Goal: Task Accomplishment & Management: Use online tool/utility

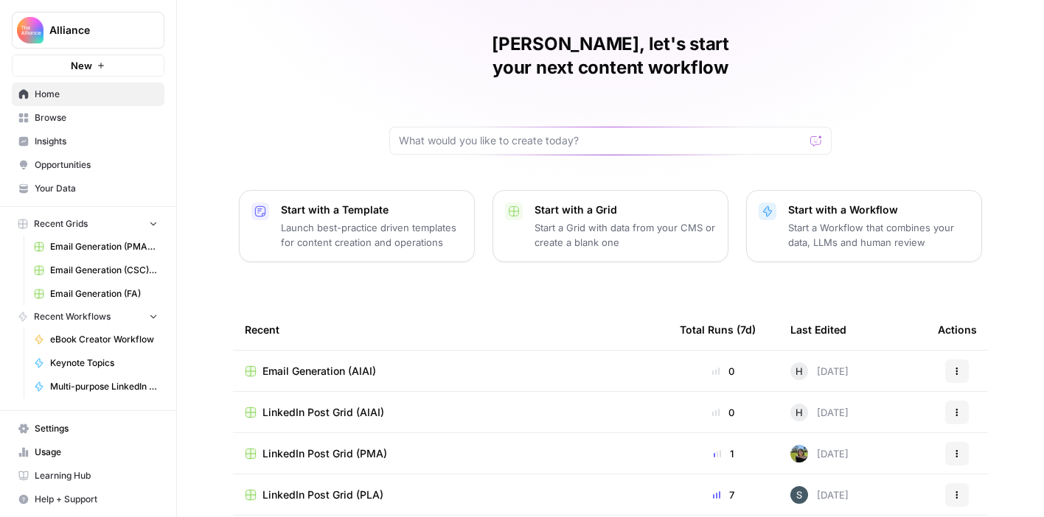
scroll to position [124, 0]
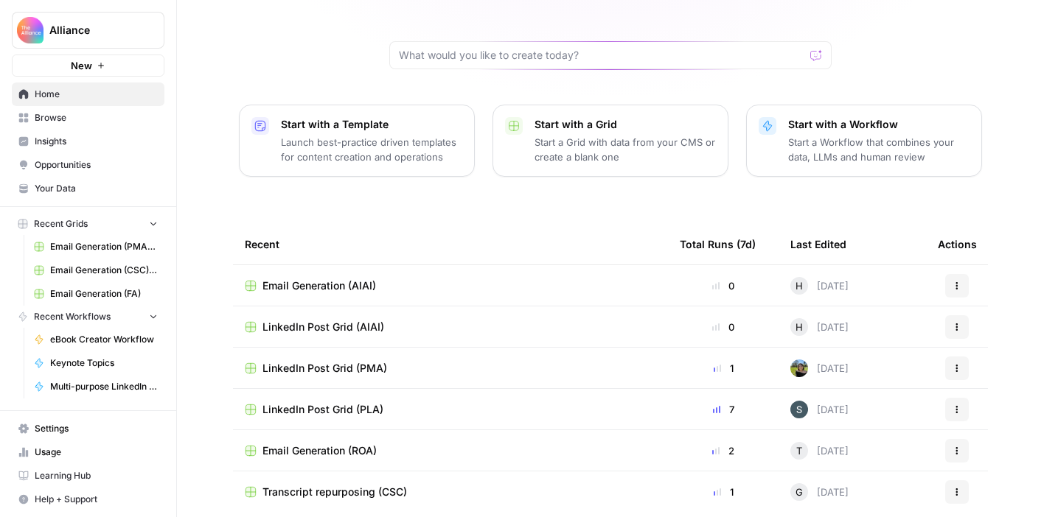
click at [326, 279] on span "Email Generation (AIAI)" at bounding box center [318, 286] width 113 height 15
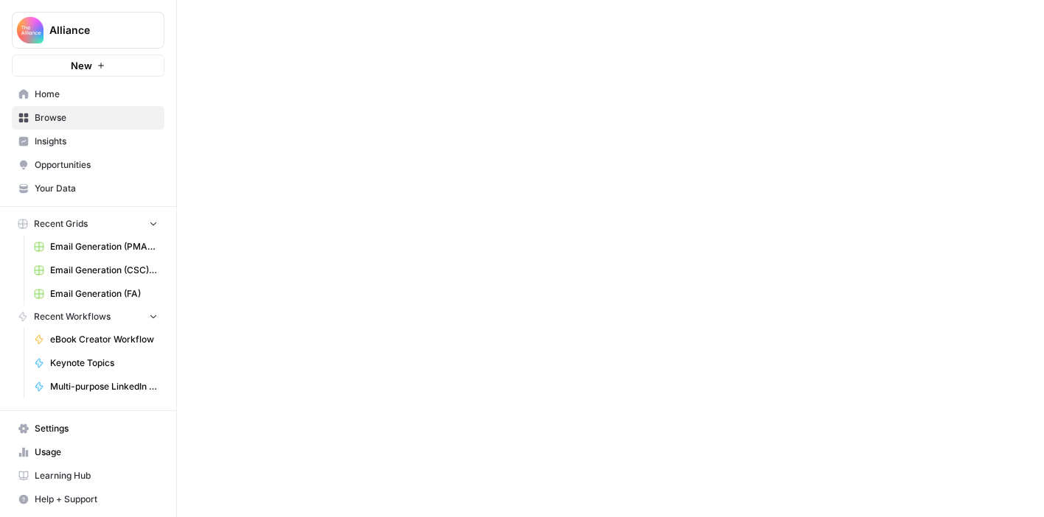
click at [325, 262] on div at bounding box center [610, 258] width 867 height 517
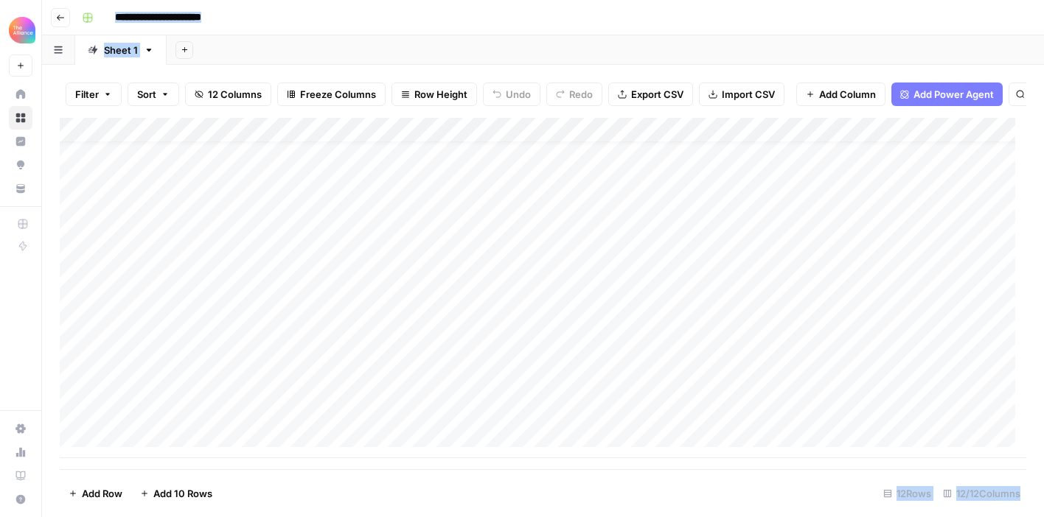
scroll to position [20, 0]
click at [157, 442] on div "Add Column" at bounding box center [543, 288] width 966 height 340
click at [156, 444] on div "Add Column" at bounding box center [543, 288] width 966 height 340
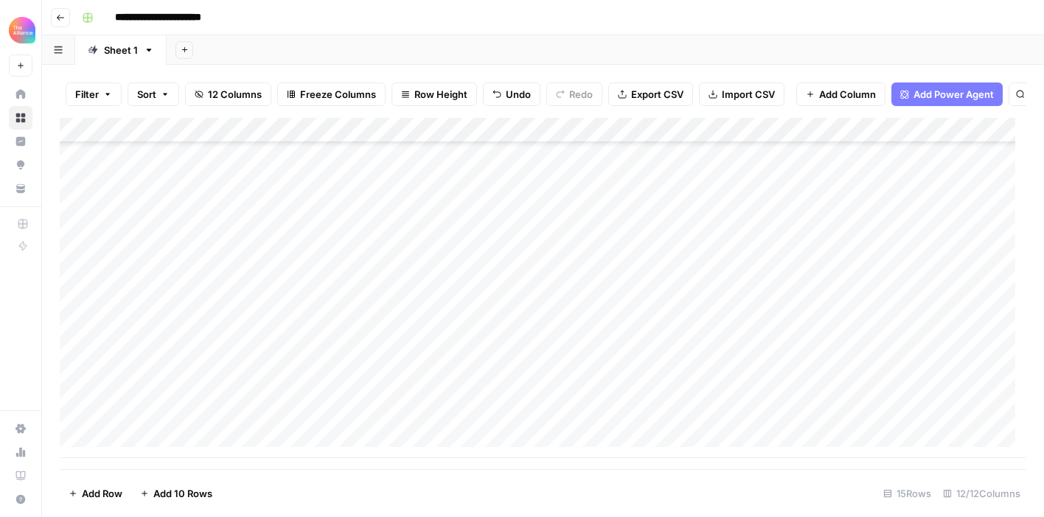
click at [156, 444] on div "Add Column" at bounding box center [543, 288] width 966 height 340
click at [242, 189] on div "Add Column" at bounding box center [543, 288] width 966 height 340
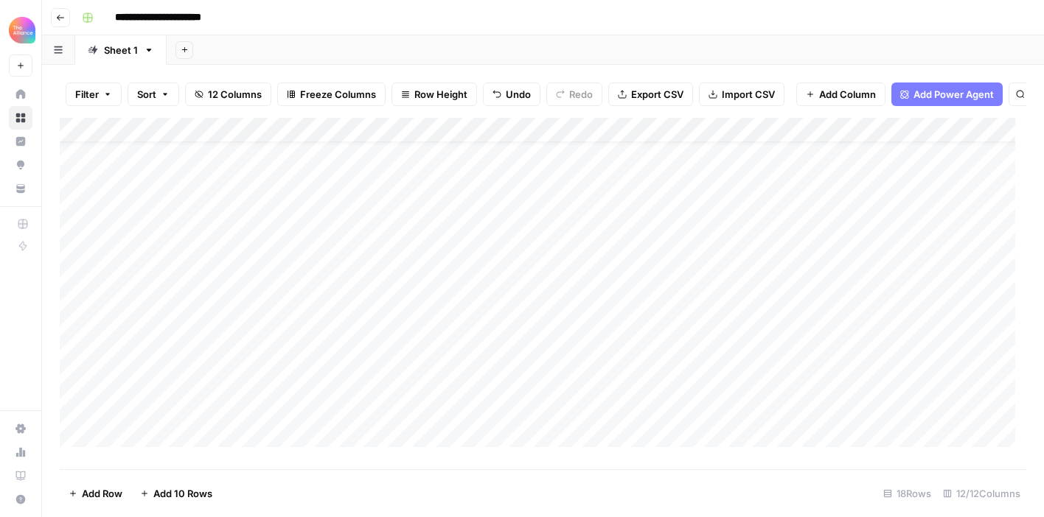
scroll to position [29, 0]
click at [237, 233] on div "Add Column" at bounding box center [543, 288] width 966 height 340
click at [246, 333] on div "Add Column" at bounding box center [543, 288] width 966 height 340
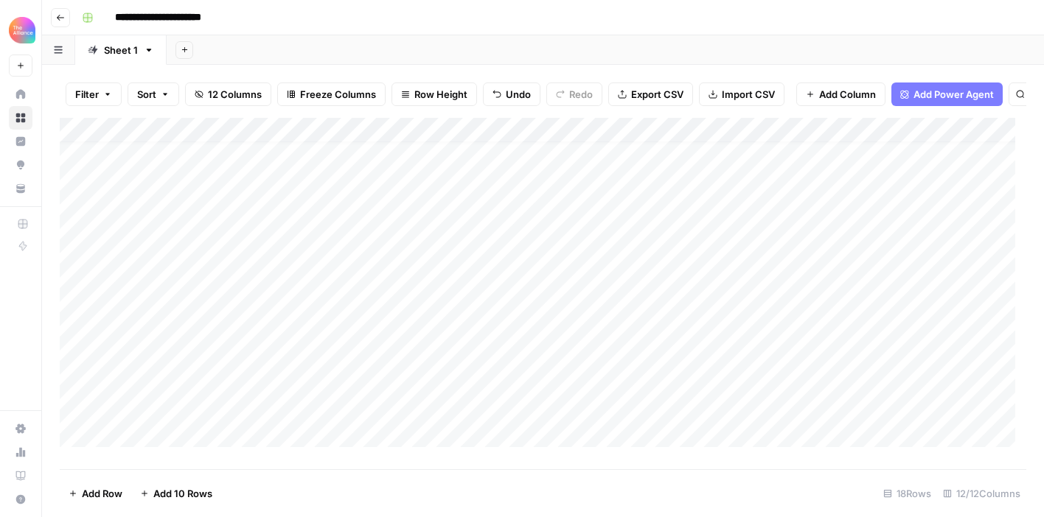
click at [379, 251] on div "Add Column" at bounding box center [543, 288] width 966 height 340
click at [367, 290] on div "Add Column" at bounding box center [543, 288] width 966 height 340
click at [707, 249] on div "Add Column" at bounding box center [543, 288] width 966 height 340
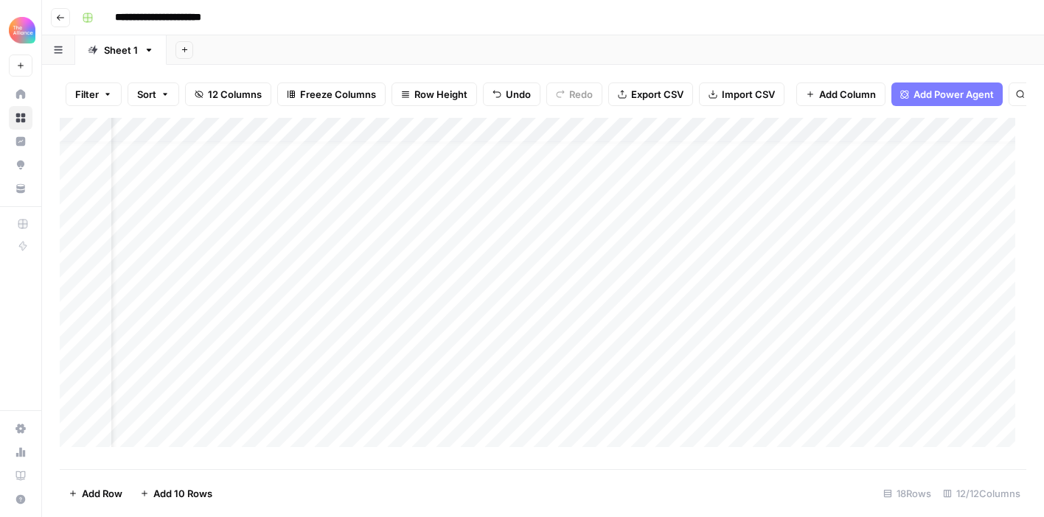
click at [707, 249] on div "Add Column" at bounding box center [543, 288] width 966 height 340
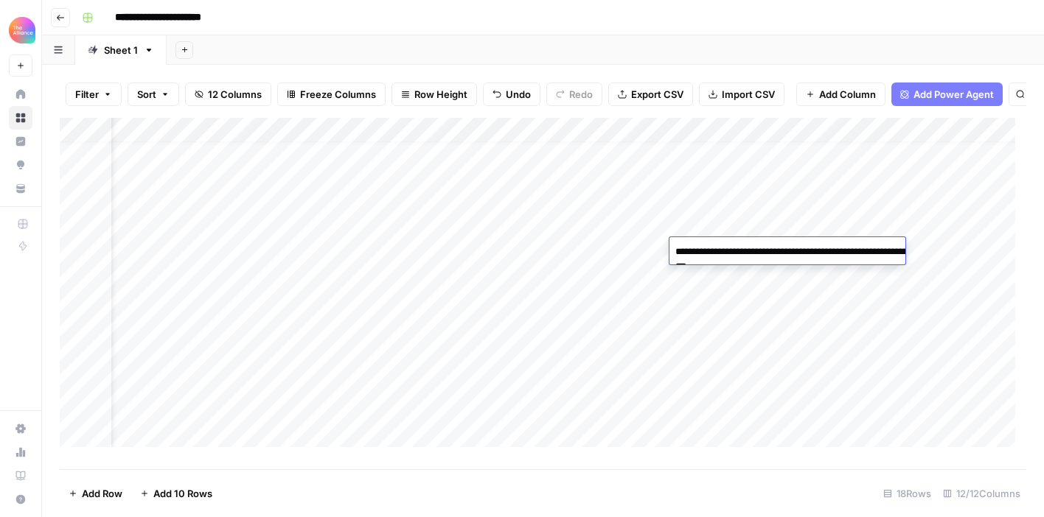
click at [451, 445] on div "Add Column" at bounding box center [543, 288] width 966 height 340
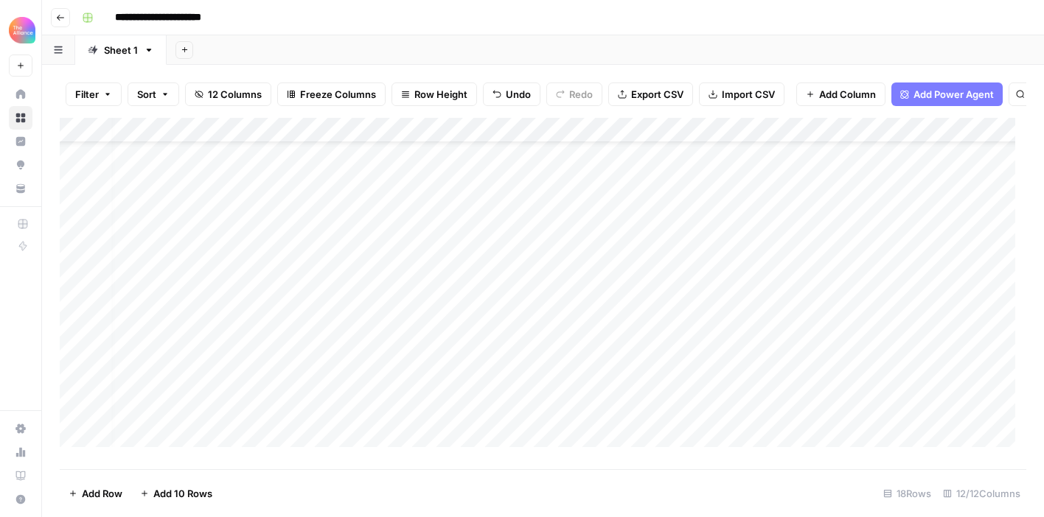
scroll to position [54, 0]
click at [538, 413] on div "Add Column" at bounding box center [543, 288] width 966 height 340
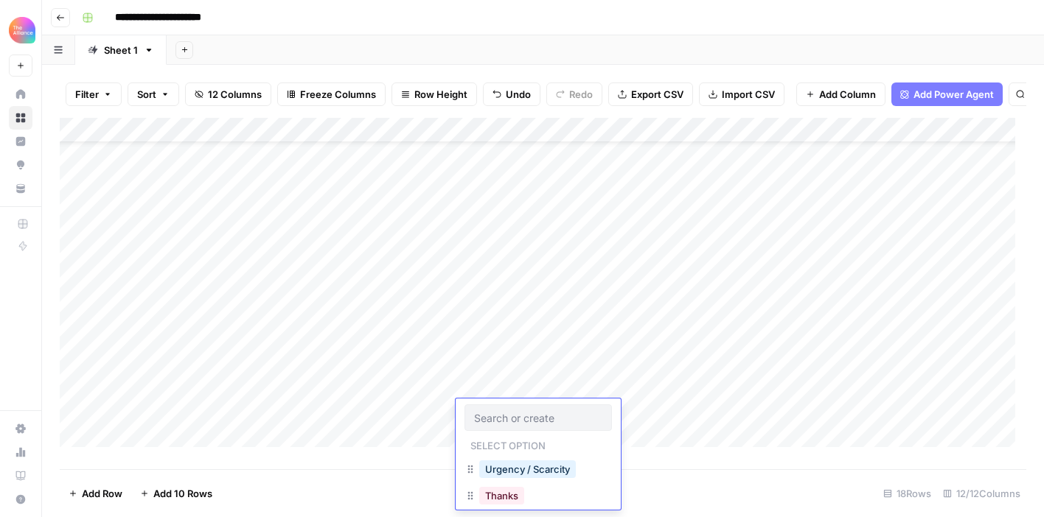
click at [538, 413] on input "text" at bounding box center [538, 417] width 128 height 13
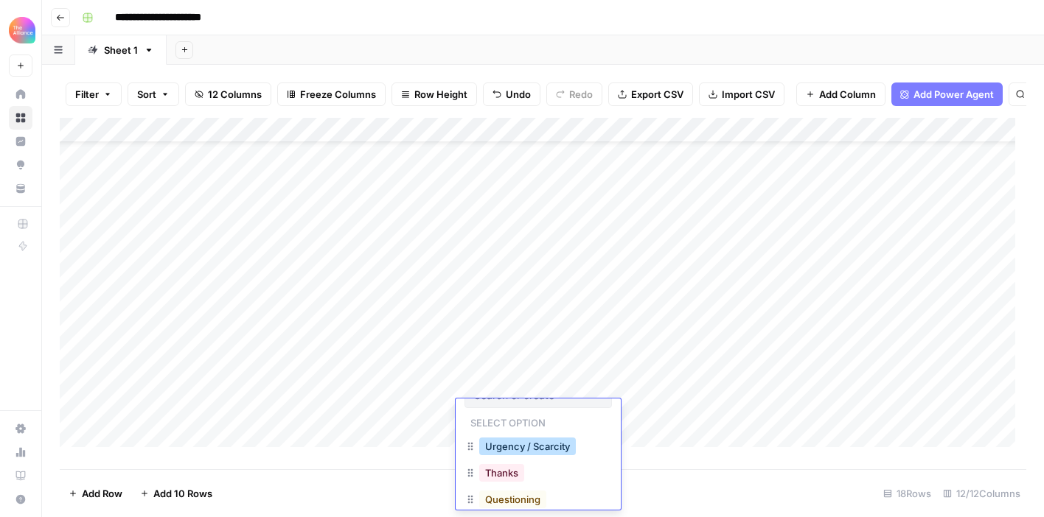
scroll to position [23, 0]
click at [538, 448] on button "Urgency / Scarcity" at bounding box center [527, 447] width 97 height 18
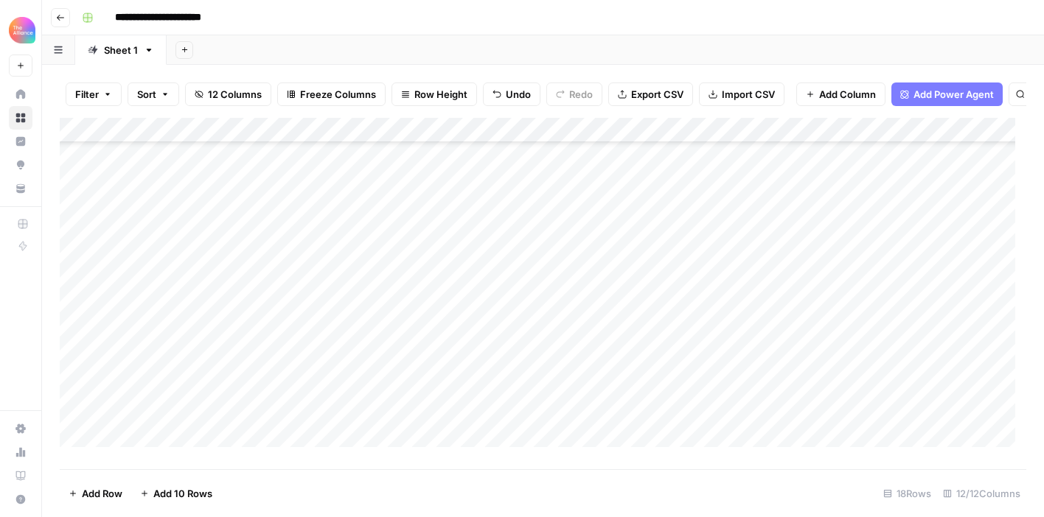
scroll to position [167, 0]
click at [625, 292] on div "Add Column" at bounding box center [543, 288] width 966 height 340
click at [688, 296] on div "Add Column" at bounding box center [543, 288] width 966 height 340
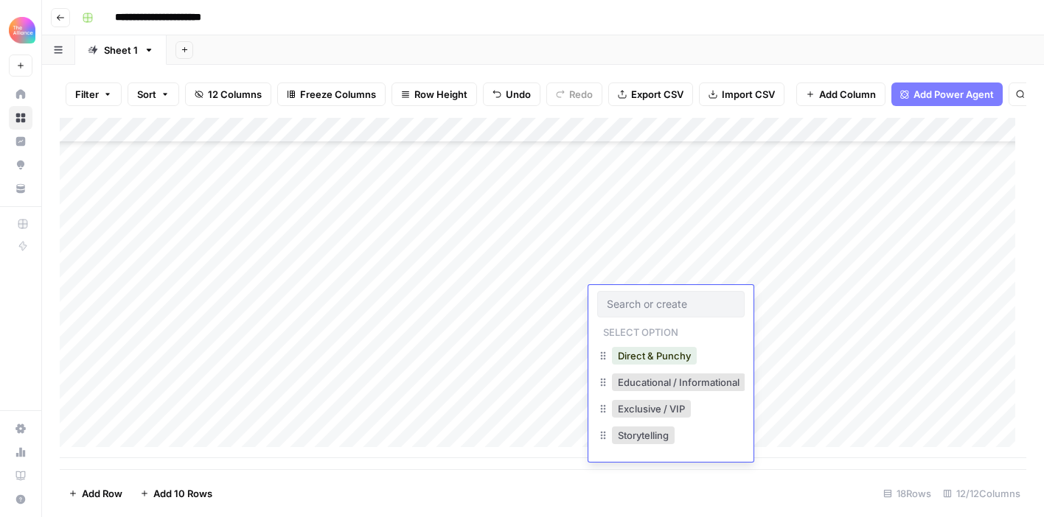
click at [688, 296] on div at bounding box center [670, 304] width 147 height 27
click at [657, 406] on button "Exclusive / VIP" at bounding box center [651, 409] width 79 height 18
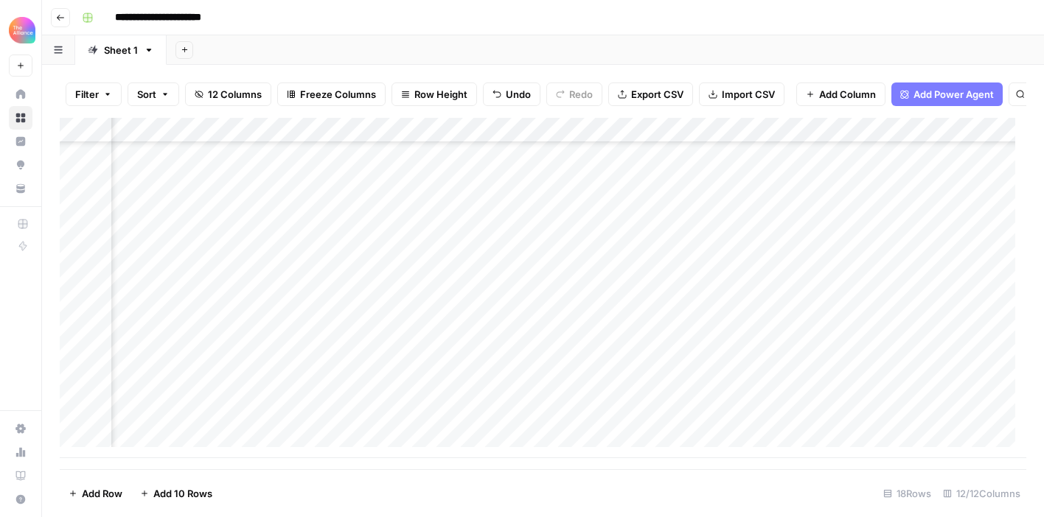
scroll to position [167, 331]
click at [520, 298] on div "Add Column" at bounding box center [543, 288] width 966 height 340
click at [654, 308] on div "Add Column" at bounding box center [543, 288] width 966 height 340
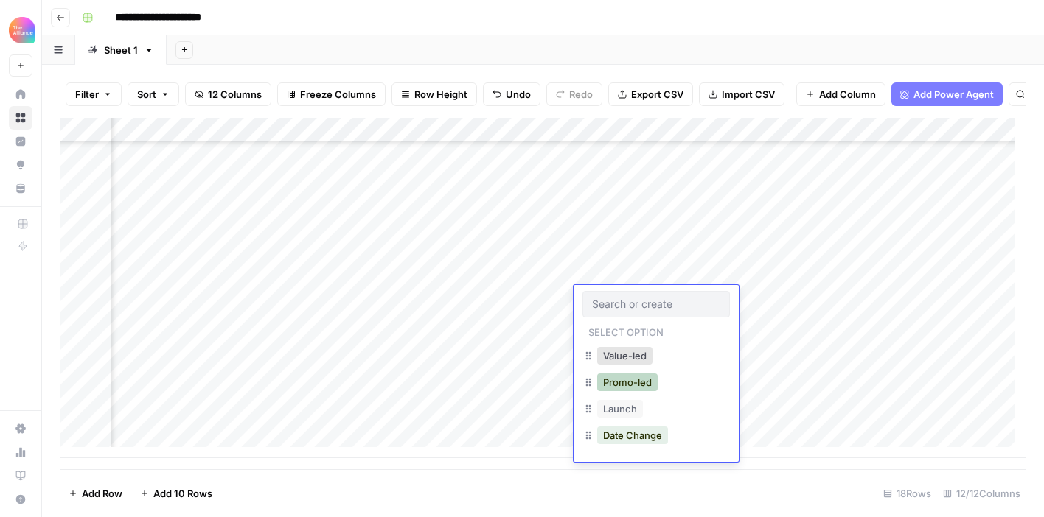
click at [629, 382] on button "Promo-led" at bounding box center [627, 383] width 60 height 18
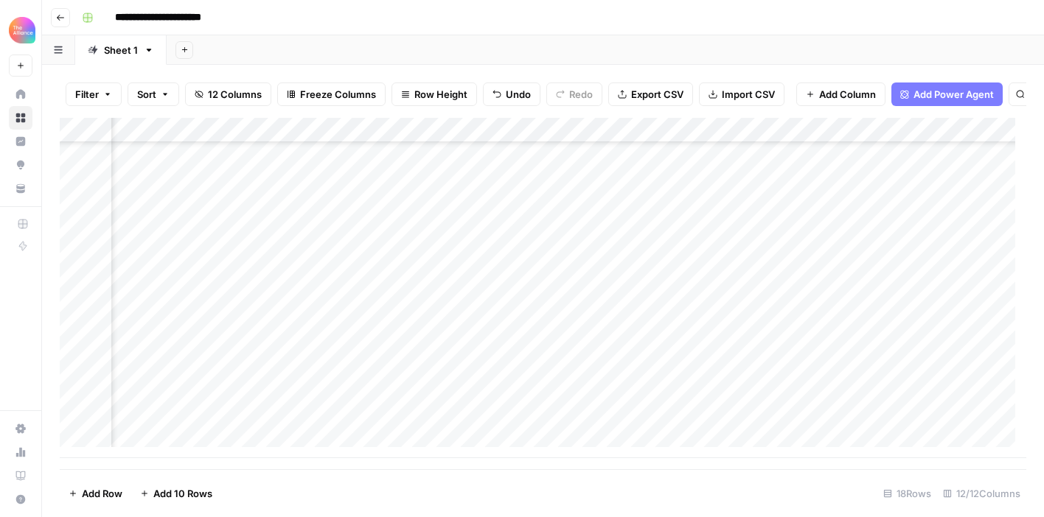
scroll to position [167, 693]
click at [827, 95] on span "Add Column" at bounding box center [847, 94] width 57 height 15
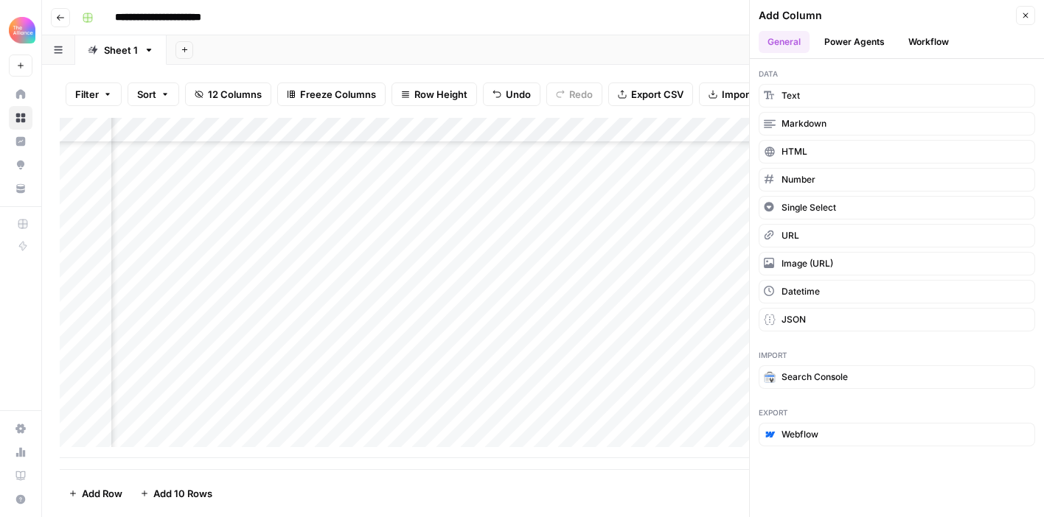
click at [853, 43] on button "Power Agents" at bounding box center [854, 42] width 78 height 22
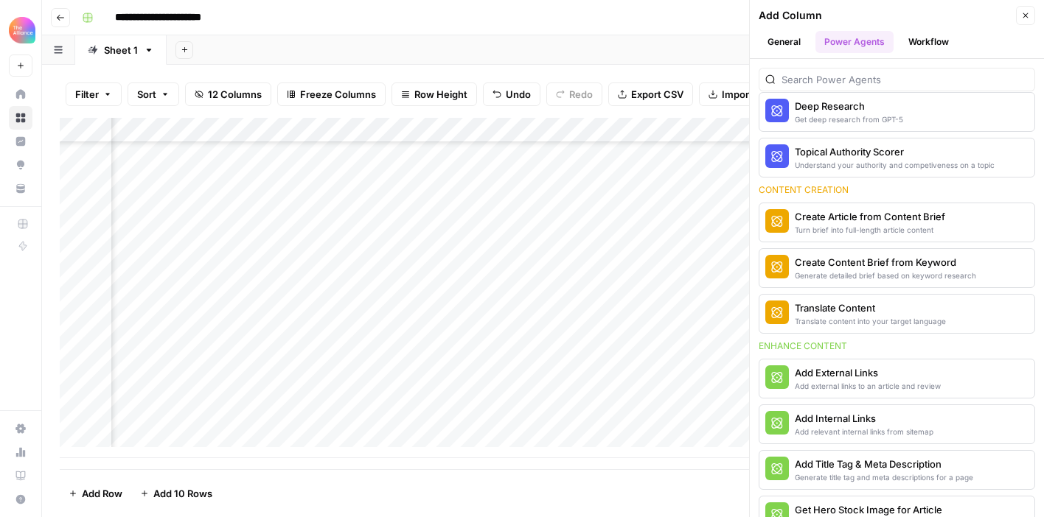
scroll to position [151, 0]
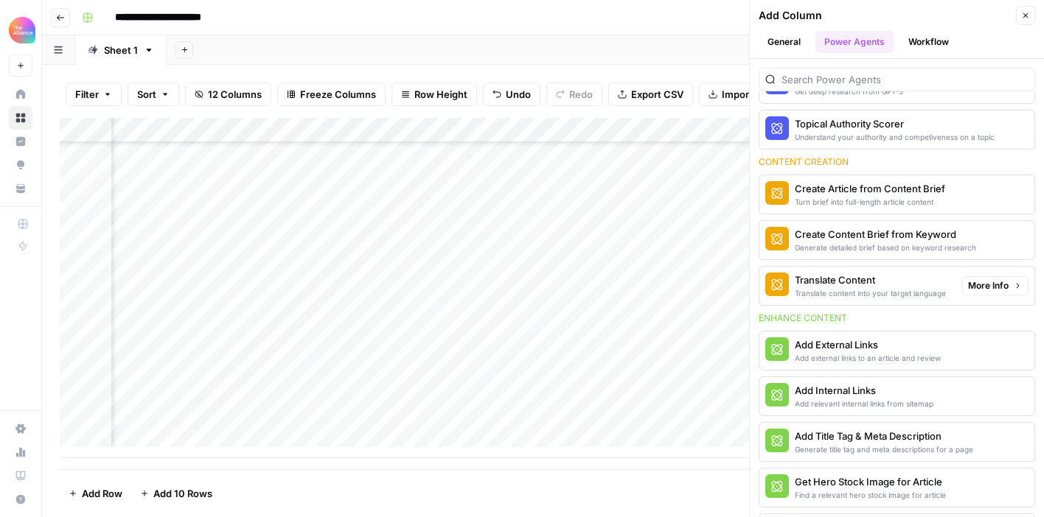
click at [989, 285] on span "More Info" at bounding box center [988, 285] width 41 height 13
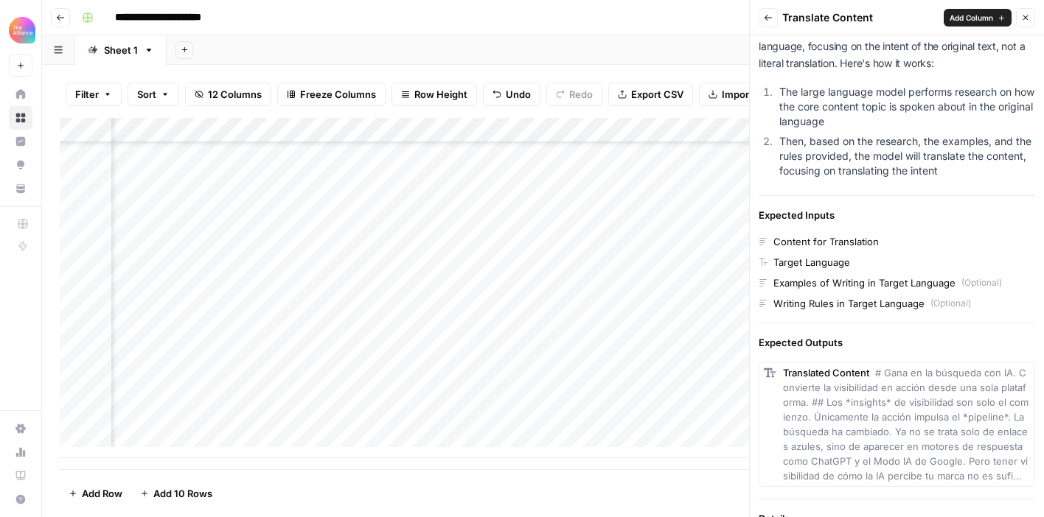
scroll to position [96, 0]
click at [761, 20] on button "Back" at bounding box center [767, 17] width 19 height 19
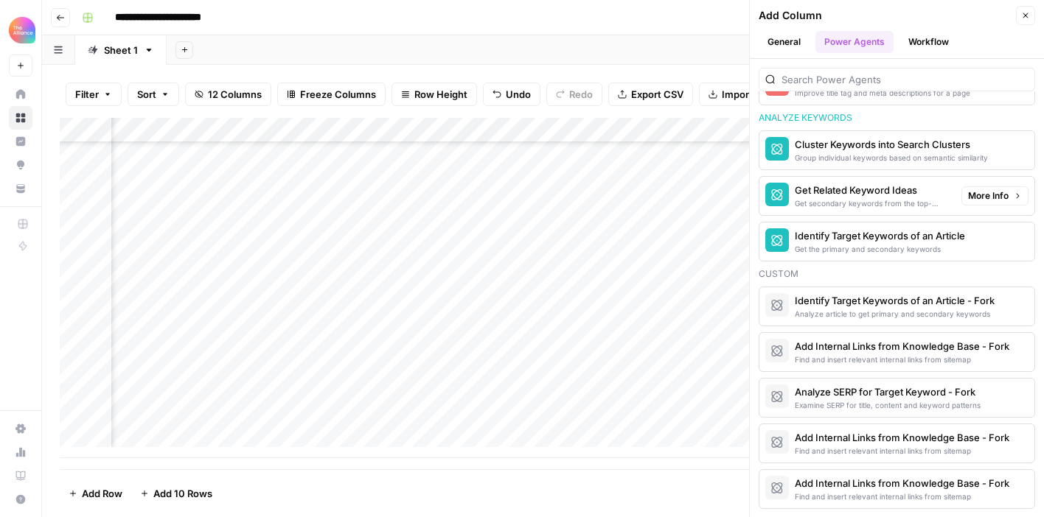
scroll to position [1160, 0]
click at [396, 296] on div "Add Column" at bounding box center [543, 288] width 966 height 340
click at [1023, 13] on icon "button" at bounding box center [1025, 15] width 9 height 9
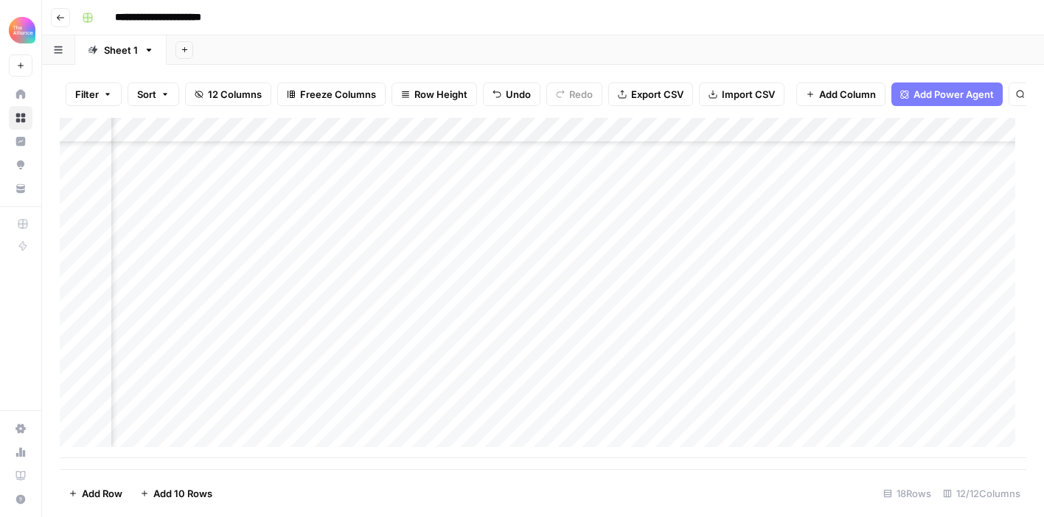
click at [368, 298] on div "Add Column" at bounding box center [543, 288] width 966 height 340
type textarea "**********"
click at [443, 360] on div "Add Column" at bounding box center [543, 288] width 966 height 340
click at [524, 292] on div "Add Column" at bounding box center [543, 288] width 966 height 340
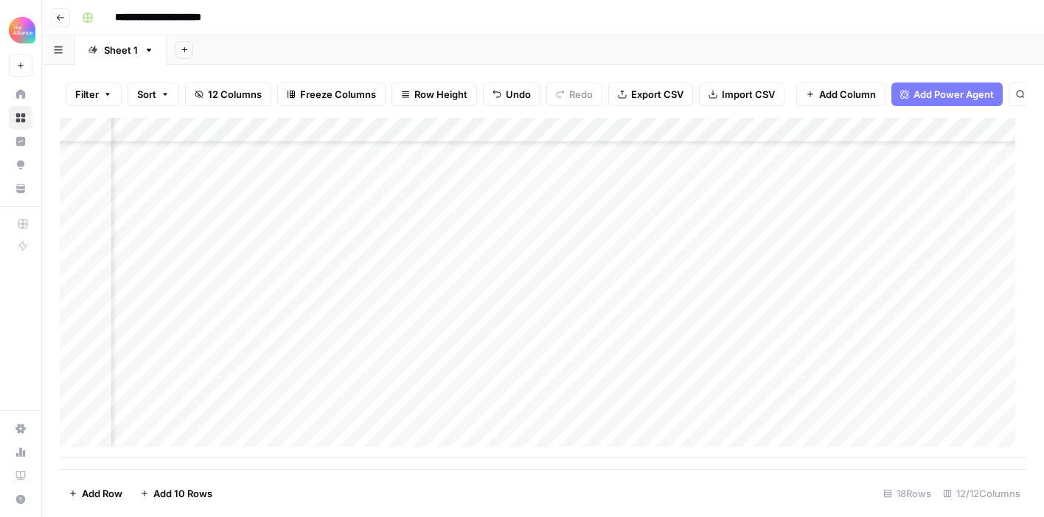
click at [524, 292] on div "Add Column" at bounding box center [543, 288] width 966 height 340
drag, startPoint x: 679, startPoint y: 369, endPoint x: 674, endPoint y: 383, distance: 15.2
click at [678, 368] on div "Add Column" at bounding box center [543, 288] width 966 height 340
click at [617, 304] on div "Add Column" at bounding box center [543, 288] width 966 height 340
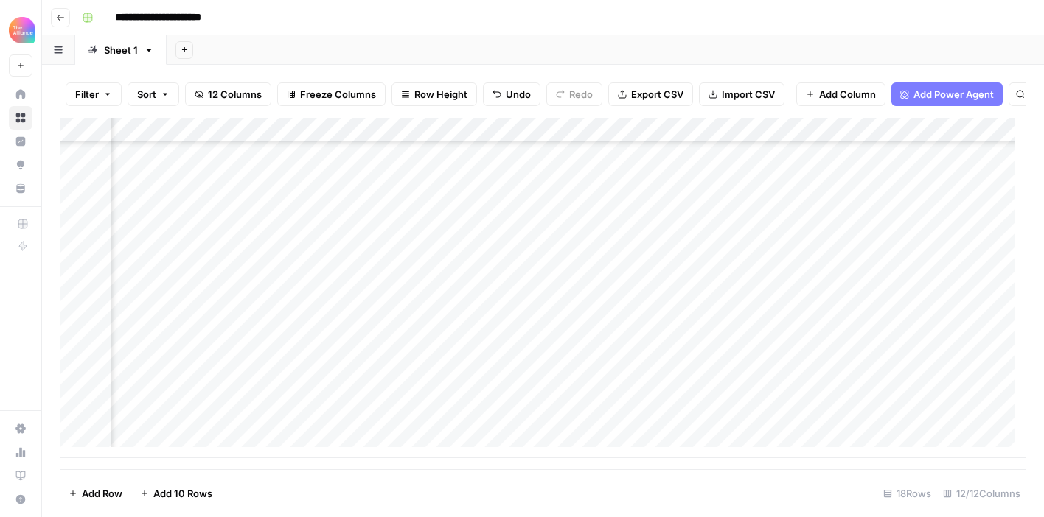
click at [618, 304] on div "Add Column" at bounding box center [543, 288] width 966 height 340
type textarea "**********"
click at [636, 382] on div "Add Column" at bounding box center [543, 288] width 966 height 340
click at [399, 300] on div "Add Column" at bounding box center [543, 288] width 966 height 340
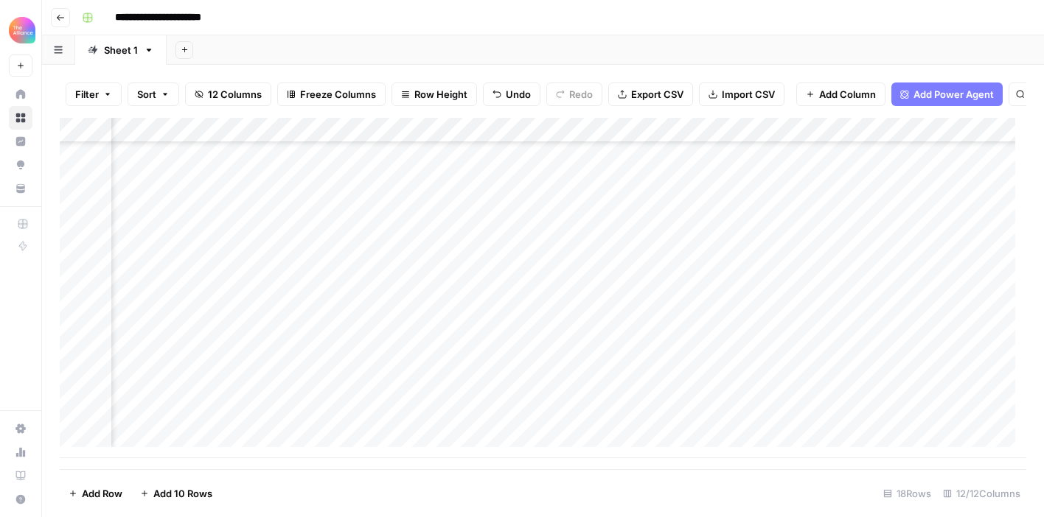
click at [422, 301] on div "Add Column" at bounding box center [543, 288] width 966 height 340
click at [422, 301] on textarea at bounding box center [404, 300] width 236 height 21
type textarea "**********"
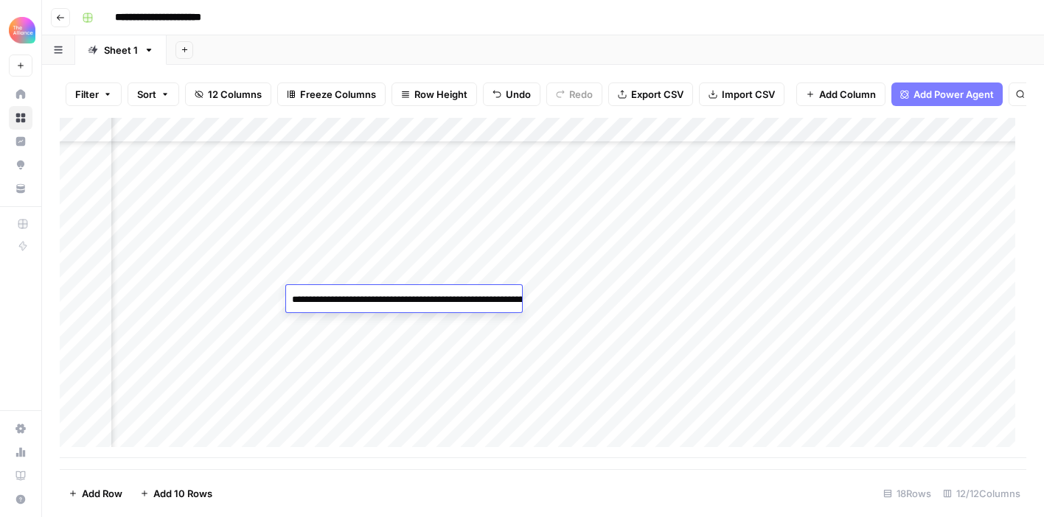
click at [477, 365] on div "Add Column" at bounding box center [543, 288] width 966 height 340
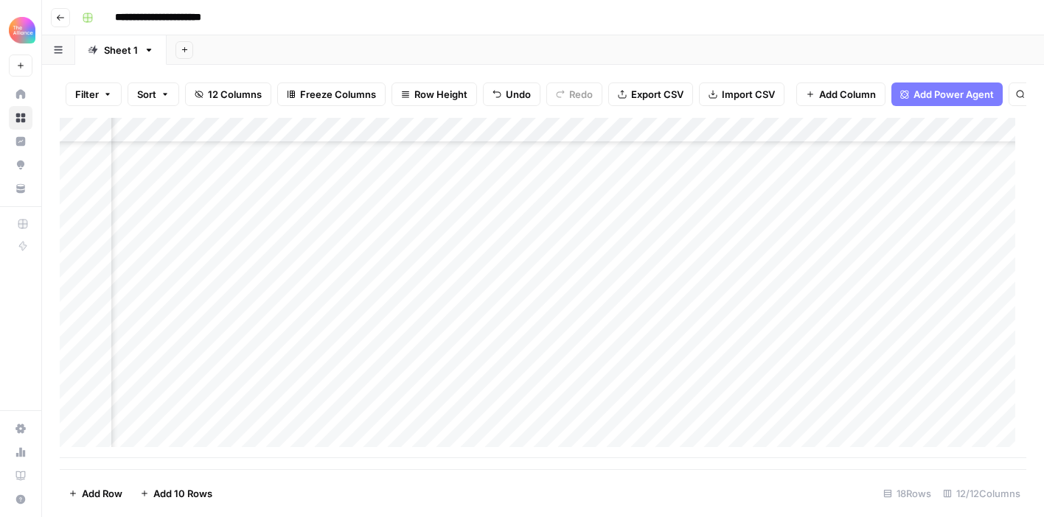
scroll to position [167, 971]
click at [612, 297] on div "Add Column" at bounding box center [543, 288] width 966 height 340
click at [227, 222] on div "Add Column" at bounding box center [543, 288] width 966 height 340
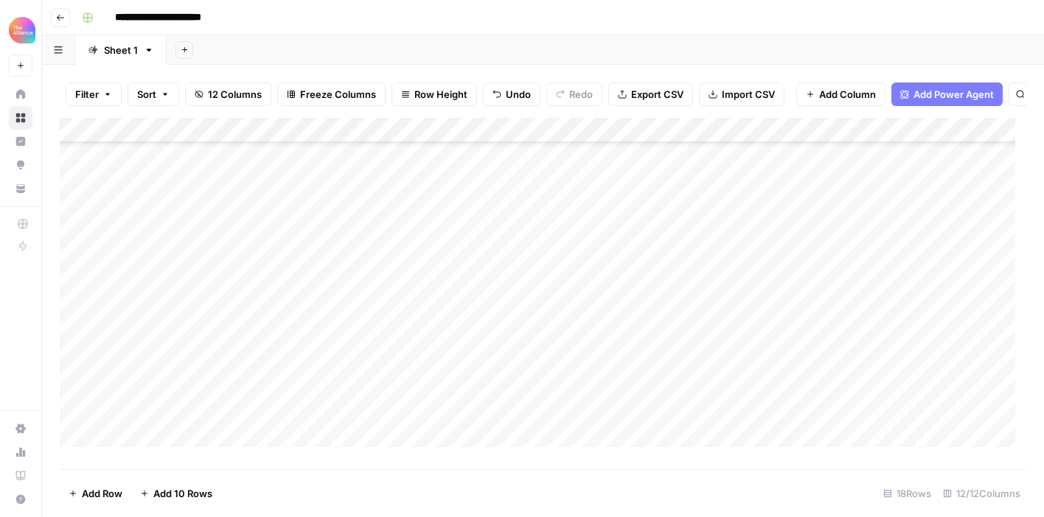
click at [273, 368] on div "Add Column" at bounding box center [543, 288] width 966 height 340
click at [341, 340] on div "Add Column" at bounding box center [543, 288] width 966 height 340
click at [381, 370] on div "Add Column" at bounding box center [543, 288] width 966 height 340
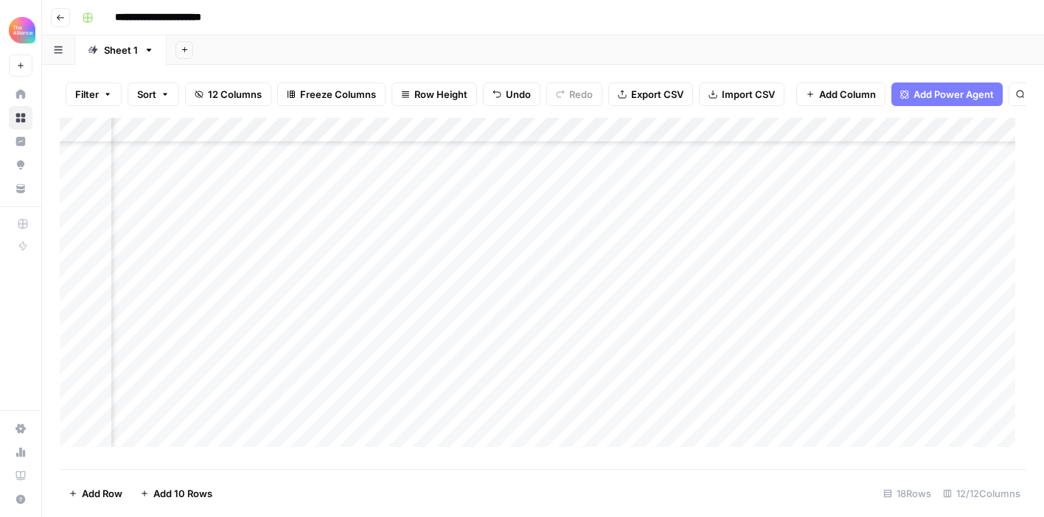
click at [376, 368] on div "Add Column" at bounding box center [543, 288] width 966 height 340
click at [404, 347] on div "Add Column" at bounding box center [543, 288] width 966 height 340
drag, startPoint x: 453, startPoint y: 354, endPoint x: 452, endPoint y: 368, distance: 14.0
click at [452, 368] on div "Add Column" at bounding box center [543, 288] width 966 height 340
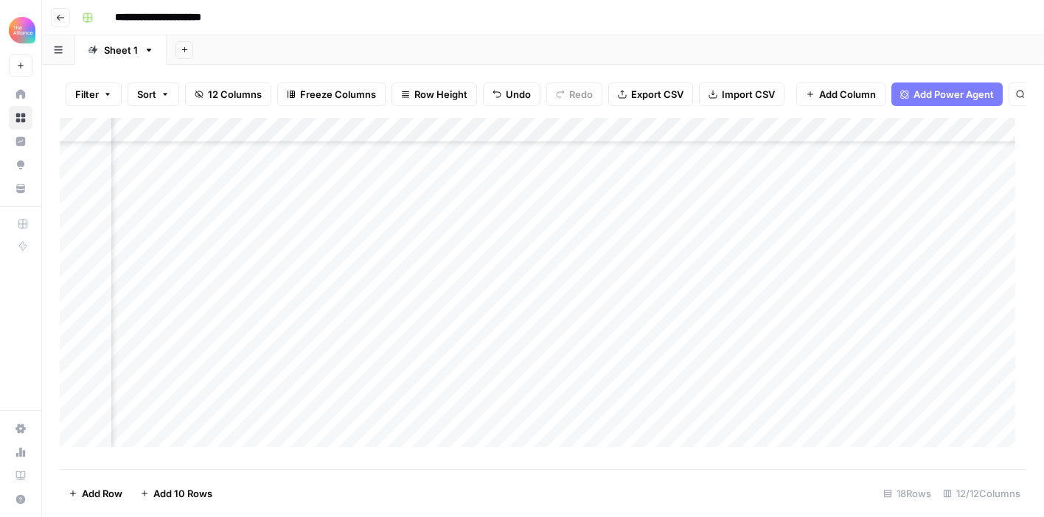
click at [470, 335] on div "Add Column" at bounding box center [543, 288] width 966 height 340
click at [481, 372] on div "Add Column" at bounding box center [543, 288] width 966 height 340
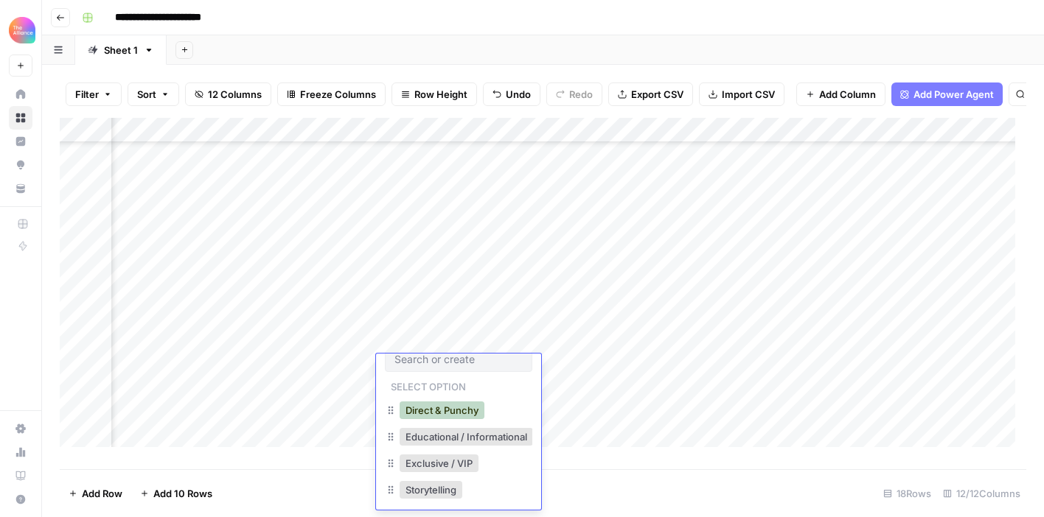
scroll to position [0, 0]
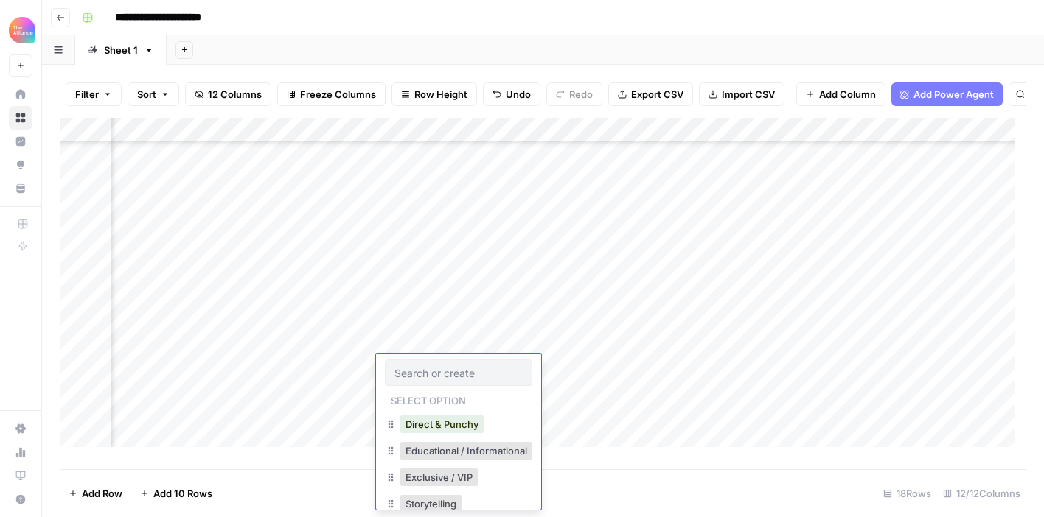
click at [441, 379] on input "text" at bounding box center [458, 372] width 128 height 13
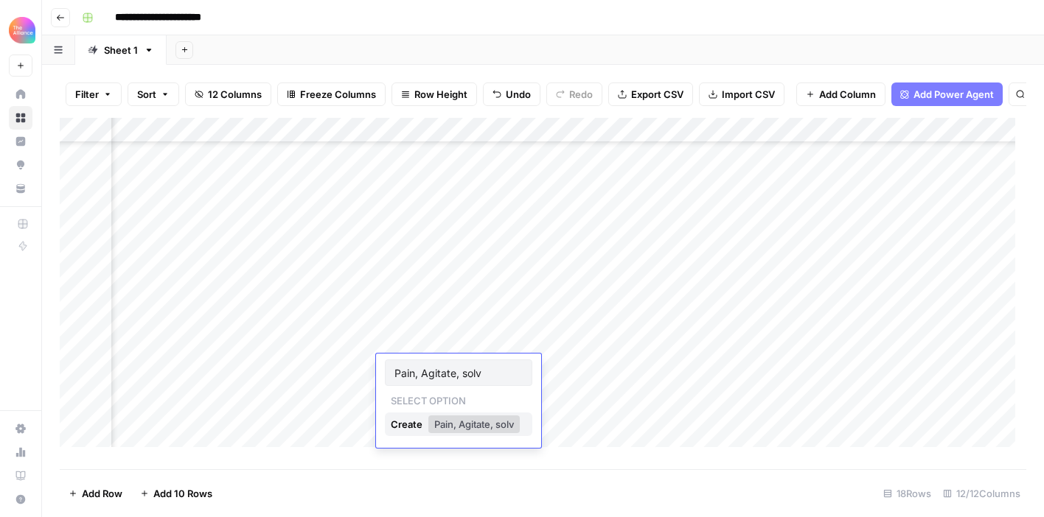
type input "Pain, Agitate, solve"
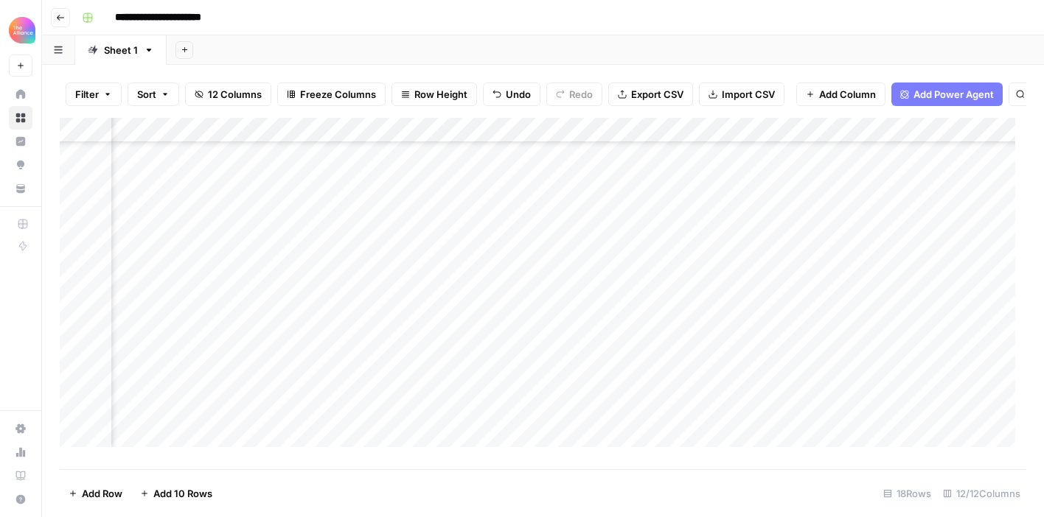
scroll to position [124, 337]
click at [479, 366] on div "Add Column" at bounding box center [543, 288] width 966 height 340
click at [408, 354] on div "Add Column" at bounding box center [543, 288] width 966 height 340
click at [408, 363] on div "Add Column" at bounding box center [543, 288] width 966 height 340
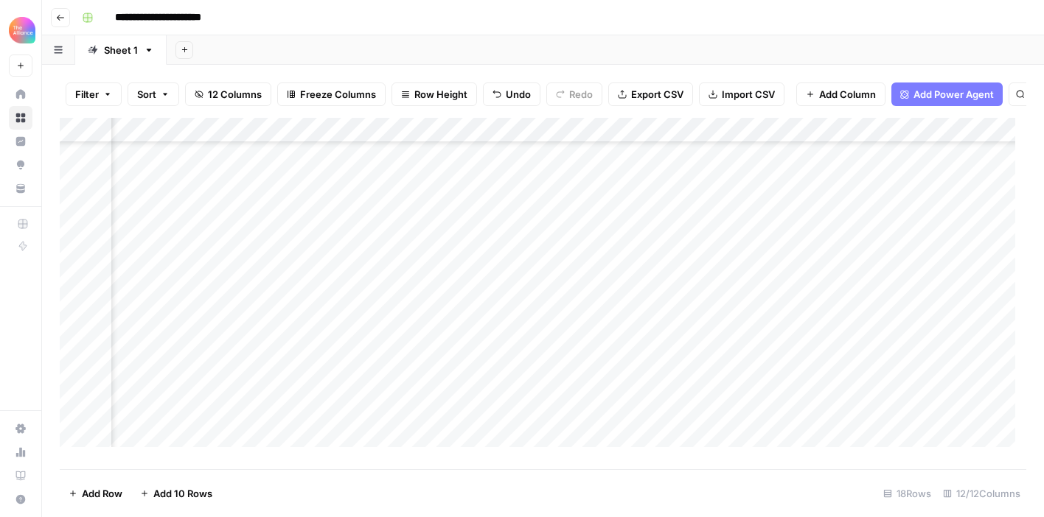
click at [429, 368] on div "Add Column" at bounding box center [543, 288] width 966 height 340
click at [429, 368] on textarea at bounding box center [421, 368] width 236 height 21
type textarea "**********"
click at [180, 365] on div "Add Column" at bounding box center [543, 288] width 966 height 340
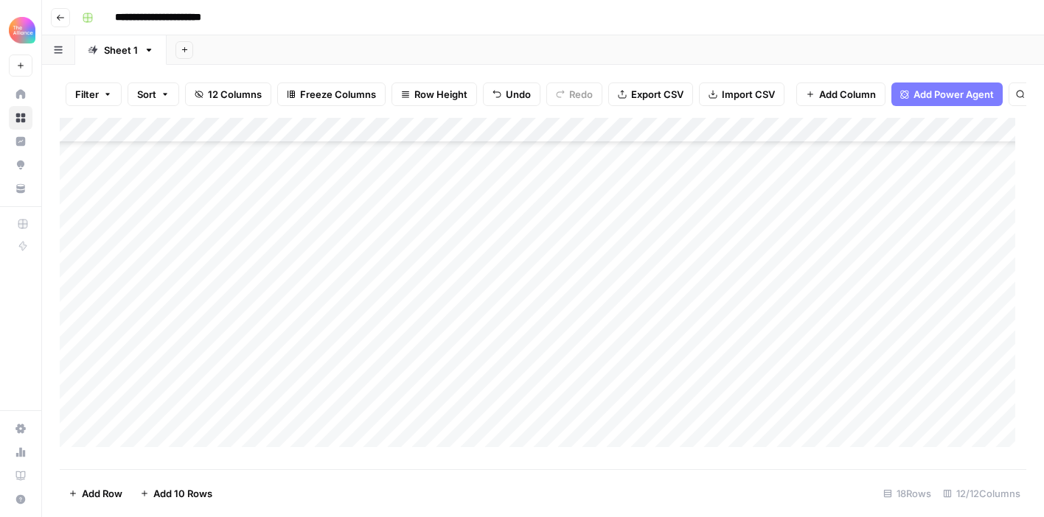
click at [180, 366] on div "Add Column" at bounding box center [543, 288] width 966 height 340
drag, startPoint x: 167, startPoint y: 370, endPoint x: 144, endPoint y: 369, distance: 23.6
click at [144, 369] on textarea "**********" at bounding box center [229, 368] width 236 height 21
click at [184, 367] on textarea "**********" at bounding box center [229, 368] width 236 height 21
drag, startPoint x: 163, startPoint y: 368, endPoint x: 119, endPoint y: 366, distance: 43.5
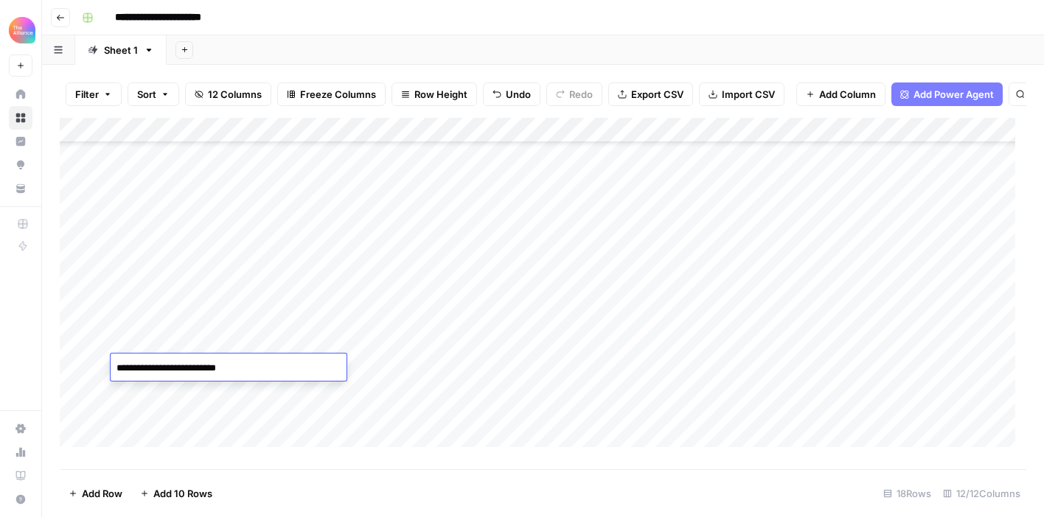
click at [119, 366] on textarea "**********" at bounding box center [229, 368] width 236 height 21
type textarea "**********"
click at [329, 410] on div "Add Column" at bounding box center [543, 288] width 966 height 340
click at [257, 366] on div "Add Column" at bounding box center [543, 288] width 966 height 340
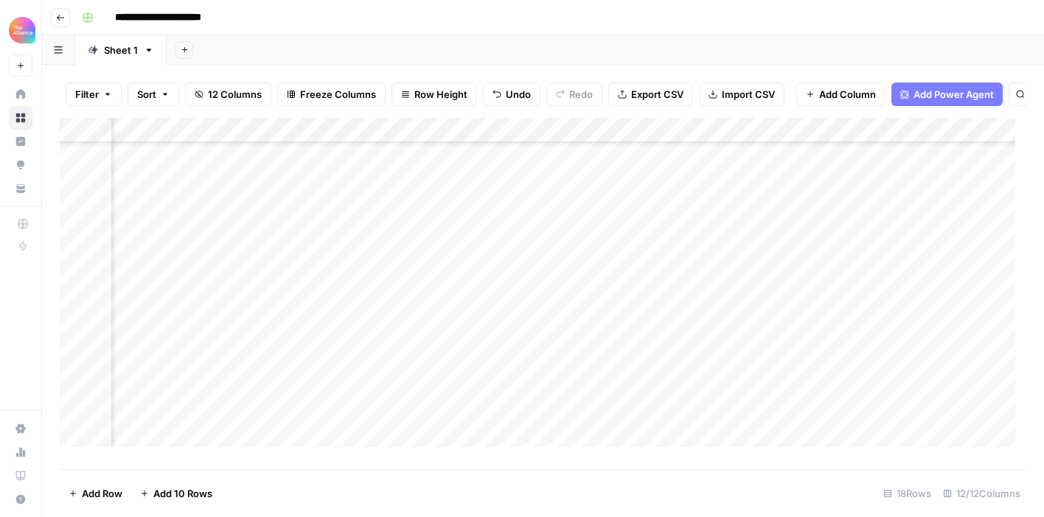
click at [257, 366] on div "Add Column" at bounding box center [543, 288] width 966 height 340
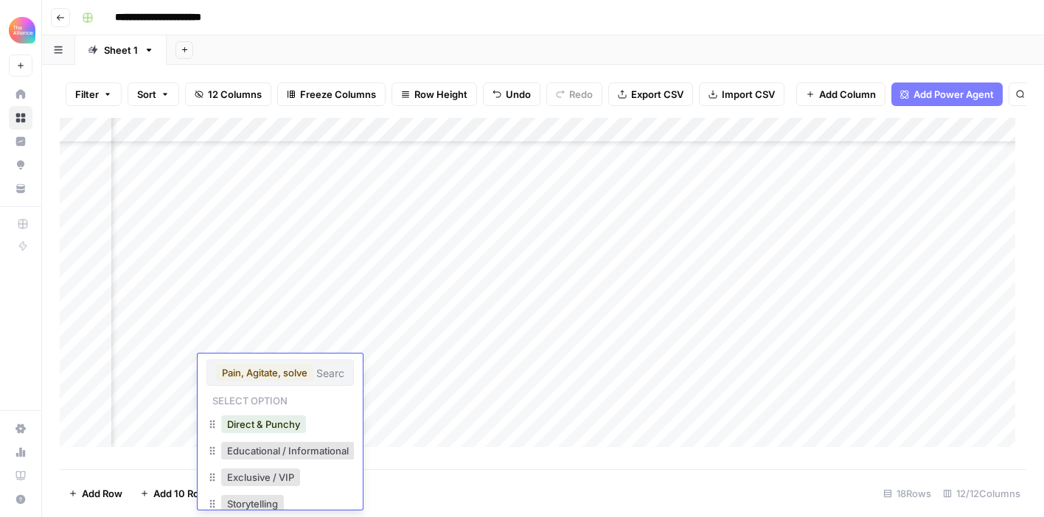
click at [251, 373] on button "Pain, Agitate, solve" at bounding box center [264, 373] width 97 height 18
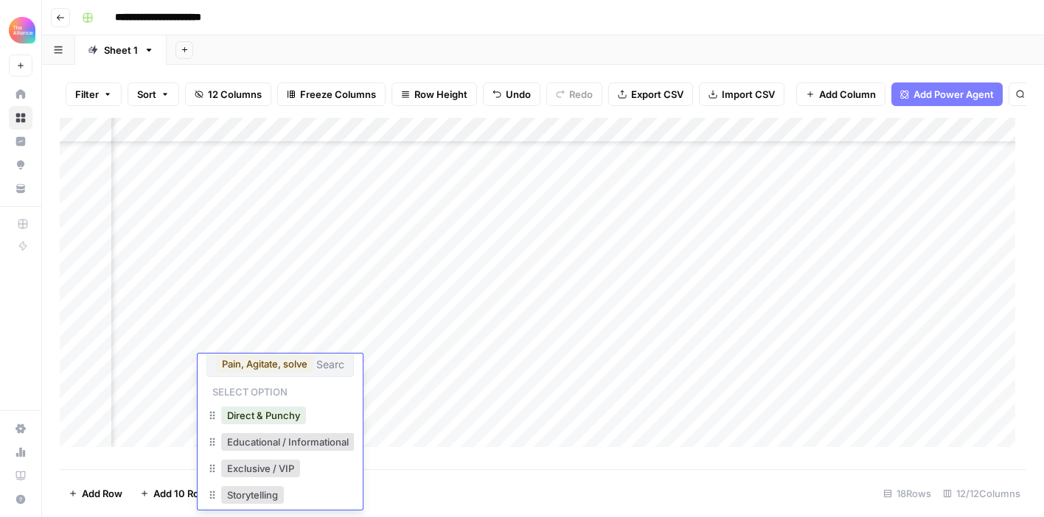
scroll to position [0, 0]
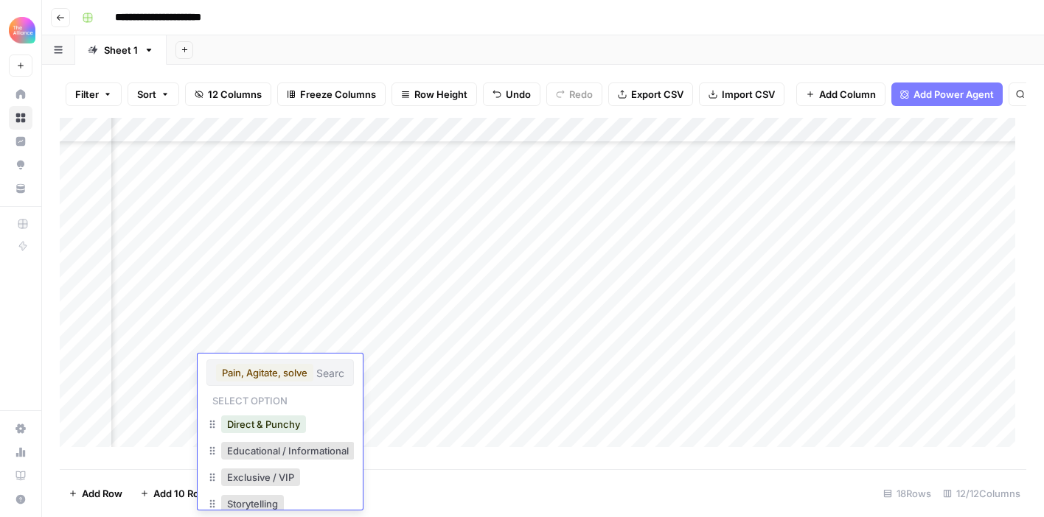
click at [264, 371] on button "Pain, Agitate, solve" at bounding box center [264, 373] width 97 height 18
click at [262, 374] on button "Pain, Agitate, solve" at bounding box center [264, 373] width 97 height 18
click at [333, 375] on input "text" at bounding box center [330, 372] width 28 height 13
click at [307, 372] on button "Pain, Agitate, solve" at bounding box center [264, 373] width 97 height 18
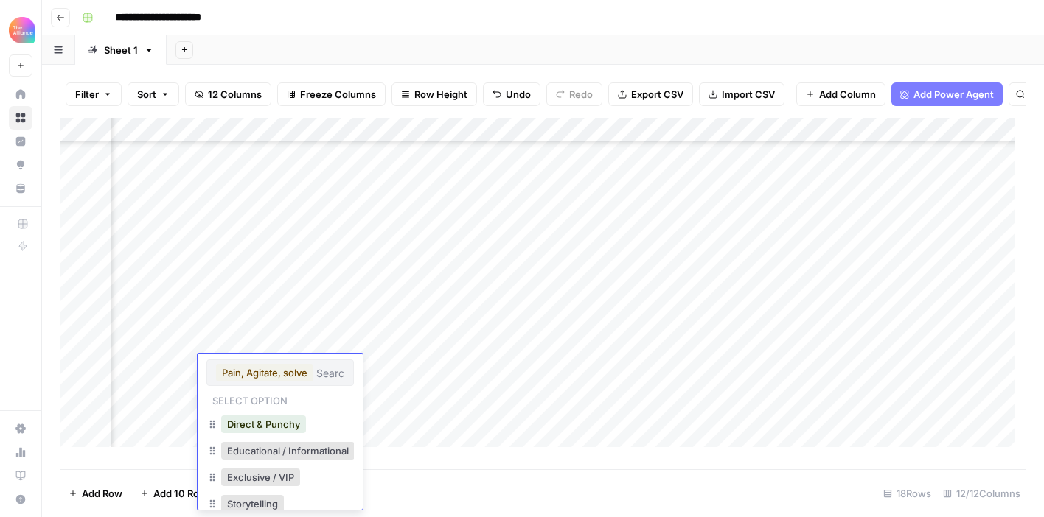
click at [317, 372] on input "text" at bounding box center [330, 372] width 28 height 13
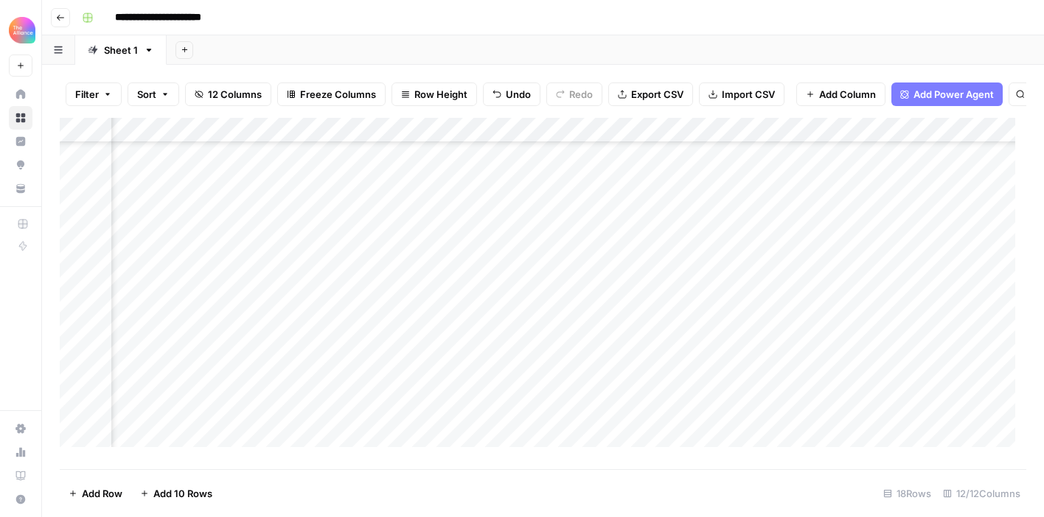
scroll to position [121, 391]
click at [256, 362] on div "Add Column" at bounding box center [543, 288] width 966 height 340
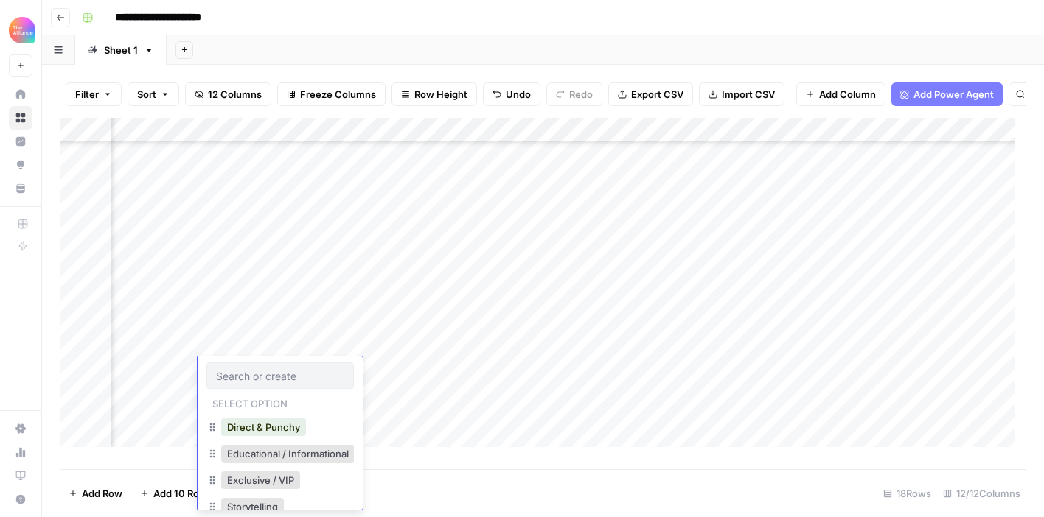
click at [257, 363] on div at bounding box center [279, 376] width 147 height 27
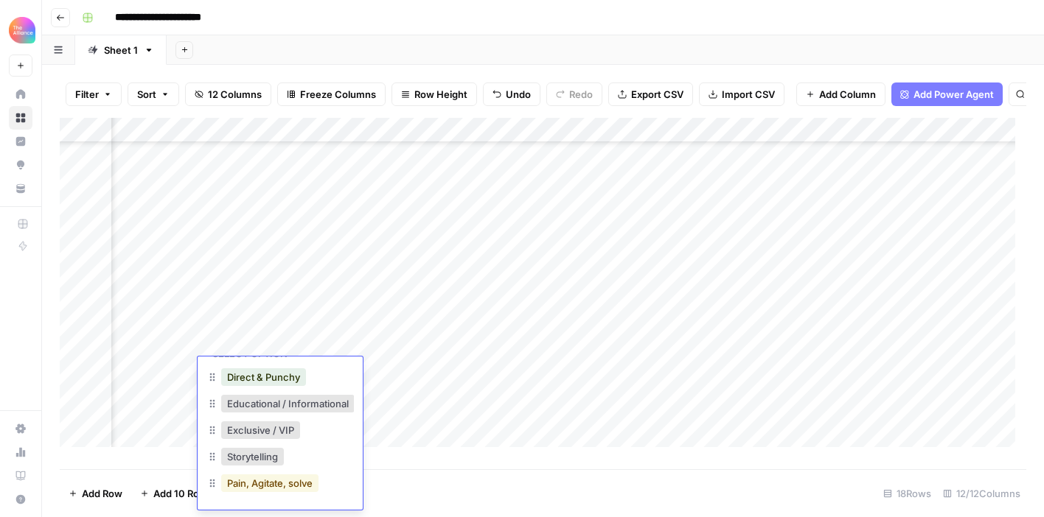
scroll to position [61, 0]
click at [266, 475] on button "Pain, Agitate, solve" at bounding box center [269, 484] width 97 height 18
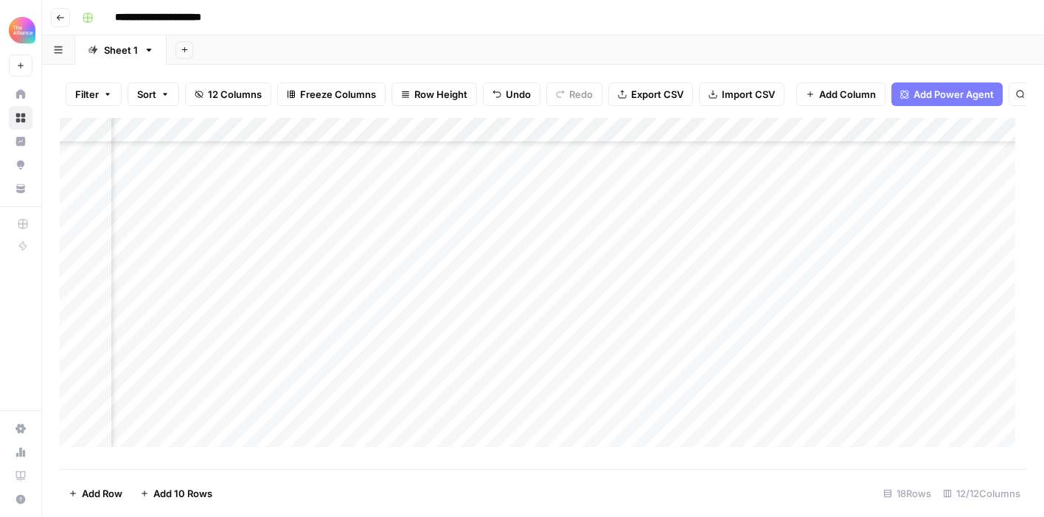
click at [576, 374] on div "Add Column" at bounding box center [543, 288] width 966 height 340
click at [273, 416] on div "Add Column" at bounding box center [543, 288] width 966 height 340
click at [456, 354] on div "Add Column" at bounding box center [543, 288] width 966 height 340
click at [438, 377] on div "Add Column" at bounding box center [543, 288] width 966 height 340
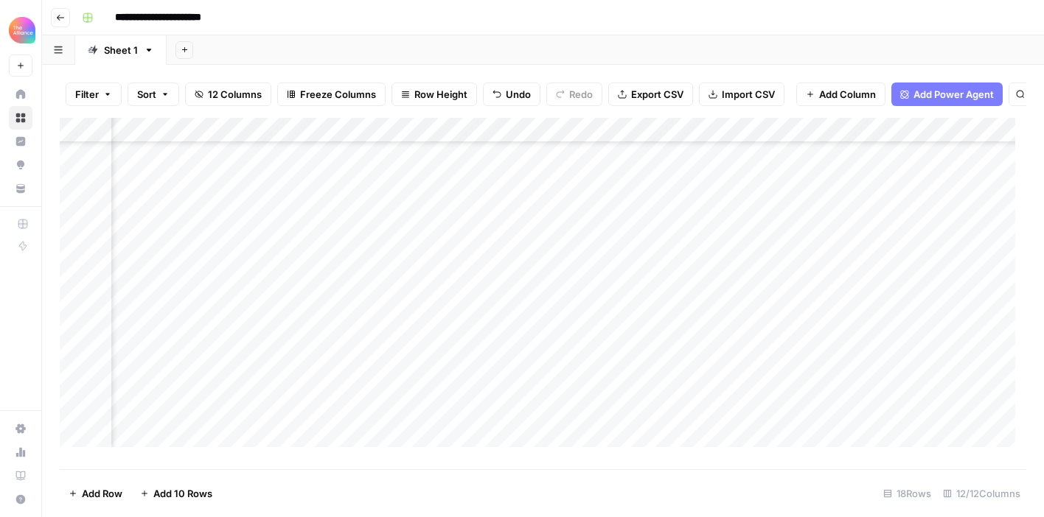
click at [370, 374] on div "Add Column" at bounding box center [543, 288] width 966 height 340
click at [370, 374] on textarea at bounding box center [439, 371] width 236 height 21
type textarea "**********"
click at [452, 427] on div "Add Column" at bounding box center [543, 288] width 966 height 340
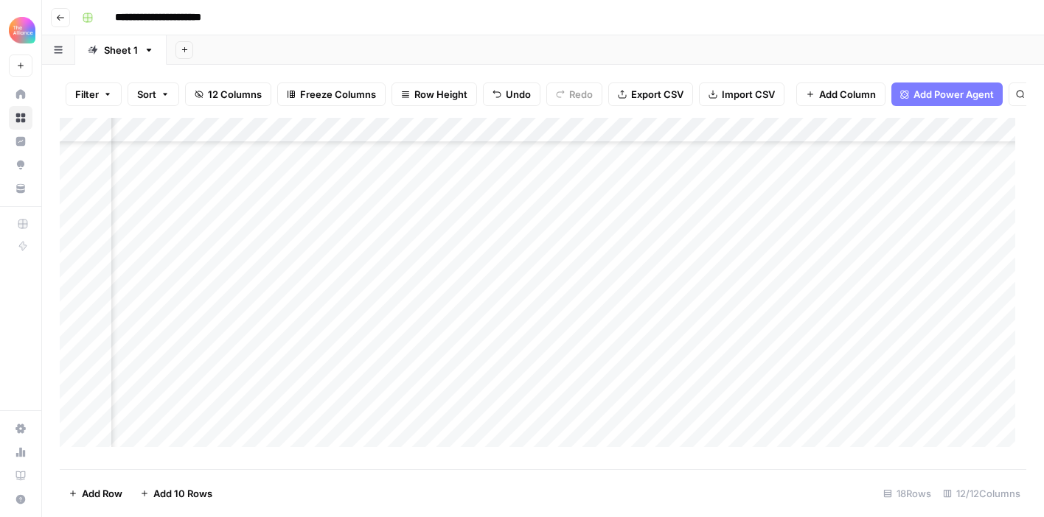
click at [421, 336] on div "Add Column" at bounding box center [543, 288] width 966 height 340
drag, startPoint x: 465, startPoint y: 356, endPoint x: 464, endPoint y: 371, distance: 15.5
click at [464, 371] on div "Add Column" at bounding box center [543, 288] width 966 height 340
click at [548, 374] on div "Add Column" at bounding box center [543, 288] width 966 height 340
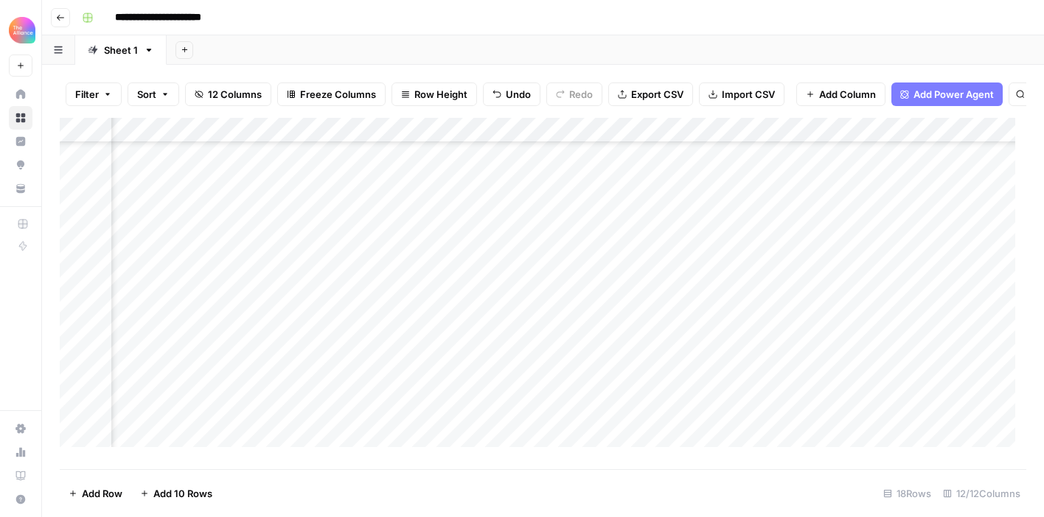
click at [591, 368] on div "Add Column" at bounding box center [543, 288] width 966 height 340
click at [591, 368] on textarea at bounding box center [606, 371] width 236 height 21
type textarea "**********"
click at [592, 427] on div "Add Column" at bounding box center [543, 288] width 966 height 340
click at [606, 374] on div "Add Column" at bounding box center [543, 288] width 966 height 340
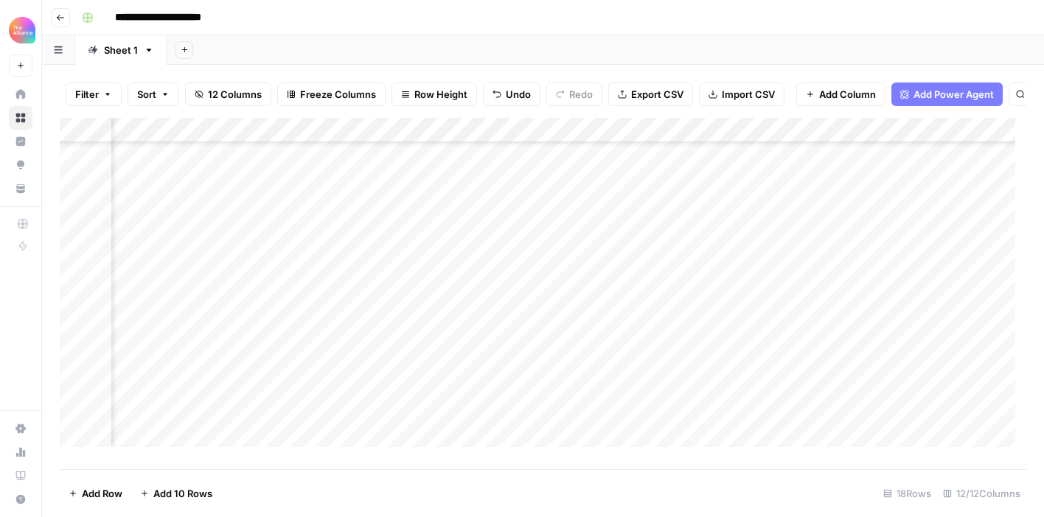
click at [618, 365] on div "Add Column" at bounding box center [543, 288] width 966 height 340
click at [639, 424] on div "Add Column" at bounding box center [543, 288] width 966 height 340
click at [576, 368] on div "Add Column" at bounding box center [543, 288] width 966 height 340
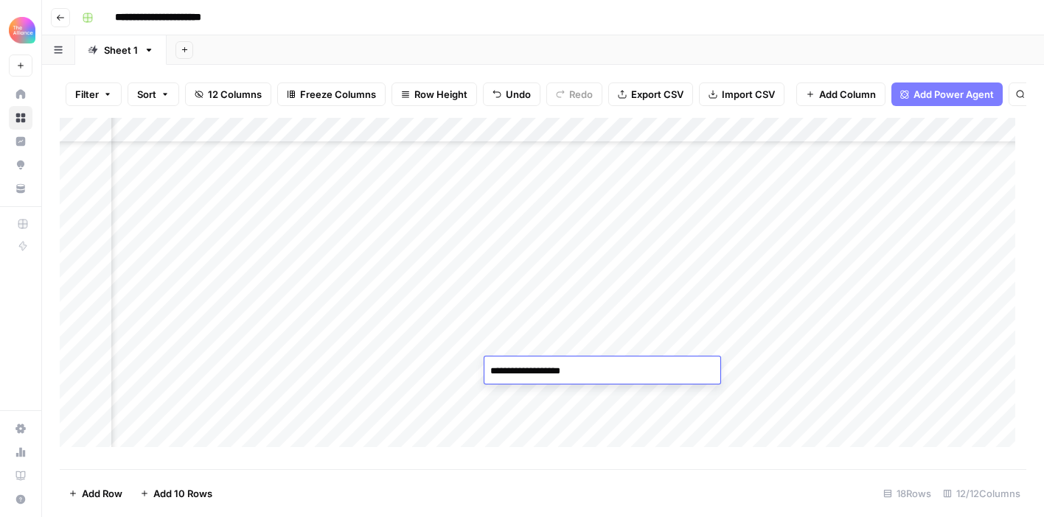
type textarea "**********"
click at [653, 368] on div "Add Column" at bounding box center [543, 288] width 966 height 340
click at [390, 369] on div "Add Column" at bounding box center [543, 288] width 966 height 340
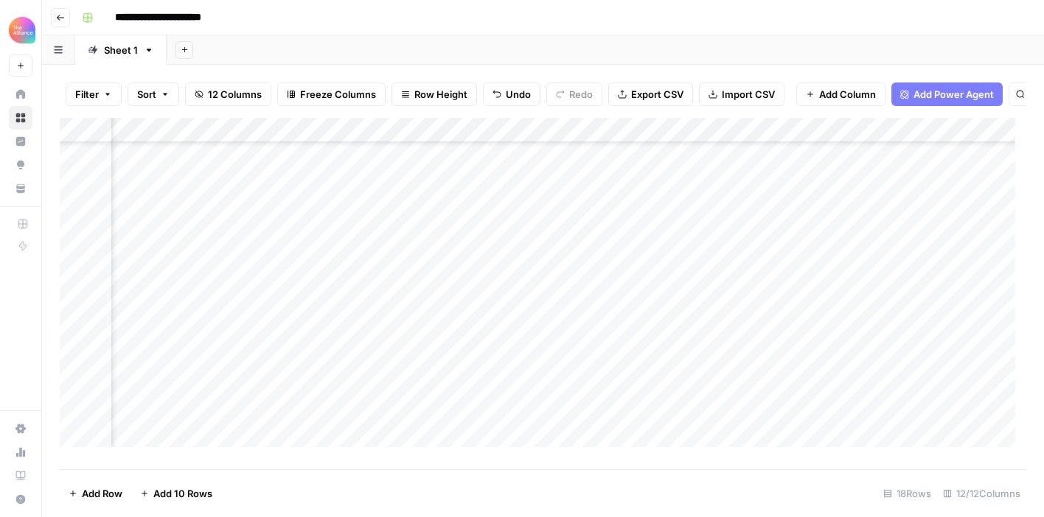
click at [390, 369] on div "Add Column" at bounding box center [543, 288] width 966 height 340
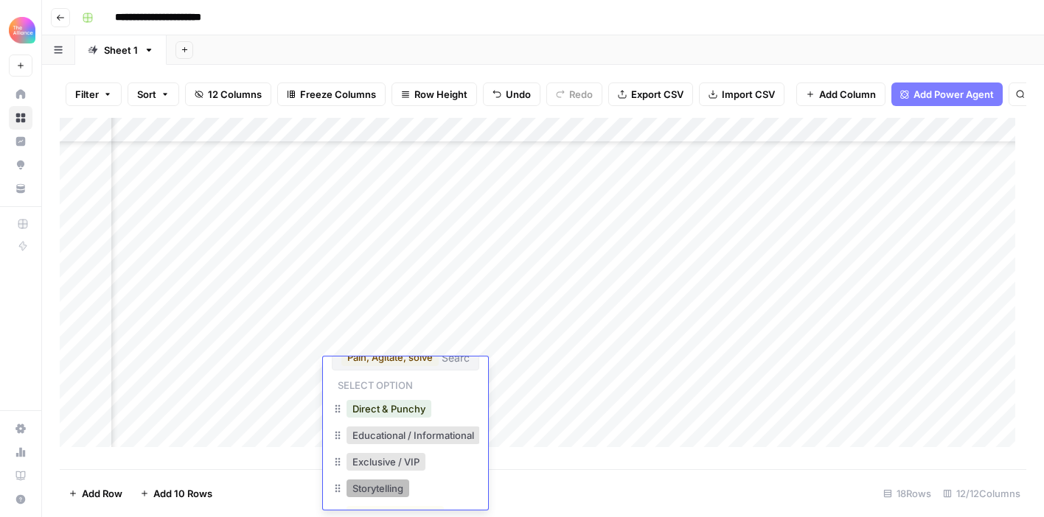
scroll to position [0, 0]
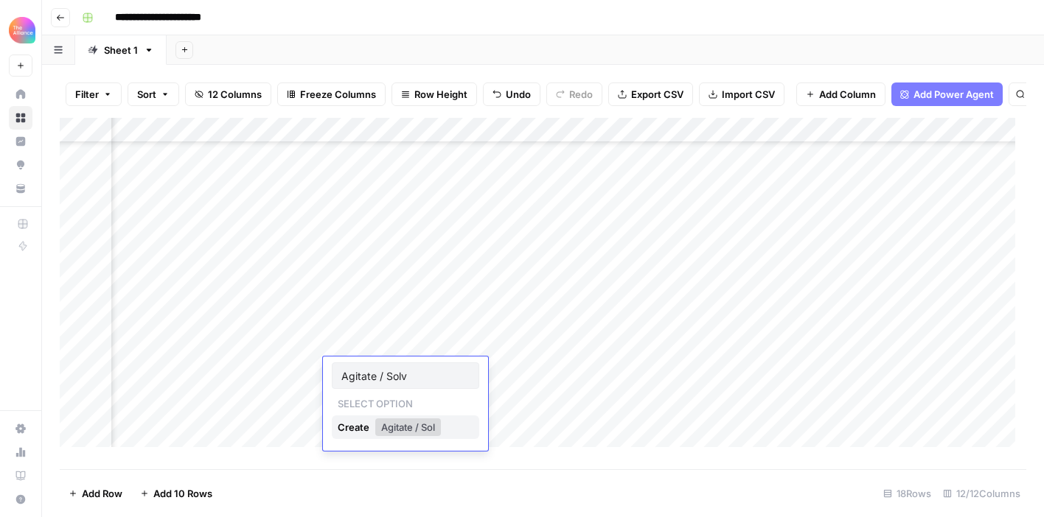
type input "Agitate / Solve"
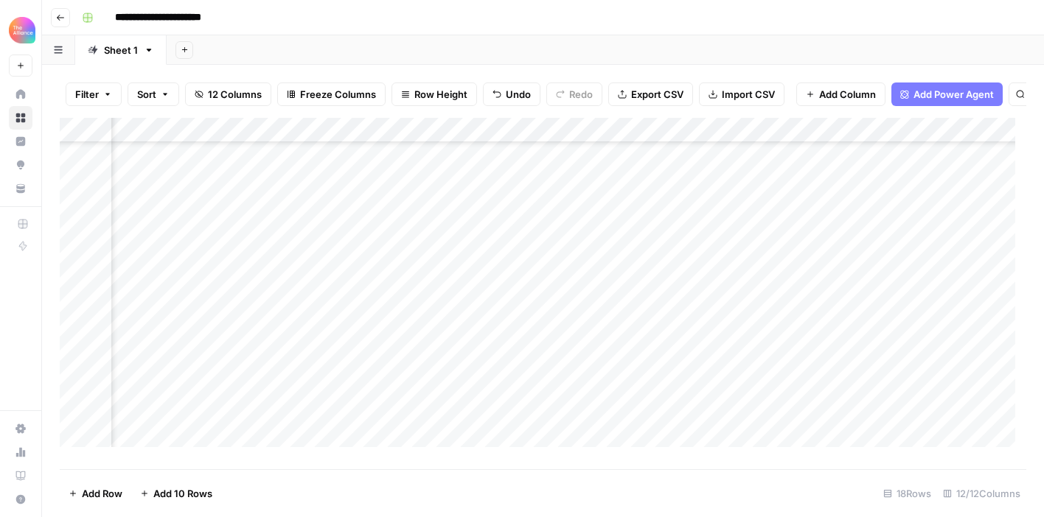
scroll to position [121, 608]
click at [980, 368] on div "Add Column" at bounding box center [543, 288] width 966 height 340
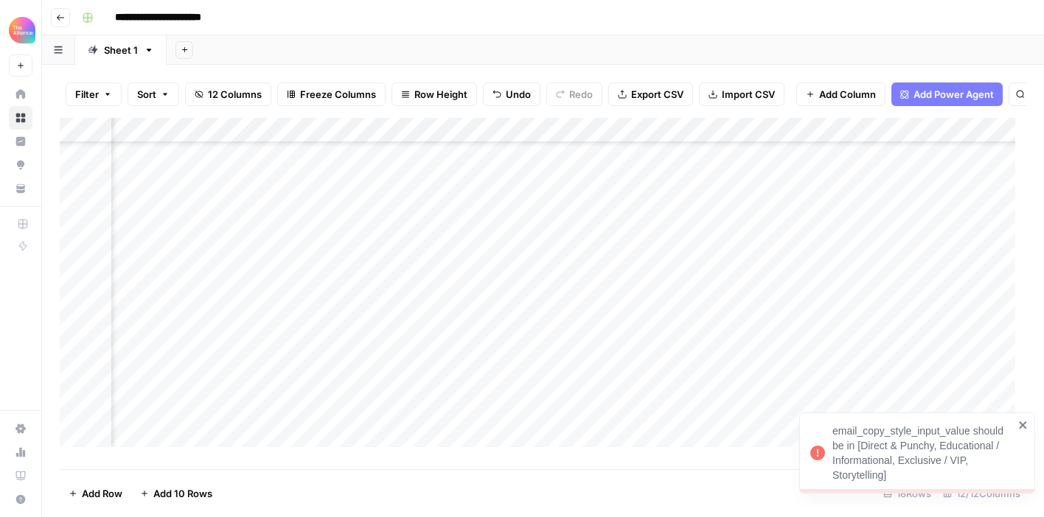
scroll to position [121, 84]
click at [483, 374] on div "Add Column" at bounding box center [543, 288] width 966 height 340
click at [470, 372] on div "Add Column" at bounding box center [543, 288] width 966 height 340
click at [586, 376] on div "Add Column" at bounding box center [543, 288] width 966 height 340
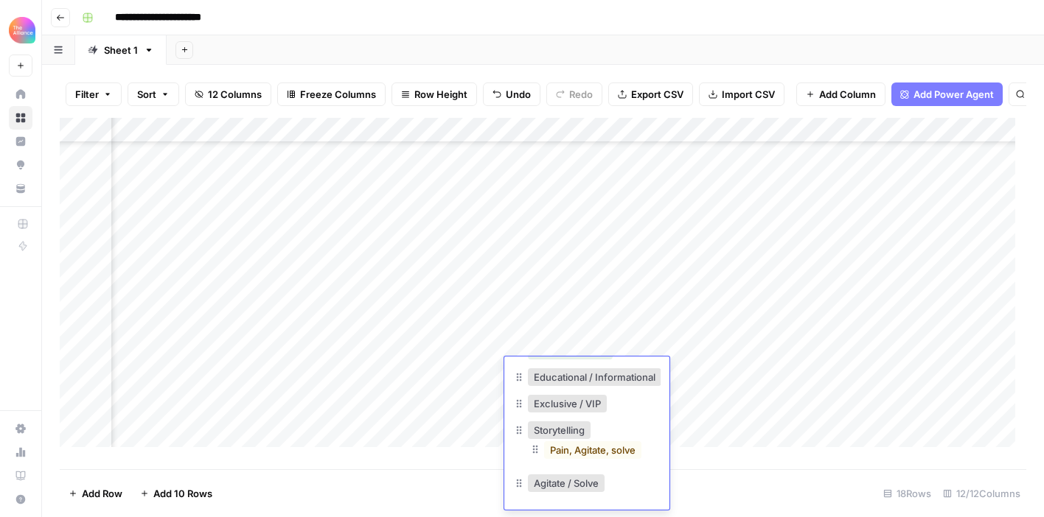
scroll to position [0, 4]
drag, startPoint x: 517, startPoint y: 445, endPoint x: 527, endPoint y: 452, distance: 11.7
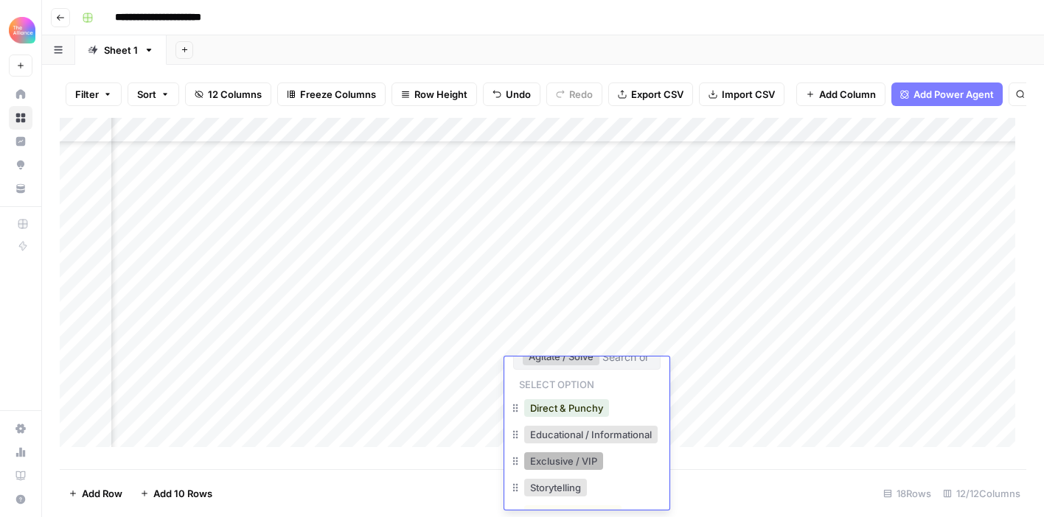
scroll to position [32, 0]
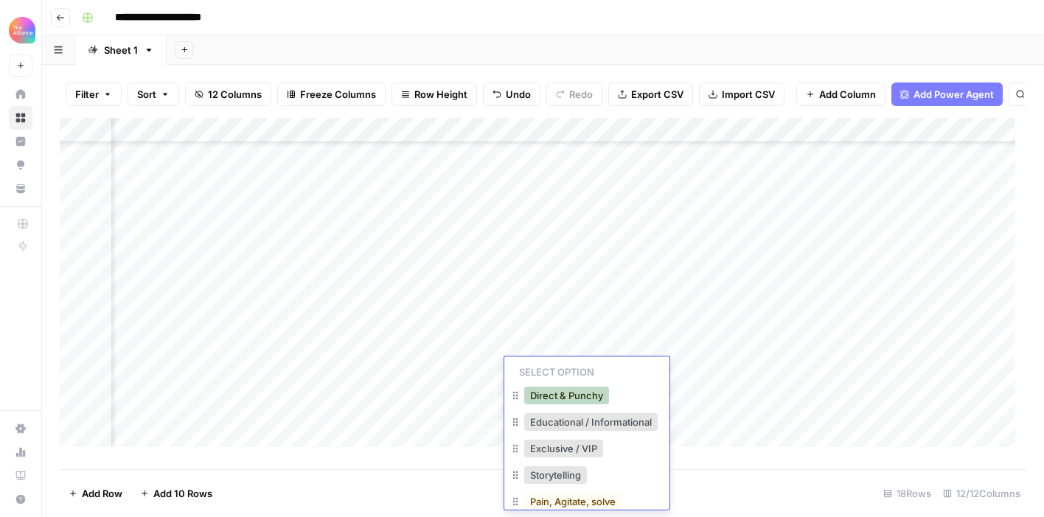
click at [570, 391] on button "Direct & Punchy" at bounding box center [566, 396] width 85 height 18
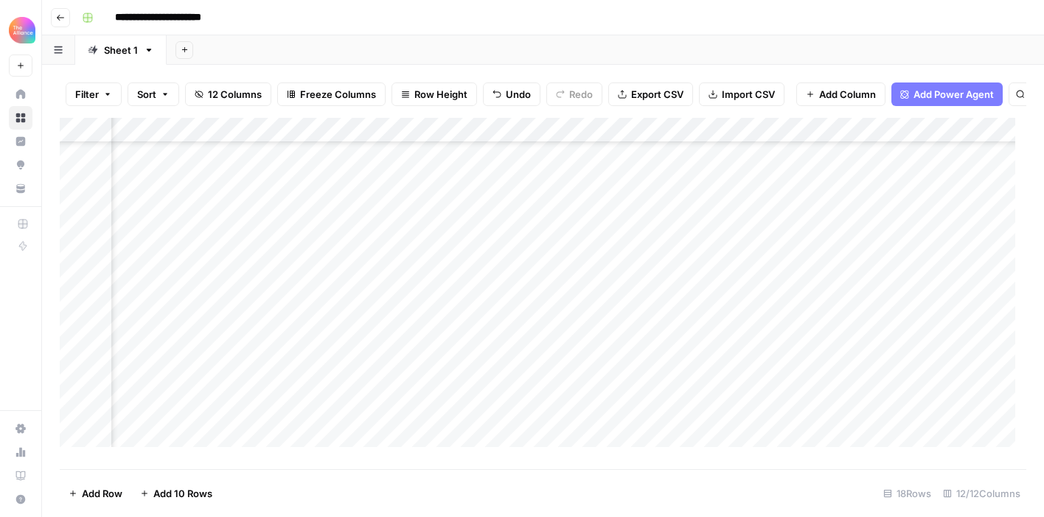
scroll to position [121, 921]
click at [663, 368] on div "Add Column" at bounding box center [543, 288] width 966 height 340
click at [215, 425] on div "Add Column" at bounding box center [543, 288] width 966 height 340
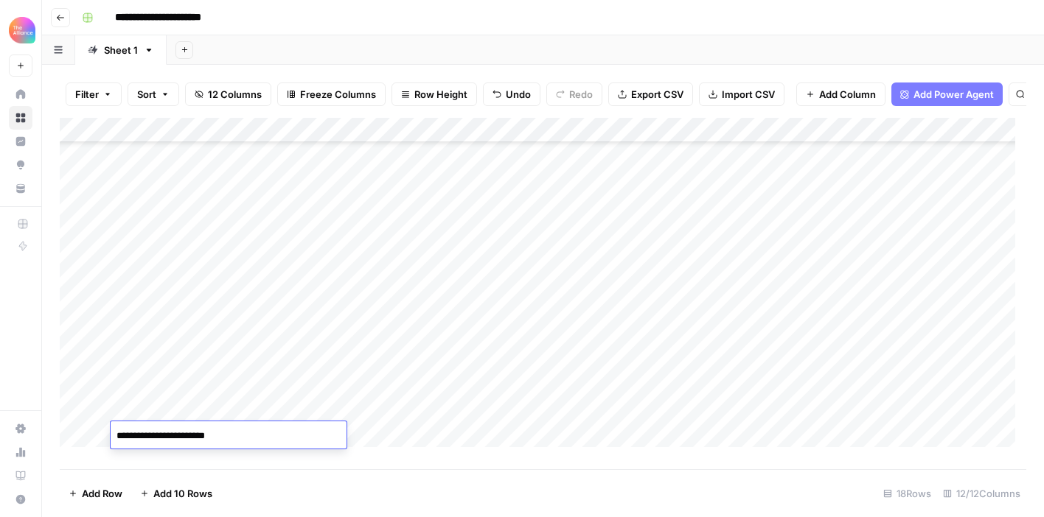
type textarea "**********"
drag, startPoint x: 388, startPoint y: 413, endPoint x: 623, endPoint y: 413, distance: 234.4
click at [623, 413] on div "Add Column" at bounding box center [543, 288] width 966 height 340
drag, startPoint x: 674, startPoint y: 419, endPoint x: 671, endPoint y: 427, distance: 7.7
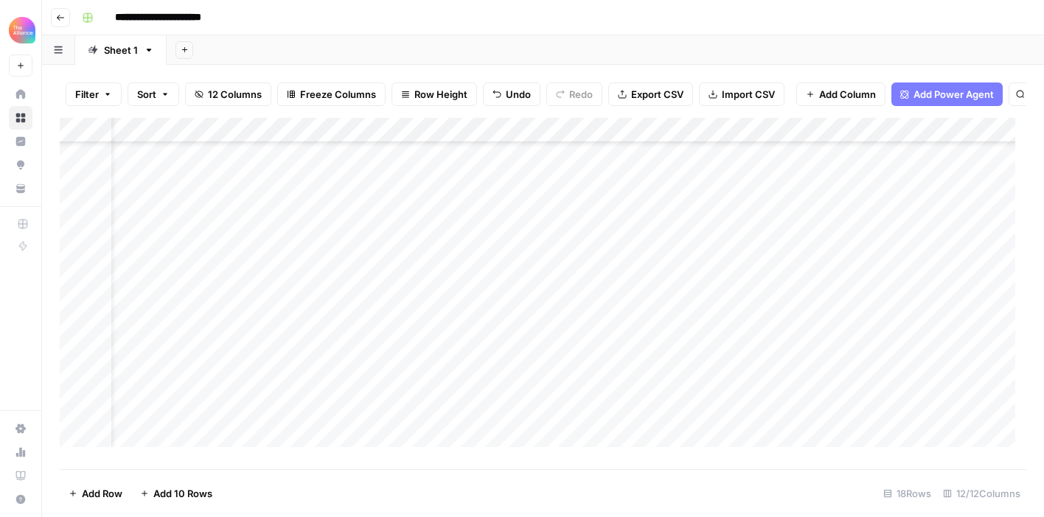
click at [671, 427] on div "Add Column" at bounding box center [543, 288] width 966 height 340
drag, startPoint x: 716, startPoint y: 413, endPoint x: 806, endPoint y: 415, distance: 89.2
click at [806, 415] on div "Add Column" at bounding box center [543, 288] width 966 height 340
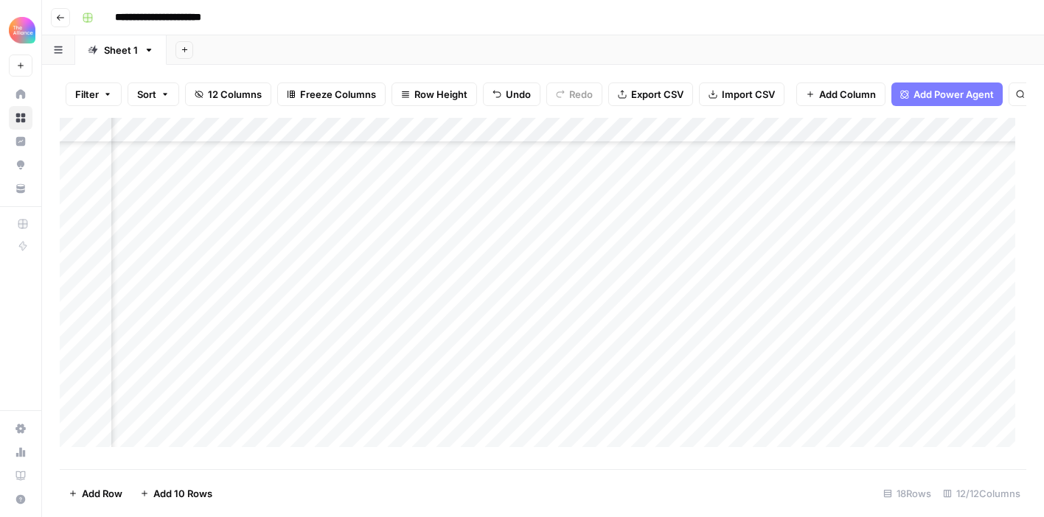
click at [733, 428] on div "Add Column" at bounding box center [543, 288] width 966 height 340
drag, startPoint x: 735, startPoint y: 422, endPoint x: 732, endPoint y: 429, distance: 7.9
click at [732, 429] on div "Add Column" at bounding box center [543, 288] width 966 height 340
click at [394, 436] on div "Add Column" at bounding box center [543, 288] width 966 height 340
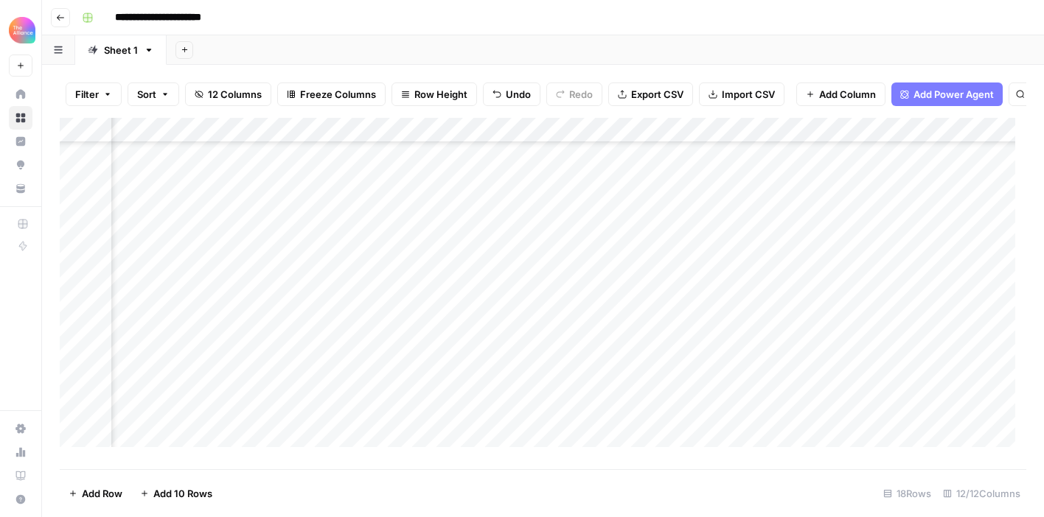
click at [394, 436] on div "Add Column" at bounding box center [543, 288] width 966 height 340
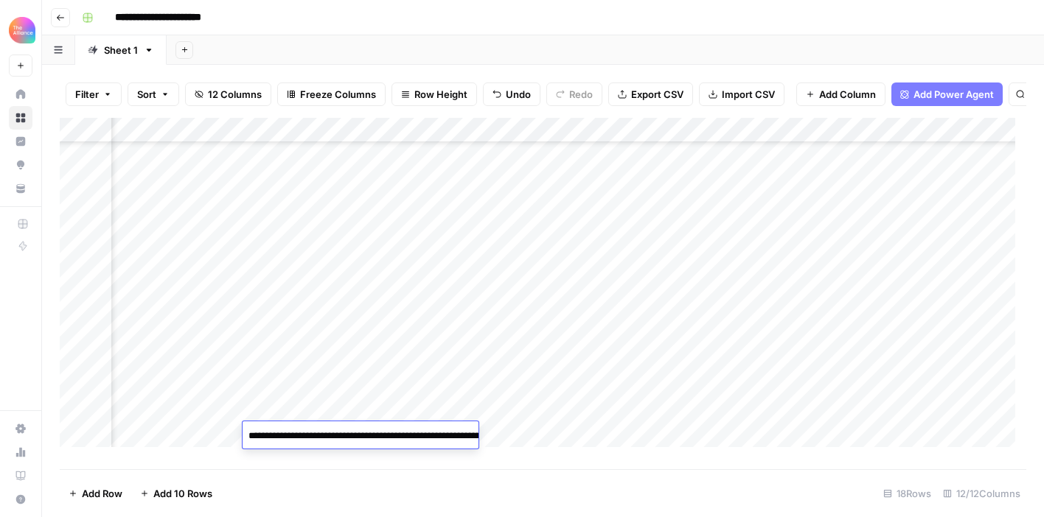
click at [579, 433] on div "Add Column" at bounding box center [543, 288] width 966 height 340
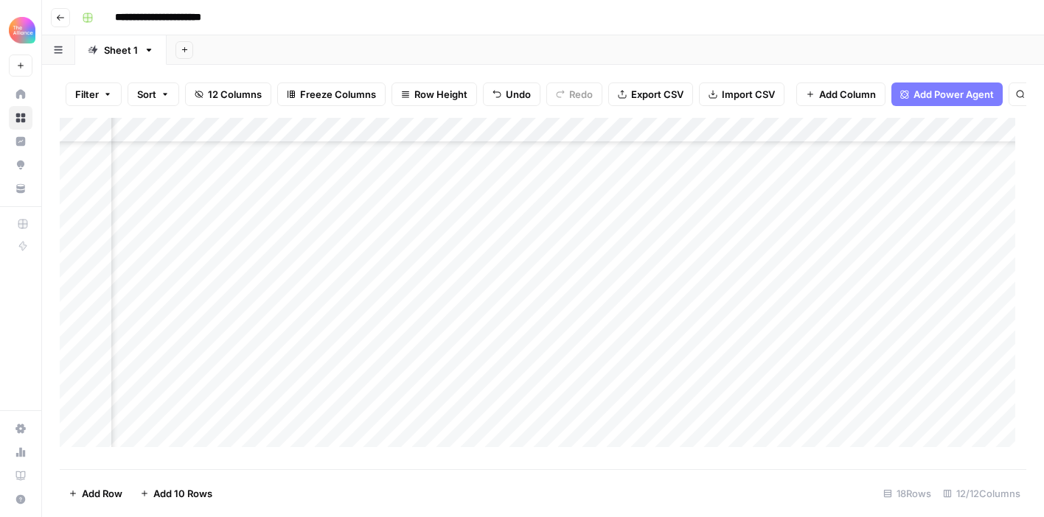
click at [559, 439] on div "Add Column" at bounding box center [543, 288] width 966 height 340
type textarea "**********"
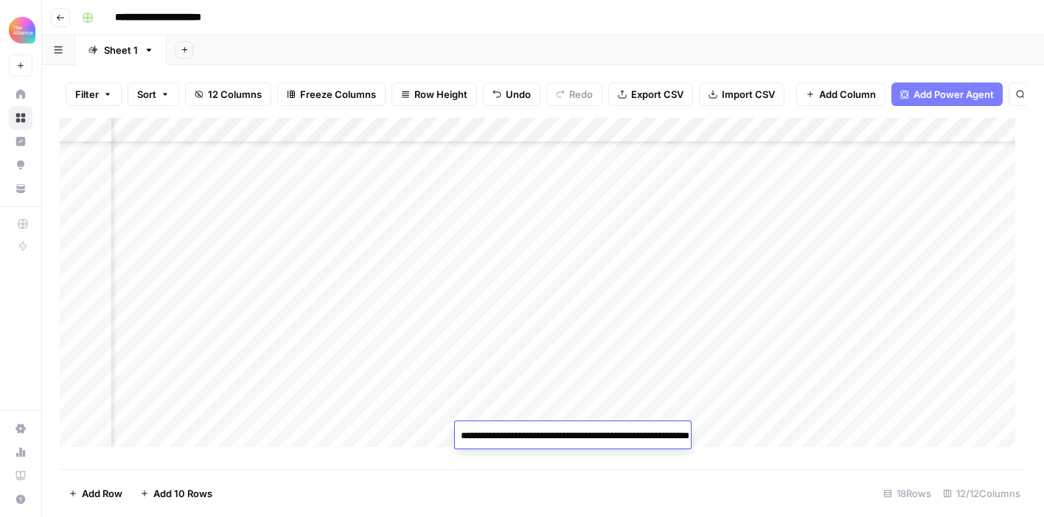
click at [516, 47] on div "Add Sheet" at bounding box center [605, 49] width 877 height 29
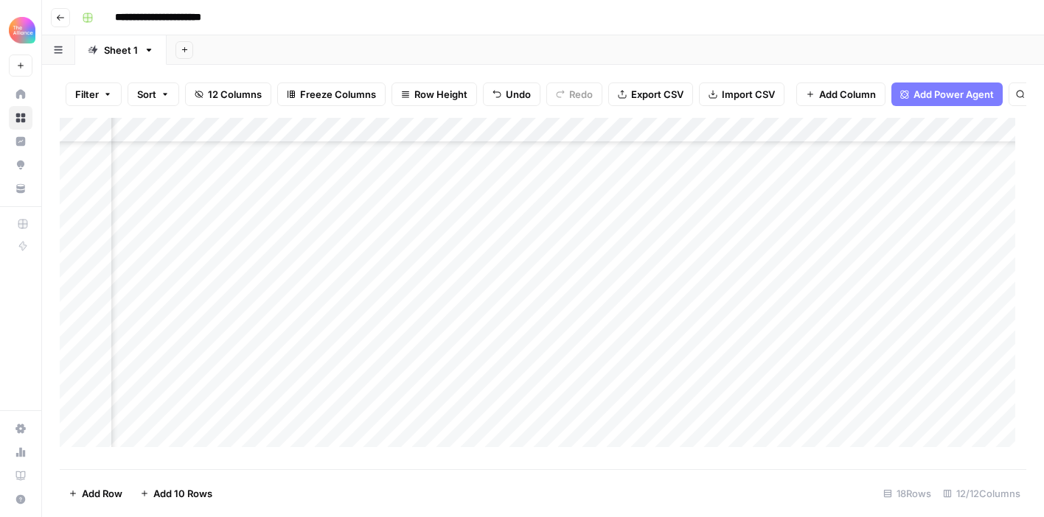
scroll to position [81, 918]
click at [665, 434] on div "Add Column" at bounding box center [543, 288] width 966 height 340
click at [212, 286] on div "Add Column" at bounding box center [543, 288] width 966 height 340
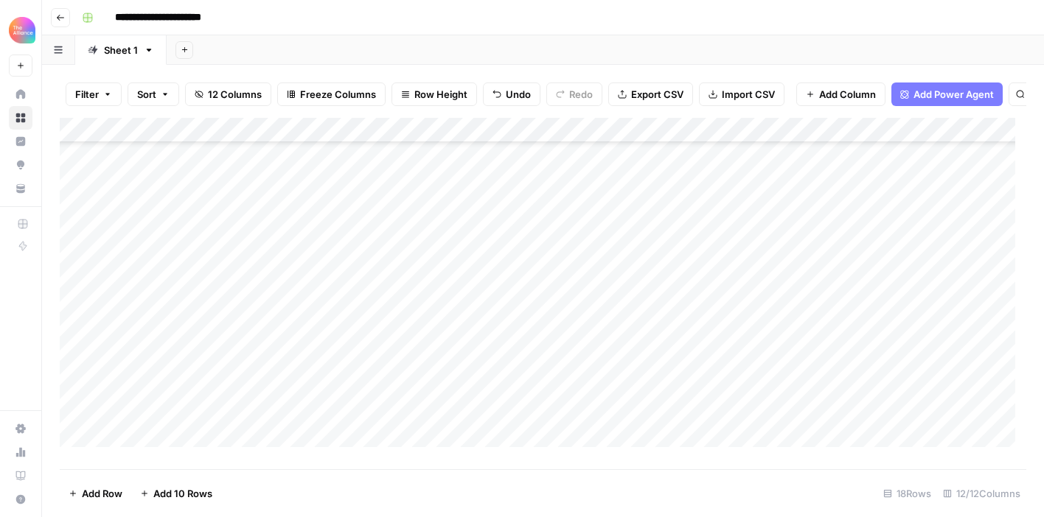
click at [231, 413] on div "Add Column" at bounding box center [543, 288] width 966 height 340
drag, startPoint x: 417, startPoint y: 337, endPoint x: 611, endPoint y: 335, distance: 193.8
click at [611, 335] on div "Add Column" at bounding box center [543, 288] width 966 height 340
click at [427, 411] on div "Add Column" at bounding box center [543, 288] width 966 height 340
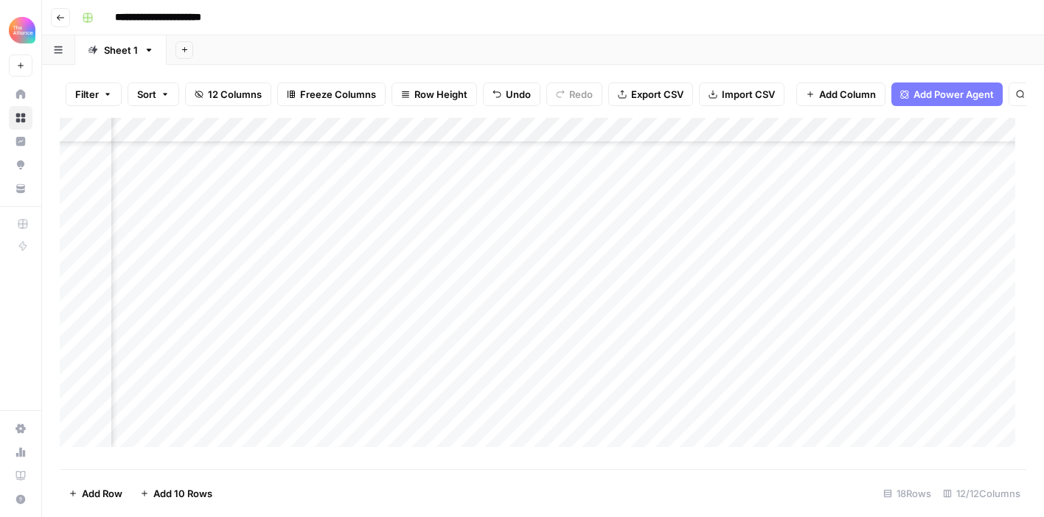
scroll to position [144, 217]
click at [537, 399] on div "Add Column" at bounding box center [543, 288] width 966 height 340
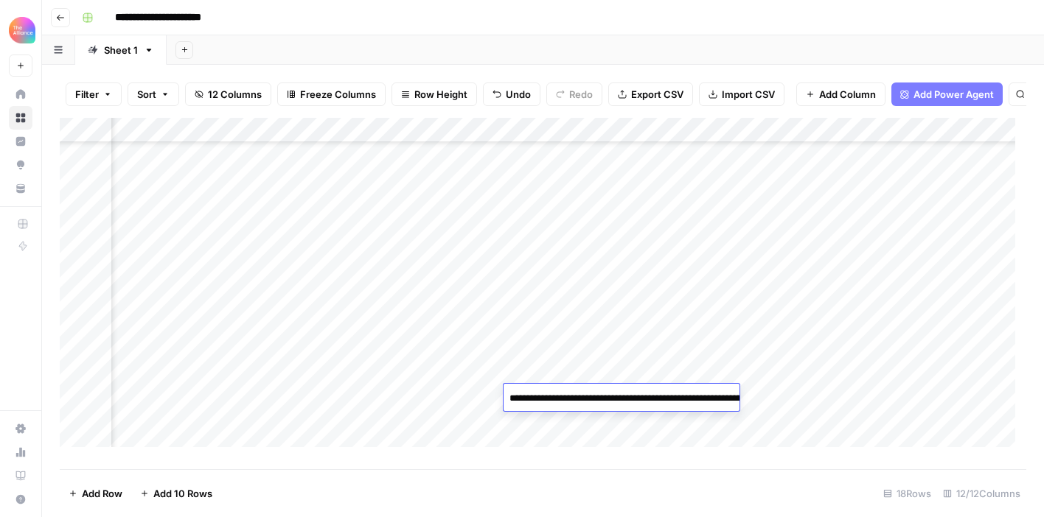
click at [836, 391] on div "Add Column" at bounding box center [543, 288] width 966 height 340
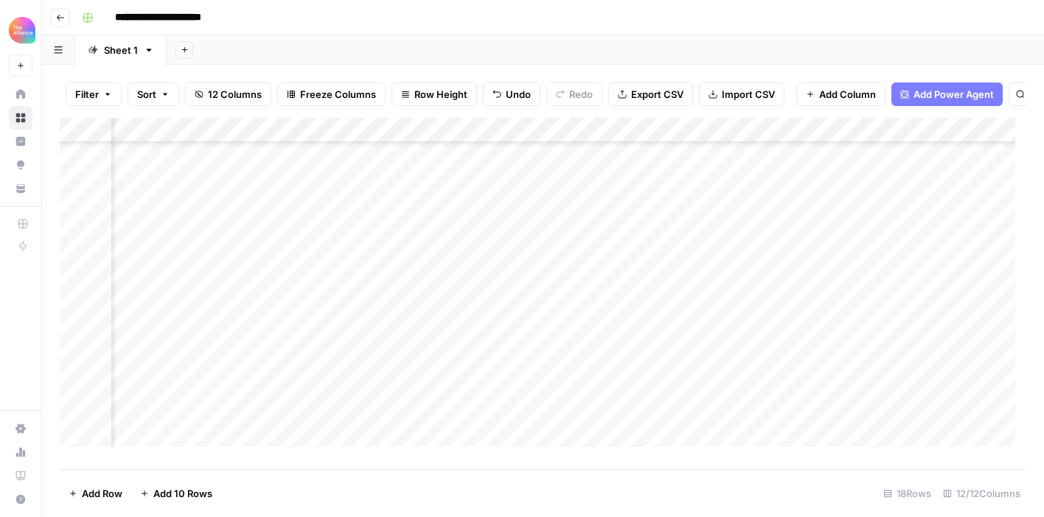
click at [775, 398] on div "Add Column" at bounding box center [543, 288] width 966 height 340
click at [775, 398] on textarea at bounding box center [834, 398] width 236 height 21
type textarea "**********"
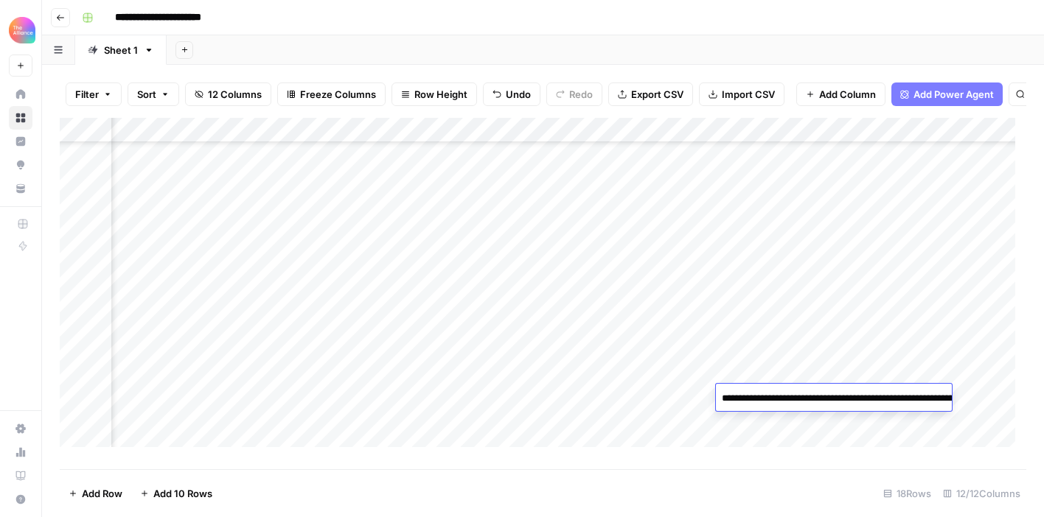
click at [595, 444] on div "Add Column" at bounding box center [543, 288] width 966 height 340
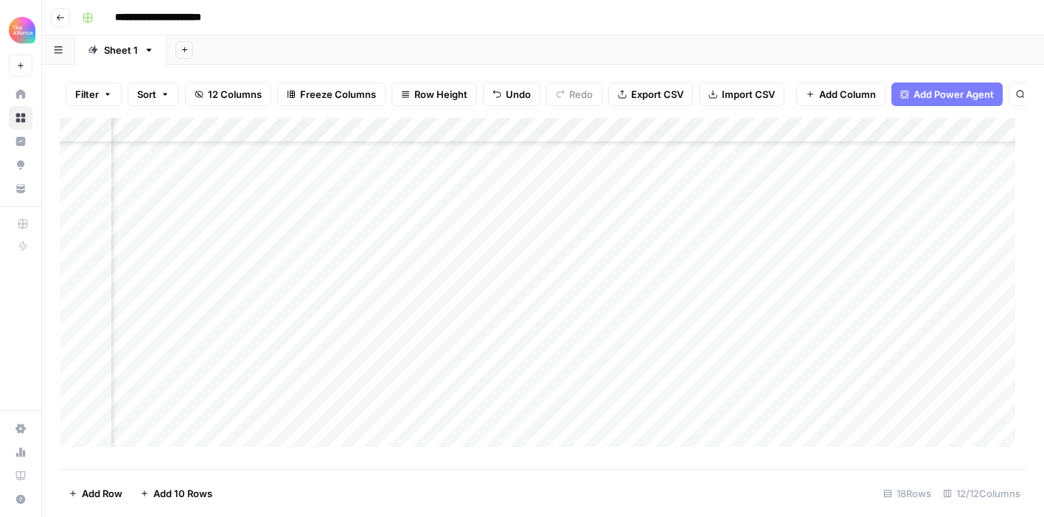
scroll to position [144, 674]
click at [571, 379] on div "Add Column" at bounding box center [543, 288] width 966 height 340
drag, startPoint x: 602, startPoint y: 382, endPoint x: 600, endPoint y: 394, distance: 12.0
click at [600, 394] on div "Add Column" at bounding box center [543, 288] width 966 height 340
click at [772, 363] on div "Add Column" at bounding box center [543, 288] width 966 height 340
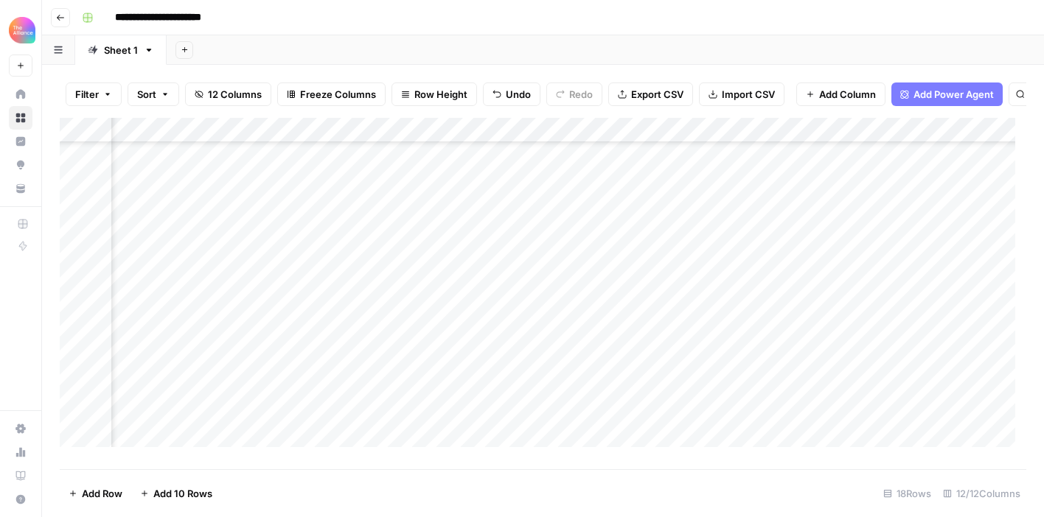
drag, startPoint x: 814, startPoint y: 383, endPoint x: 812, endPoint y: 391, distance: 7.5
click at [812, 391] on div "Add Column" at bounding box center [543, 288] width 966 height 340
click at [689, 396] on div "Add Column" at bounding box center [543, 288] width 966 height 340
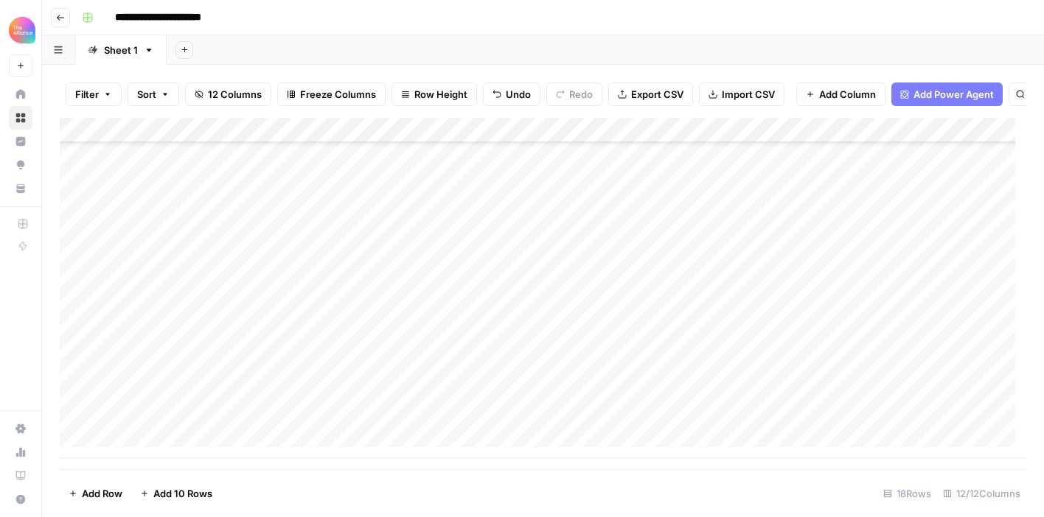
drag, startPoint x: 283, startPoint y: 346, endPoint x: 703, endPoint y: 348, distance: 420.1
click at [703, 348] on div "Add Column" at bounding box center [543, 288] width 966 height 340
click at [272, 402] on div "Add Column" at bounding box center [543, 288] width 966 height 340
click at [244, 392] on div "Add Column" at bounding box center [543, 288] width 966 height 340
click at [244, 392] on textarea "**********" at bounding box center [229, 397] width 236 height 21
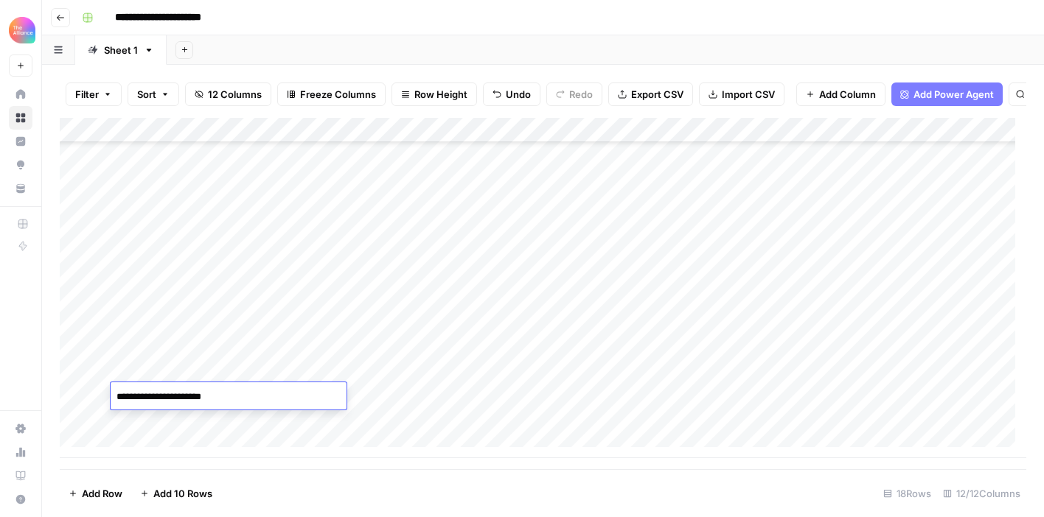
type textarea "**********"
click at [371, 428] on div "Add Column" at bounding box center [543, 288] width 966 height 340
click at [530, 405] on div "Add Column" at bounding box center [543, 288] width 966 height 340
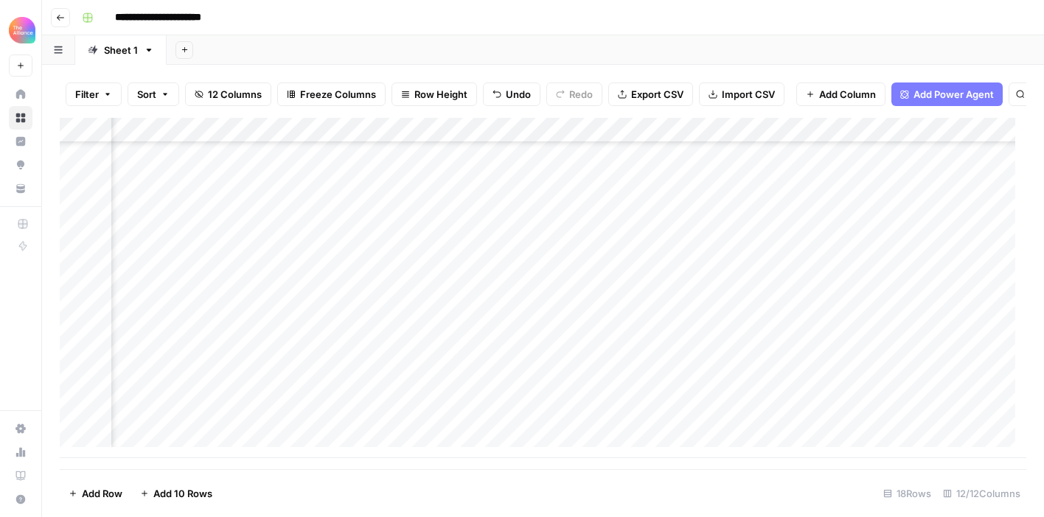
click at [815, 379] on div "Add Column" at bounding box center [543, 288] width 966 height 340
click at [845, 388] on div "Add Column" at bounding box center [543, 288] width 966 height 340
click at [604, 370] on div "Add Column" at bounding box center [543, 288] width 966 height 340
click at [637, 389] on div "Add Column" at bounding box center [543, 288] width 966 height 340
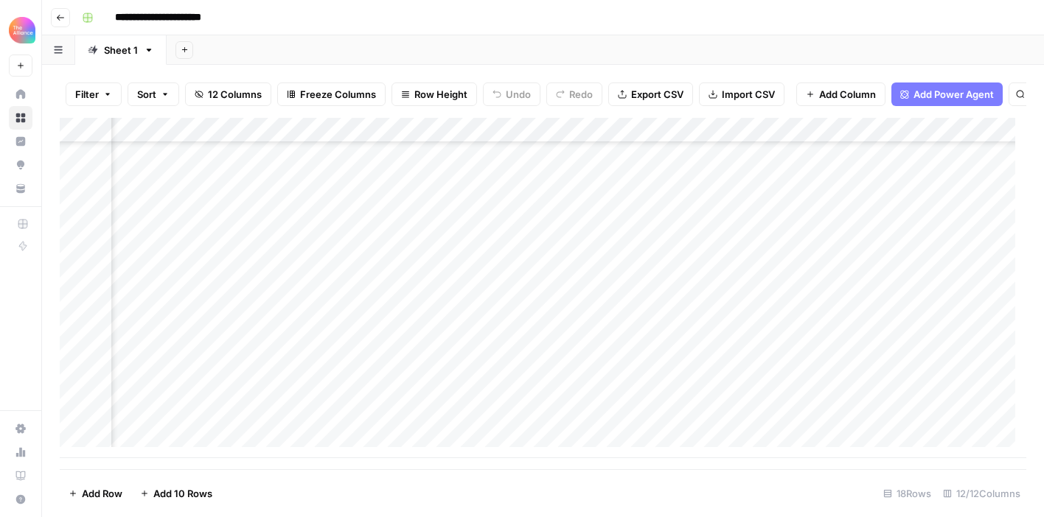
click at [426, 412] on div "Add Column" at bounding box center [543, 288] width 966 height 340
click at [437, 397] on div "Add Column" at bounding box center [543, 288] width 966 height 340
type textarea "**********"
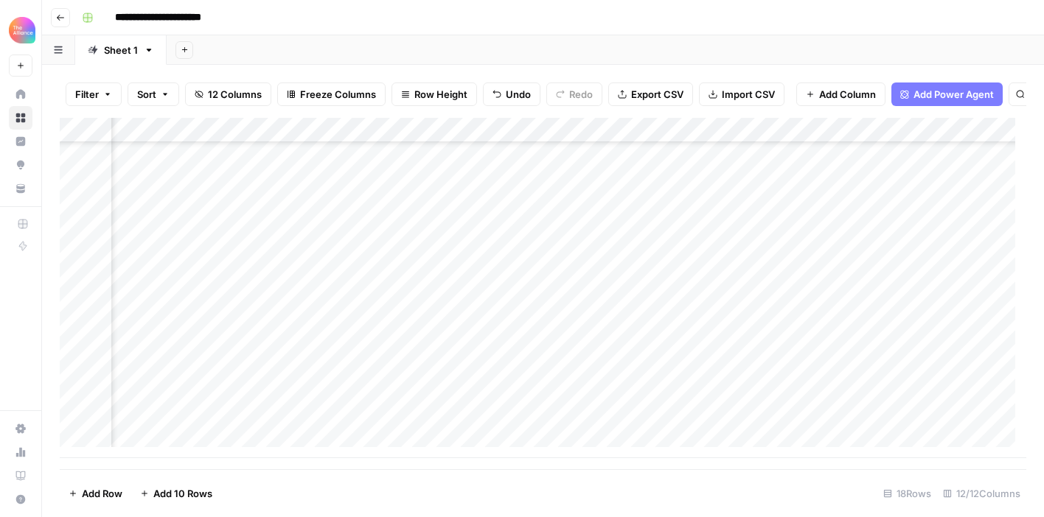
click at [531, 411] on div "Add Column" at bounding box center [543, 288] width 966 height 340
click at [532, 395] on div "Add Column" at bounding box center [543, 288] width 966 height 340
click at [533, 399] on div "Add Column" at bounding box center [543, 288] width 966 height 340
click at [533, 399] on textarea at bounding box center [537, 397] width 236 height 21
type textarea "**********"
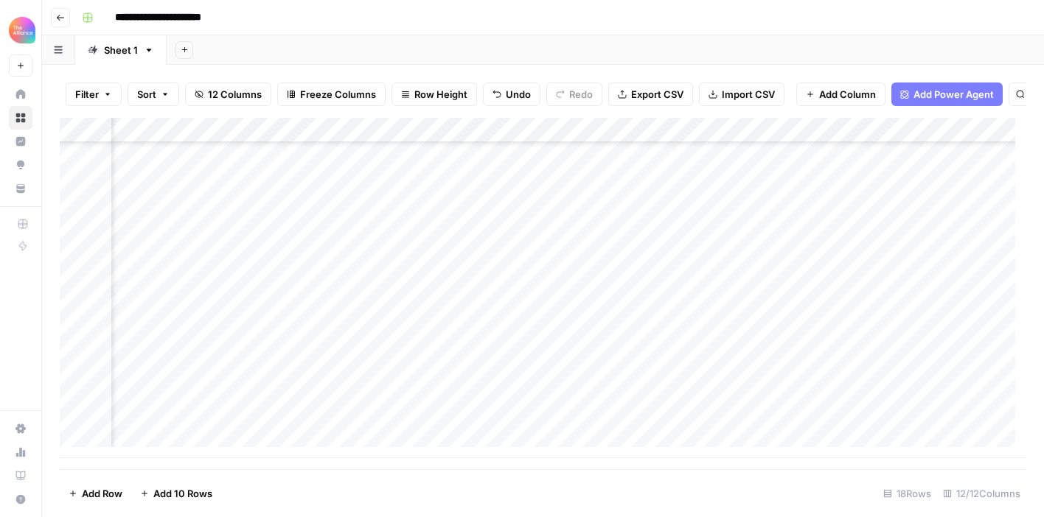
scroll to position [170, 915]
click at [669, 396] on div "Add Column" at bounding box center [543, 288] width 966 height 340
click at [214, 425] on div "Add Column" at bounding box center [543, 288] width 966 height 340
click at [214, 424] on div "Add Column" at bounding box center [543, 288] width 966 height 340
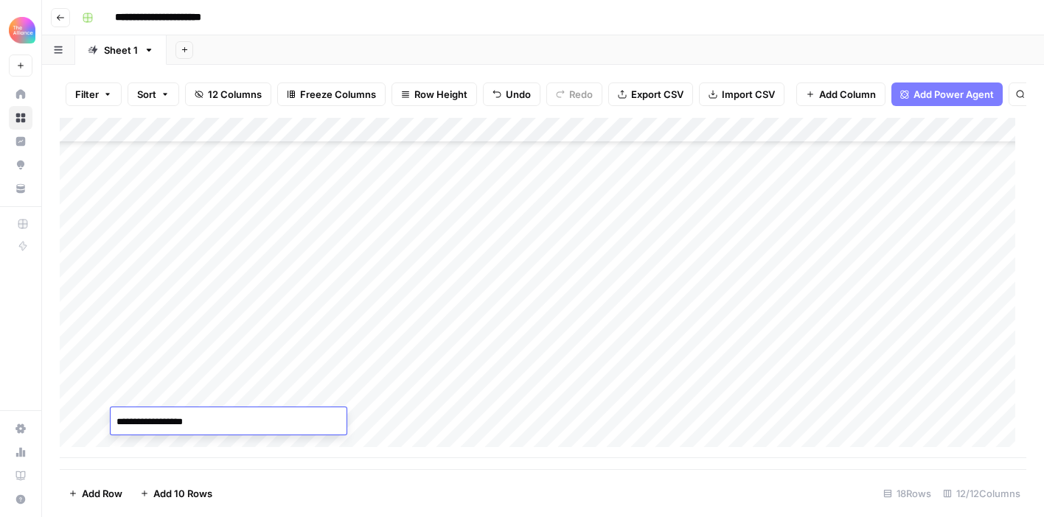
type textarea "**********"
click at [386, 420] on div "Add Column" at bounding box center [543, 288] width 966 height 340
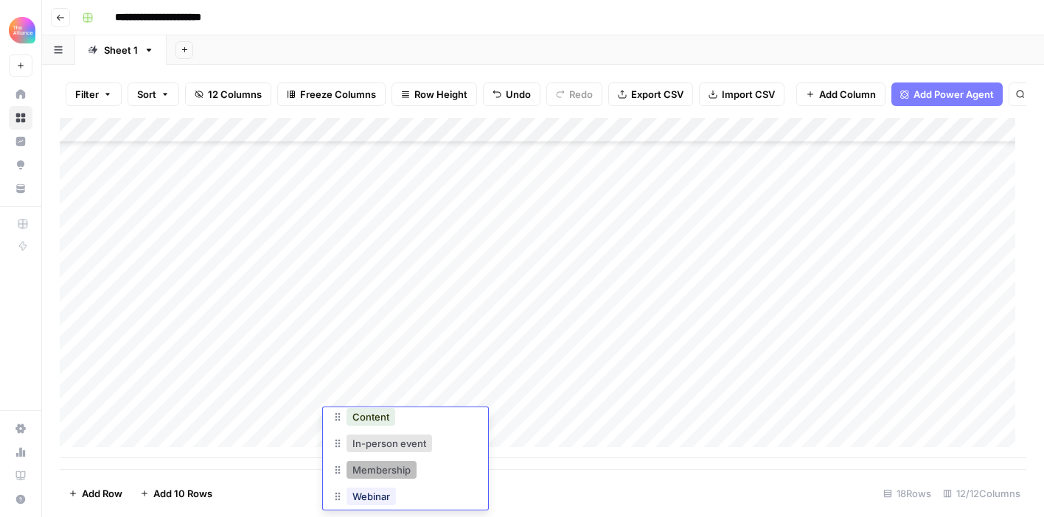
scroll to position [88, 0]
click at [396, 468] on button "Membership" at bounding box center [381, 470] width 70 height 18
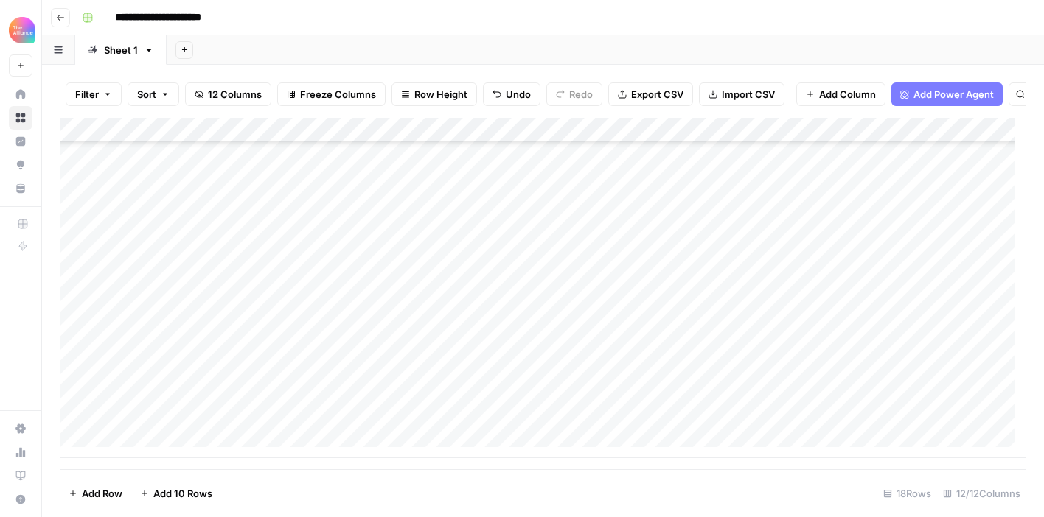
scroll to position [170, 144]
click at [425, 394] on div "Add Column" at bounding box center [543, 288] width 966 height 340
drag, startPoint x: 445, startPoint y: 406, endPoint x: 440, endPoint y: 423, distance: 17.7
click at [440, 423] on div "Add Column" at bounding box center [543, 288] width 966 height 340
click at [547, 396] on div "Add Column" at bounding box center [543, 288] width 966 height 340
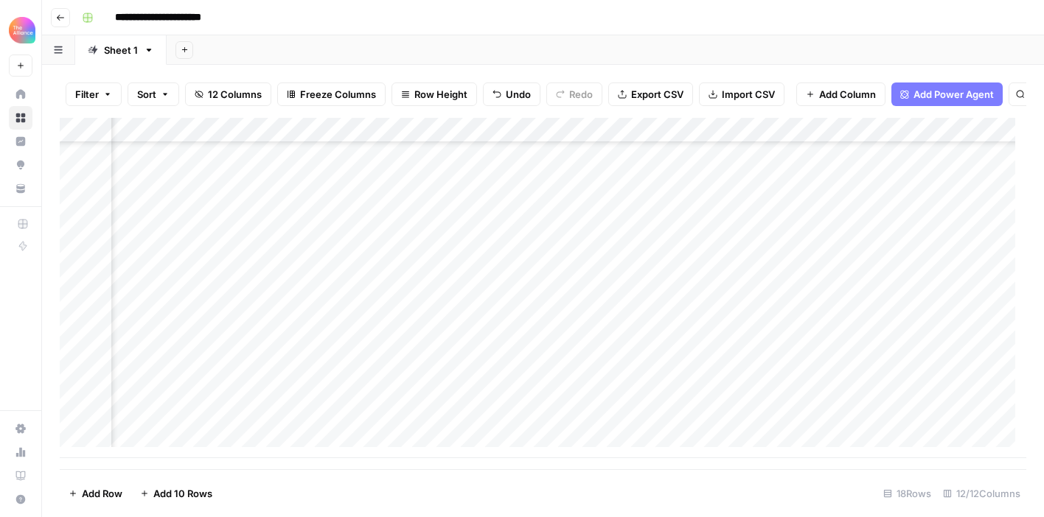
drag, startPoint x: 575, startPoint y: 405, endPoint x: 574, endPoint y: 415, distance: 9.6
click at [574, 415] on div "Add Column" at bounding box center [543, 288] width 966 height 340
click at [542, 424] on div "Add Column" at bounding box center [543, 288] width 966 height 340
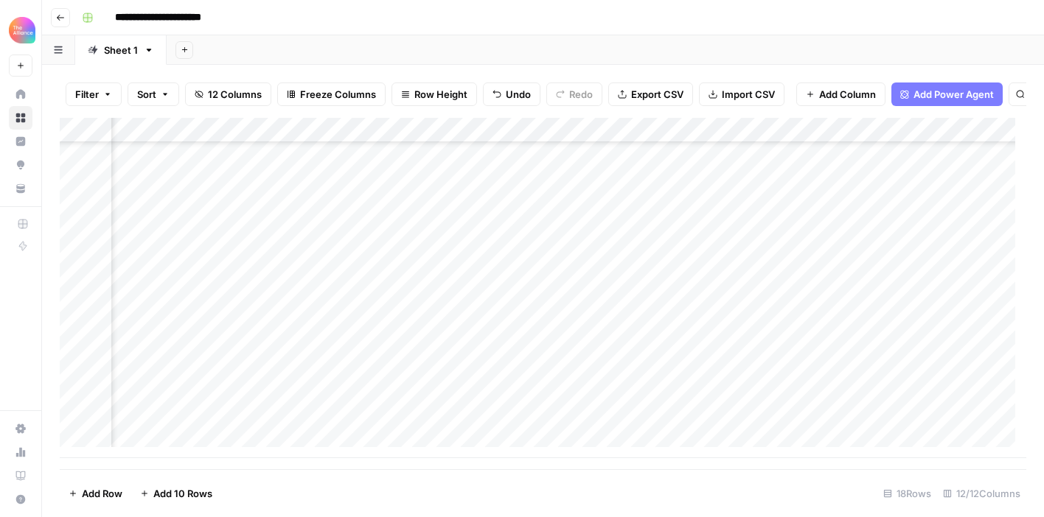
click at [442, 425] on div "Add Column" at bounding box center [543, 288] width 966 height 340
click at [442, 425] on textarea at bounding box center [463, 422] width 236 height 21
type textarea "**********"
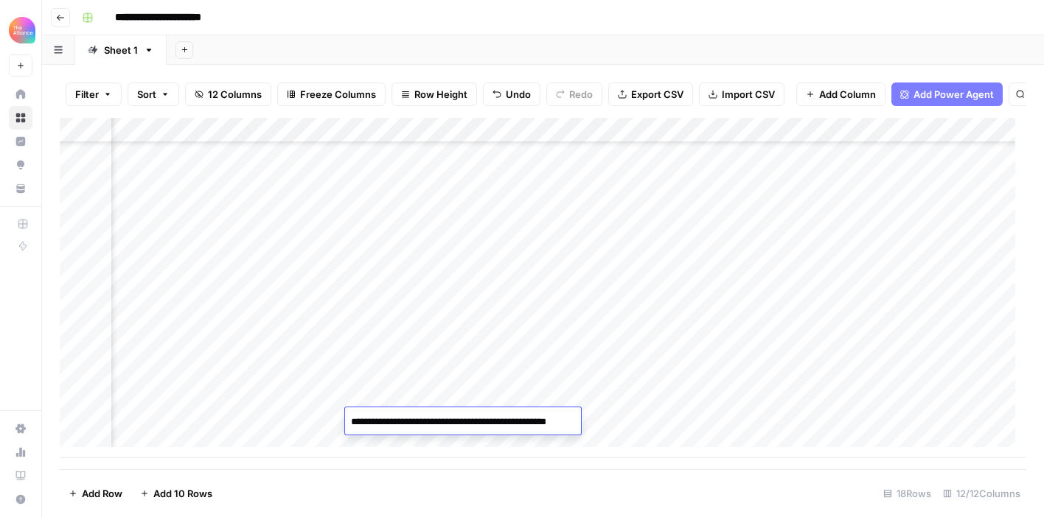
click at [647, 417] on div "Add Column" at bounding box center [543, 288] width 966 height 340
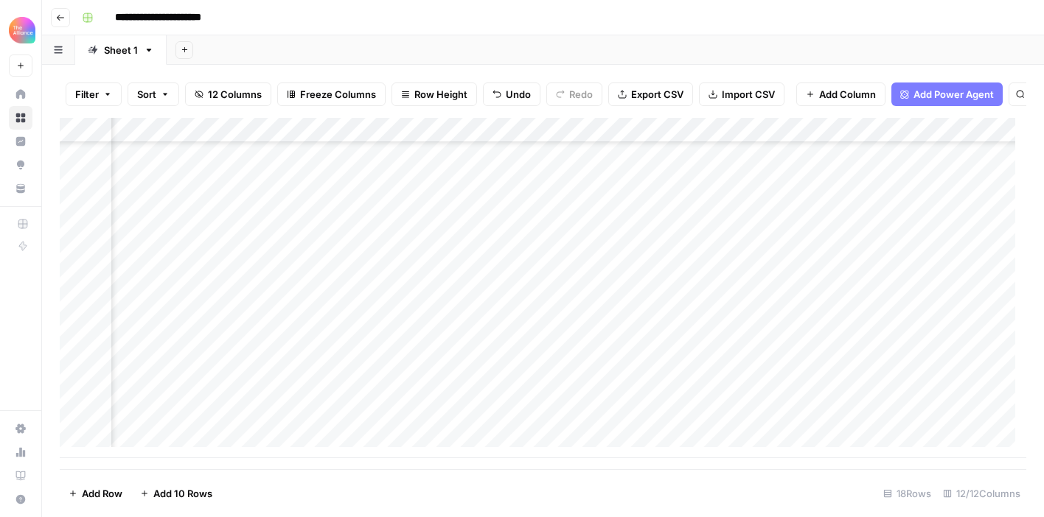
scroll to position [170, 567]
click at [508, 429] on div "Add Column" at bounding box center [543, 288] width 966 height 340
type textarea "**********"
click at [524, 398] on div "Add Column" at bounding box center [543, 288] width 966 height 340
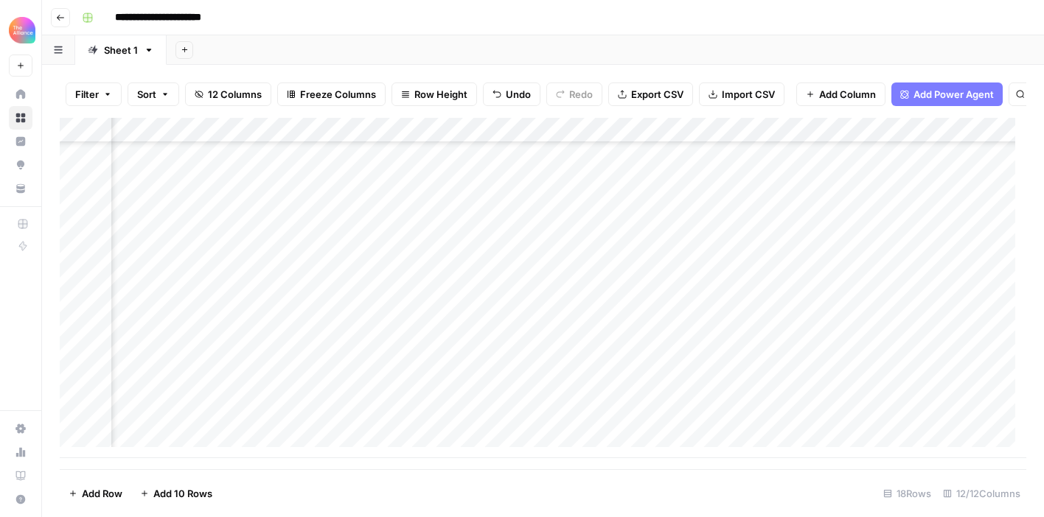
drag, startPoint x: 556, startPoint y: 407, endPoint x: 551, endPoint y: 422, distance: 16.6
click at [551, 422] on div "Add Column" at bounding box center [543, 288] width 966 height 340
click at [559, 419] on div "Add Column" at bounding box center [543, 288] width 966 height 340
click at [560, 420] on div "Add Column" at bounding box center [543, 288] width 966 height 340
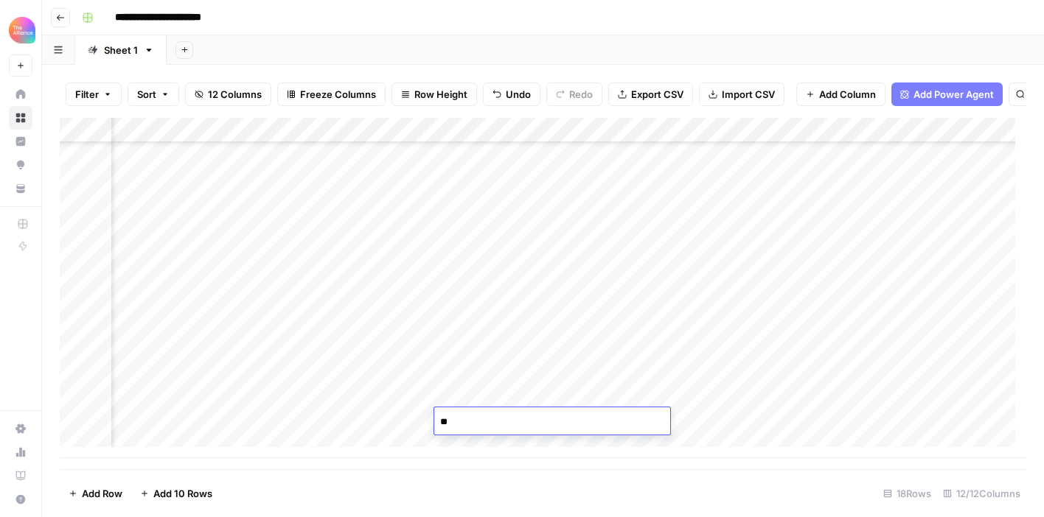
type textarea "*"
type textarea "**********"
click at [641, 65] on div "Filter Sort 12 Columns Freeze Columns Row Height Undo Redo Export CSV Import CS…" at bounding box center [543, 291] width 1002 height 452
click at [670, 422] on div "Add Column" at bounding box center [543, 288] width 966 height 340
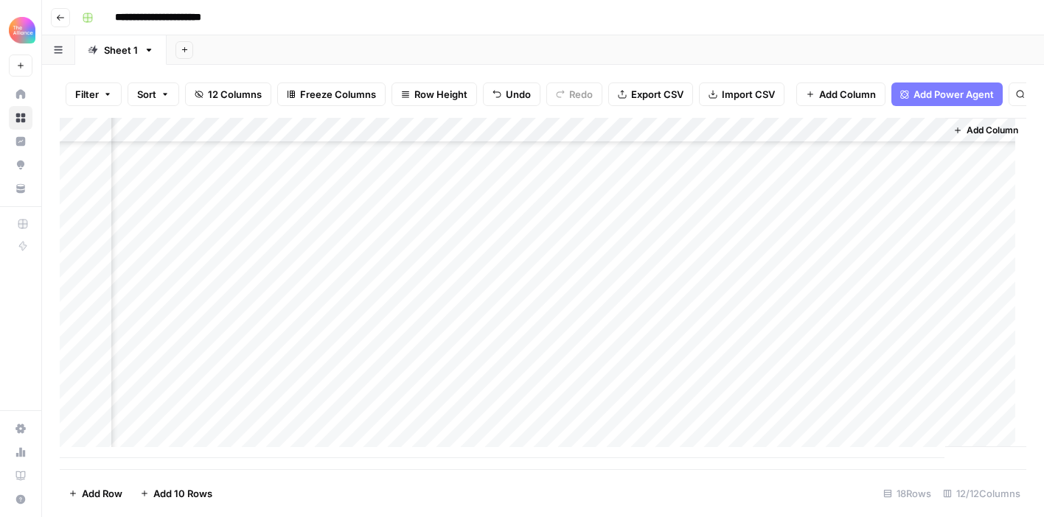
scroll to position [170, 1225]
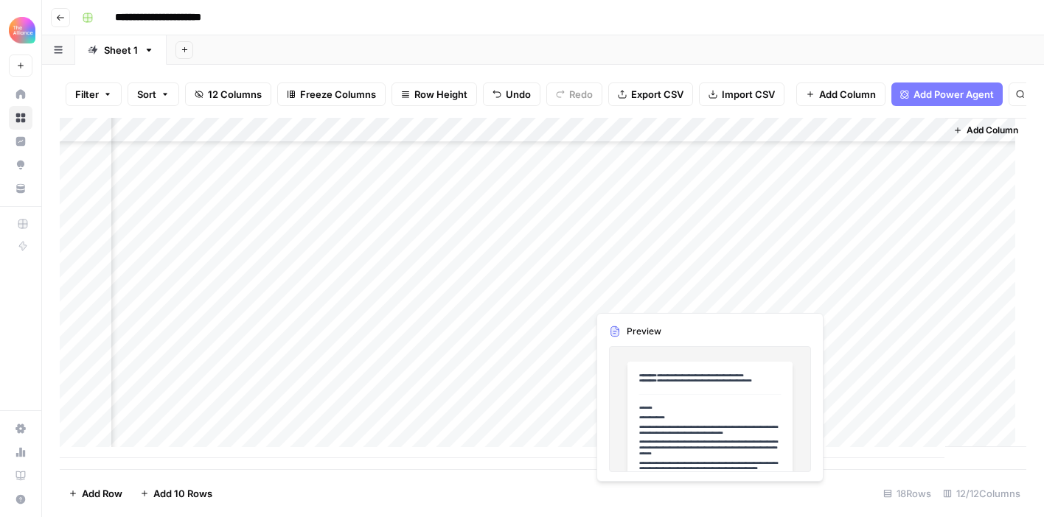
click at [651, 292] on div "Add Column" at bounding box center [543, 288] width 966 height 340
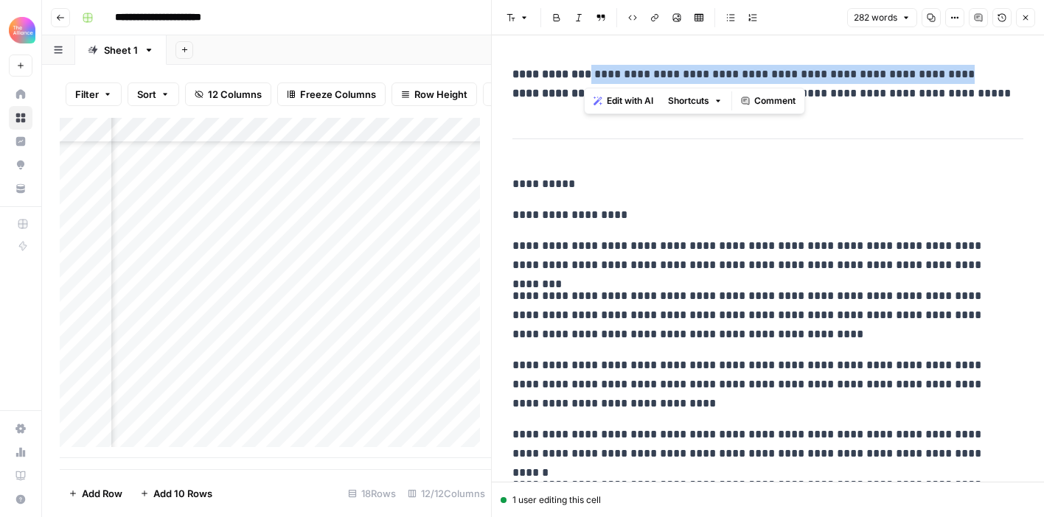
drag, startPoint x: 938, startPoint y: 71, endPoint x: 584, endPoint y: 70, distance: 354.5
click at [584, 70] on p "**********" at bounding box center [762, 84] width 500 height 38
click at [615, 69] on p "**********" at bounding box center [762, 84] width 500 height 38
drag, startPoint x: 929, startPoint y: 74, endPoint x: 585, endPoint y: 75, distance: 343.4
click at [585, 75] on p "**********" at bounding box center [762, 84] width 500 height 38
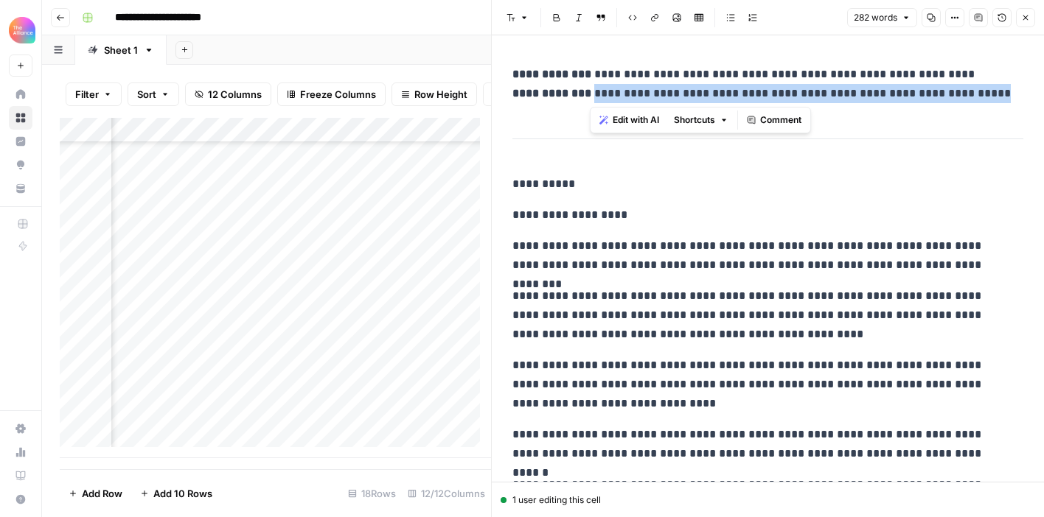
drag, startPoint x: 959, startPoint y: 96, endPoint x: 591, endPoint y: 91, distance: 367.8
click at [591, 91] on p "**********" at bounding box center [762, 84] width 500 height 38
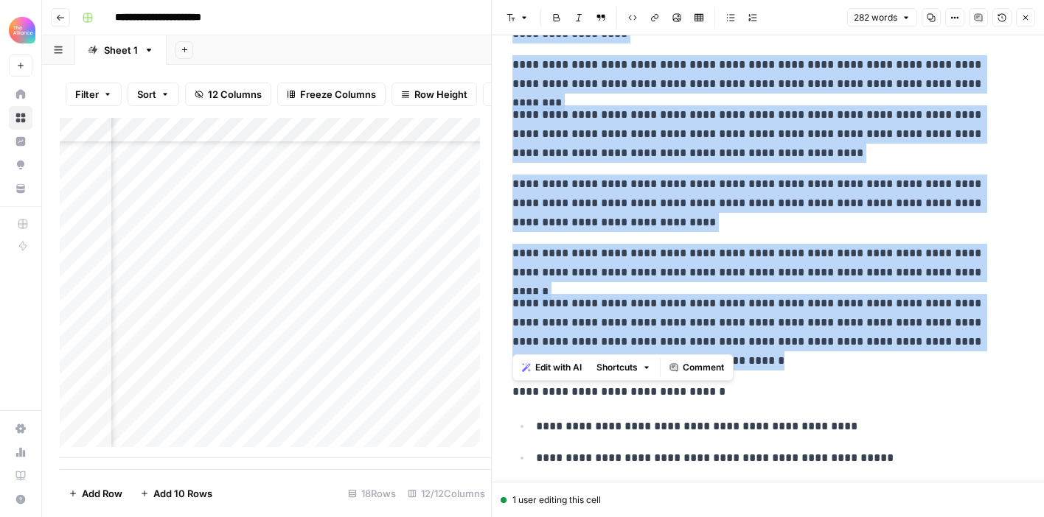
scroll to position [195, 0]
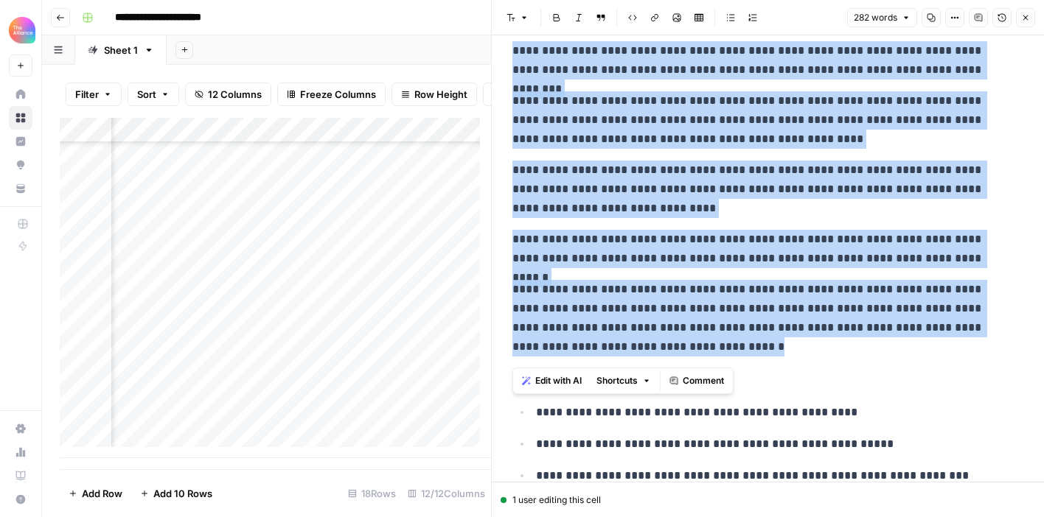
drag, startPoint x: 512, startPoint y: 173, endPoint x: 750, endPoint y: 333, distance: 286.8
click at [755, 336] on div "**********" at bounding box center [767, 301] width 528 height 875
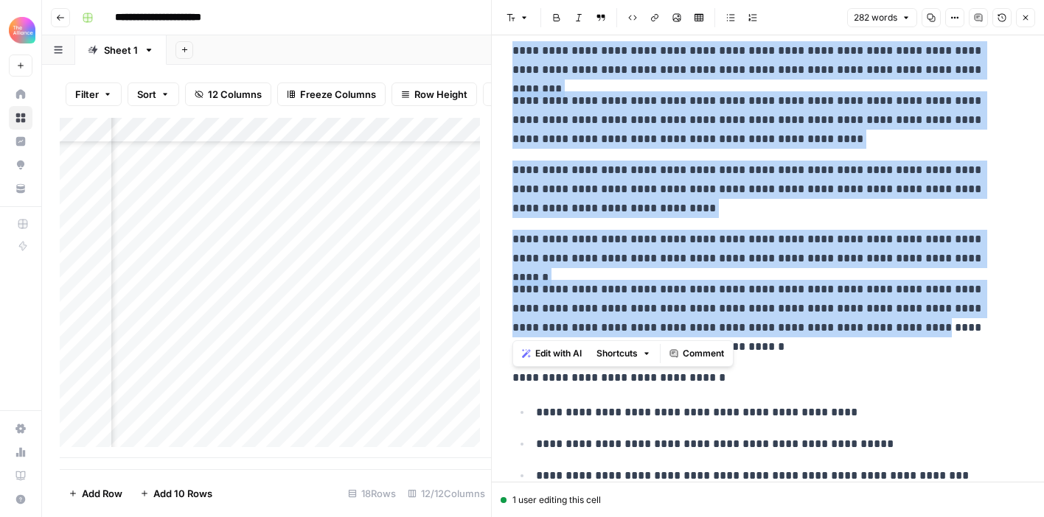
click at [729, 318] on p "**********" at bounding box center [762, 318] width 500 height 77
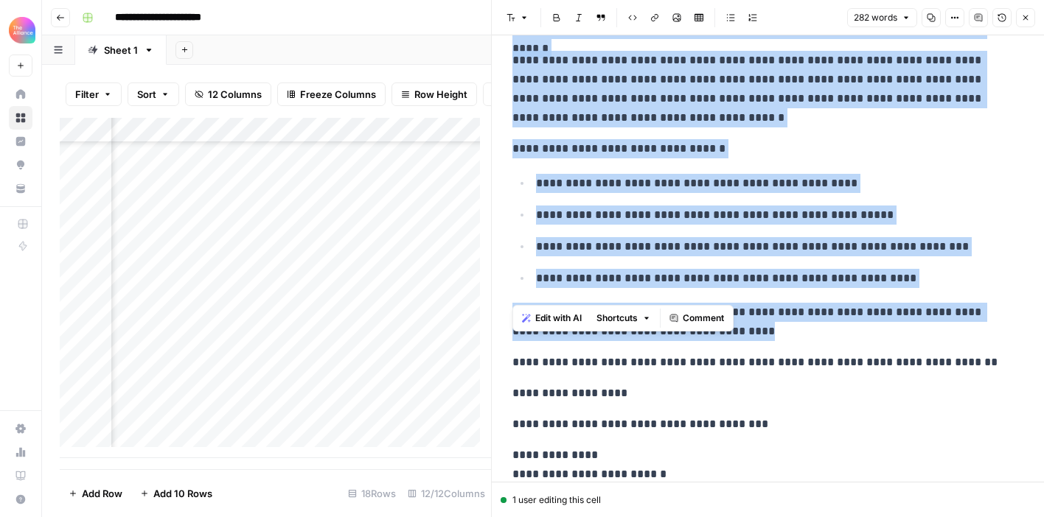
scroll to position [499, 0]
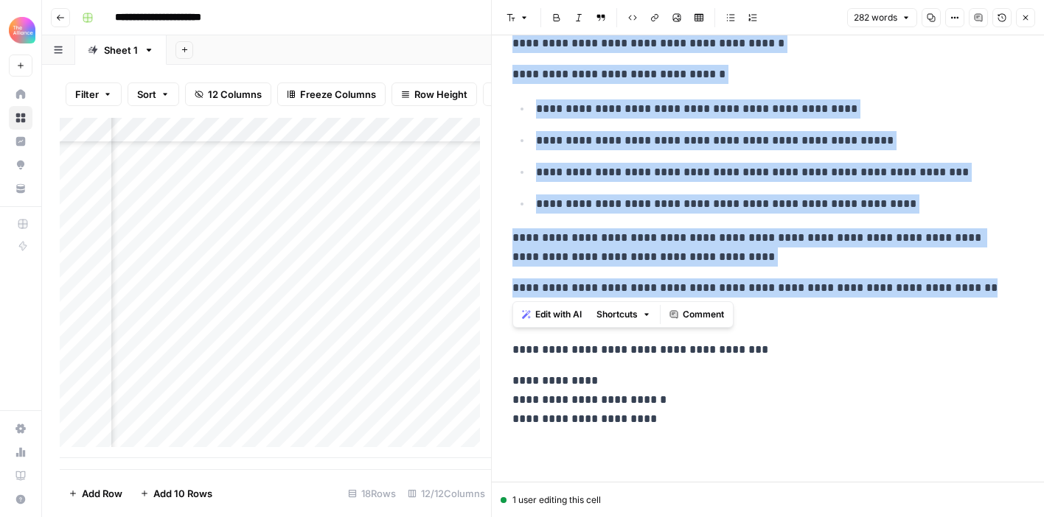
drag, startPoint x: 514, startPoint y: 66, endPoint x: 973, endPoint y: 290, distance: 510.6
copy div "**********"
drag, startPoint x: 1024, startPoint y: 19, endPoint x: 1008, endPoint y: 34, distance: 21.4
click at [1024, 19] on icon "button" at bounding box center [1025, 17] width 9 height 9
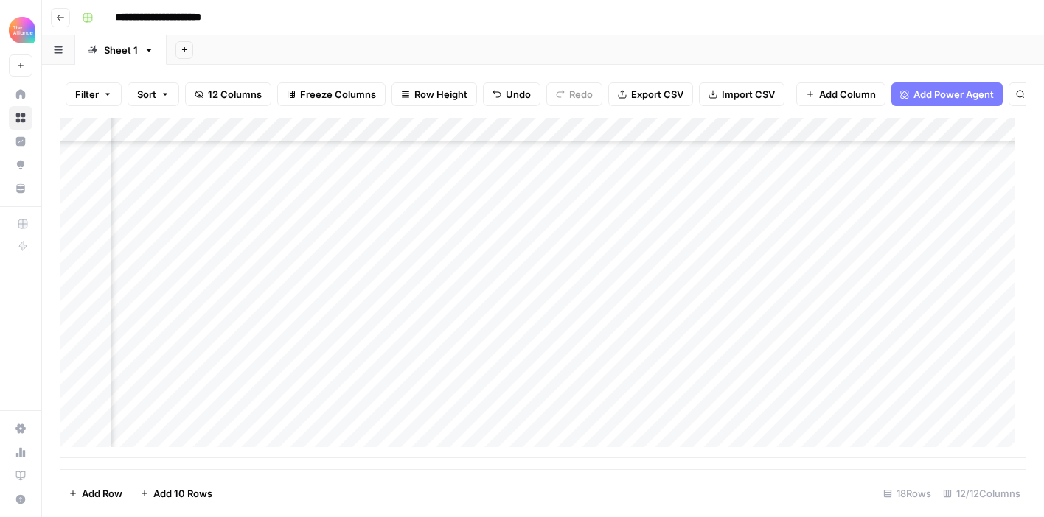
scroll to position [159, 808]
click at [576, 353] on div "Add Column" at bounding box center [543, 288] width 966 height 340
drag, startPoint x: 478, startPoint y: 354, endPoint x: 410, endPoint y: 354, distance: 67.8
click at [410, 354] on body "**********" at bounding box center [522, 258] width 1044 height 517
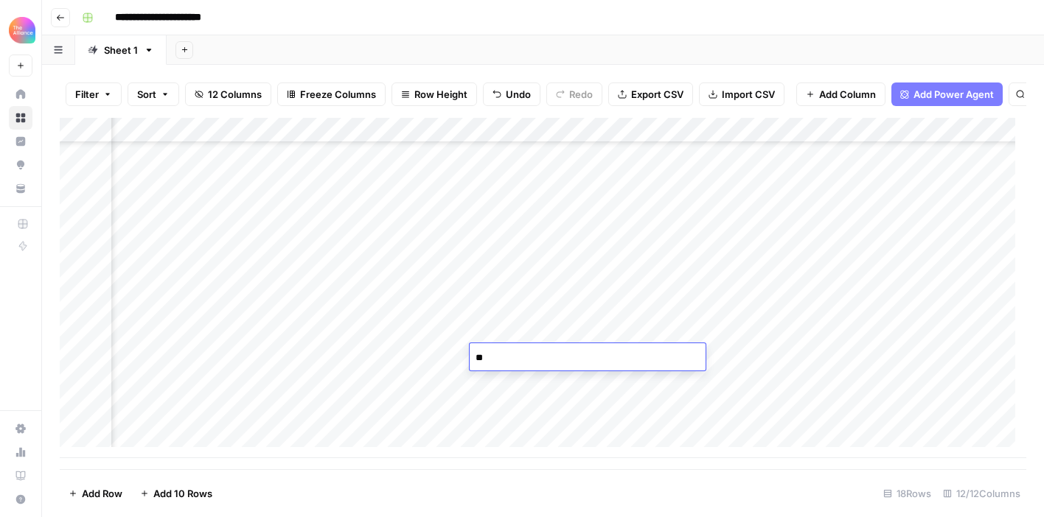
type textarea "*"
type textarea "**********"
click at [767, 484] on footer "Add Row Add 10 Rows 18 Rows 12/12 Columns" at bounding box center [543, 493] width 966 height 48
click at [856, 356] on div "Add Column" at bounding box center [543, 288] width 966 height 340
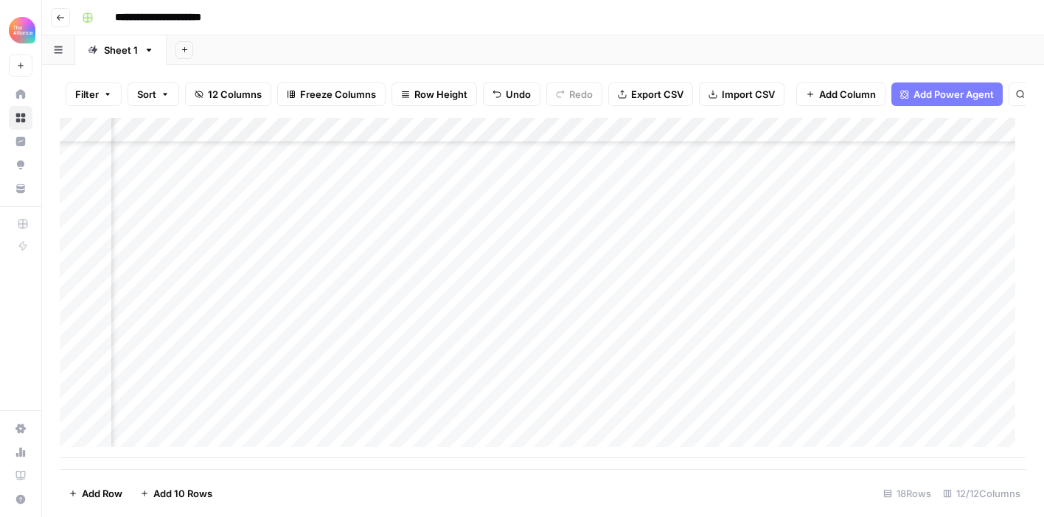
click at [500, 333] on div "Add Column" at bounding box center [543, 288] width 966 height 340
click at [342, 354] on div "Add Column" at bounding box center [543, 288] width 966 height 340
drag, startPoint x: 401, startPoint y: 358, endPoint x: 241, endPoint y: 352, distance: 160.0
click at [241, 352] on textarea "**********" at bounding box center [323, 358] width 236 height 21
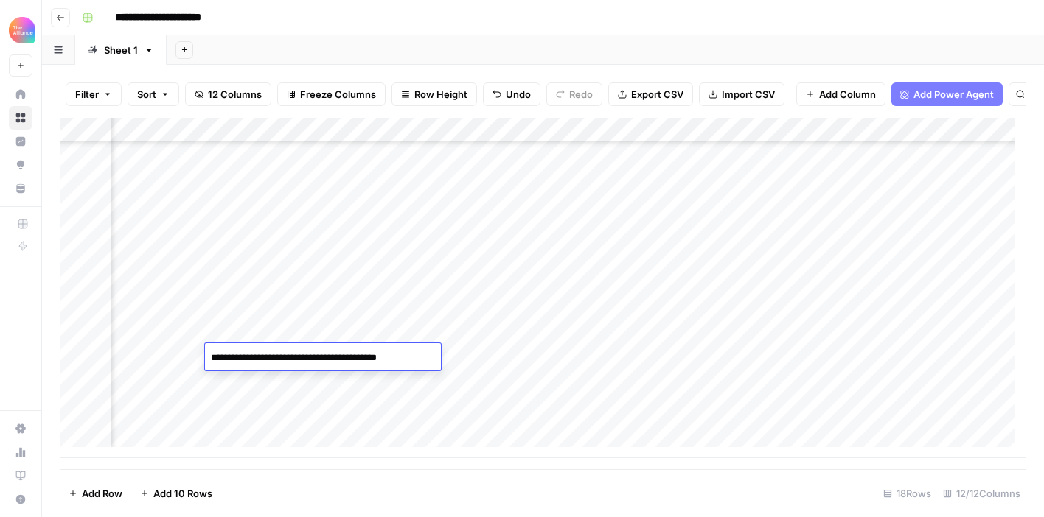
click at [419, 360] on textarea "**********" at bounding box center [323, 358] width 236 height 21
click at [452, 484] on footer "Add Row Add 10 Rows 18 Rows 12/12 Columns" at bounding box center [543, 493] width 966 height 48
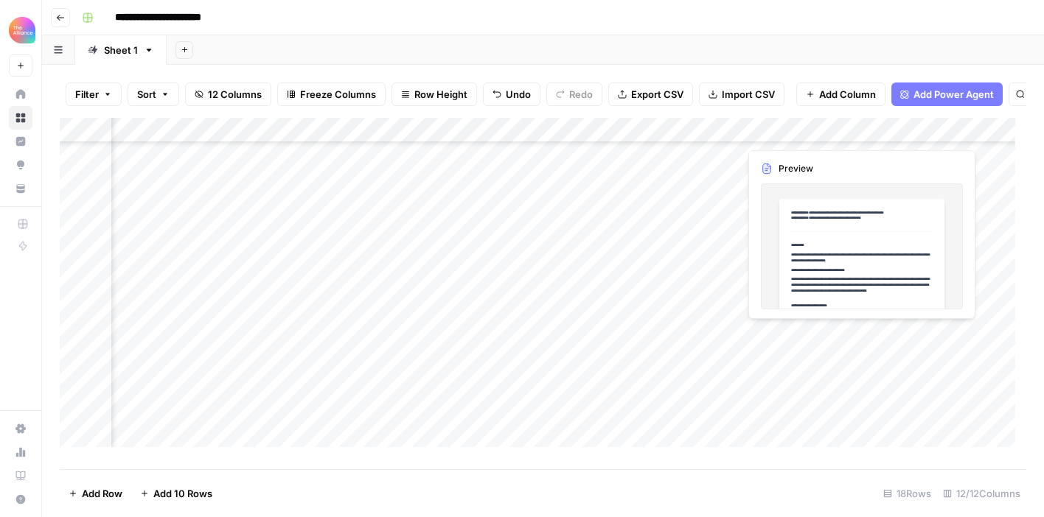
click at [794, 333] on div "Add Column" at bounding box center [543, 288] width 966 height 340
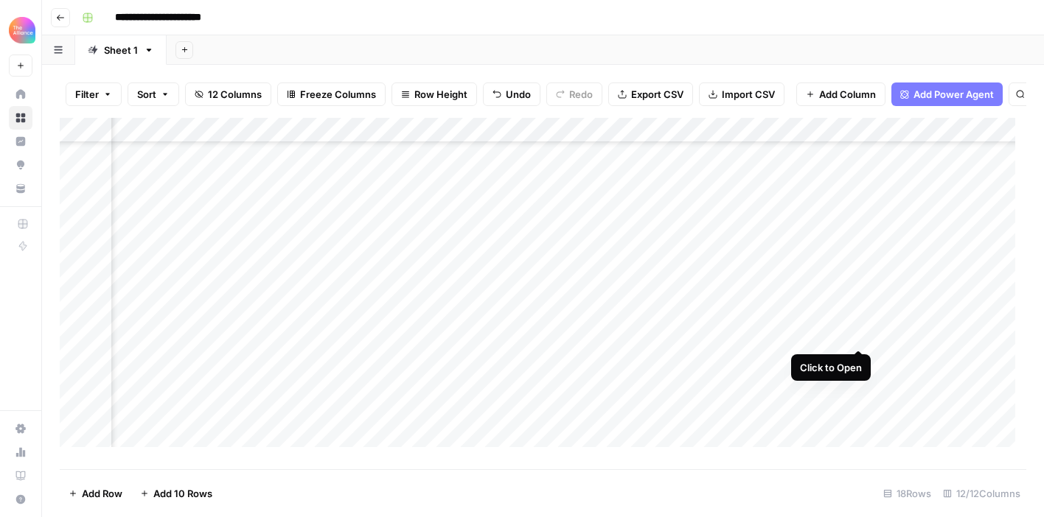
click at [860, 331] on div "Add Column" at bounding box center [543, 288] width 966 height 340
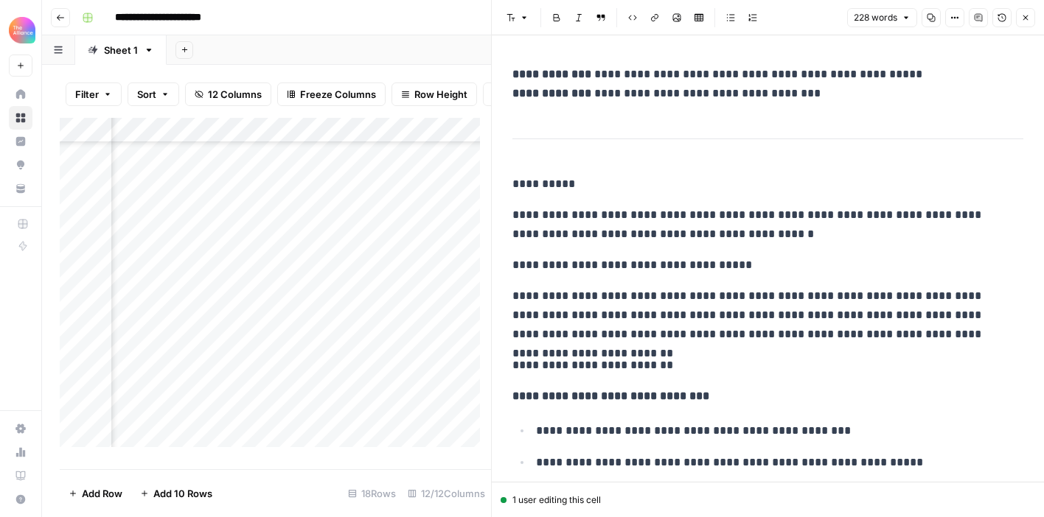
click at [682, 72] on p "**********" at bounding box center [762, 84] width 500 height 38
click at [780, 80] on p "**********" at bounding box center [762, 84] width 500 height 38
click at [814, 103] on div "**********" at bounding box center [767, 498] width 528 height 879
click at [1027, 16] on icon "button" at bounding box center [1025, 17] width 9 height 9
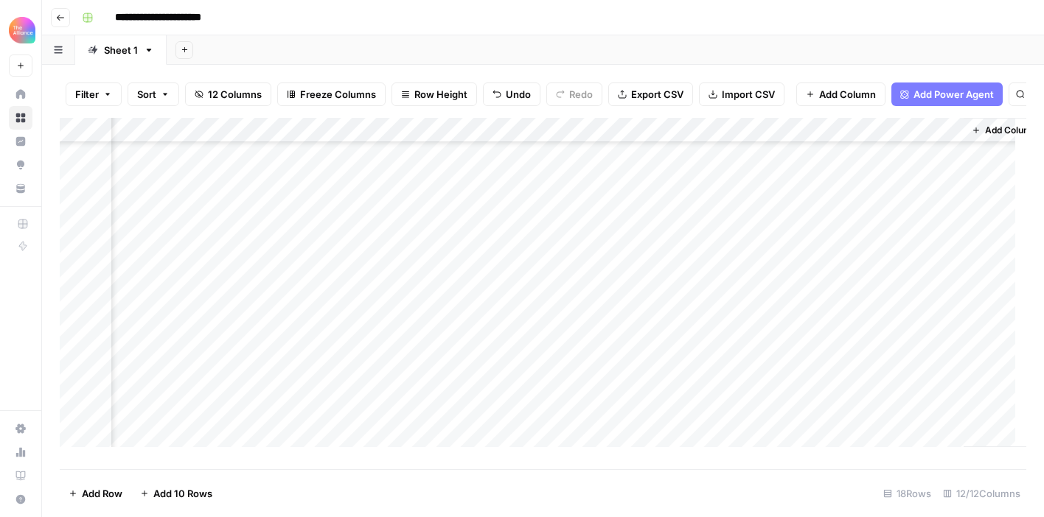
scroll to position [156, 1225]
click at [661, 321] on div "Add Column" at bounding box center [543, 288] width 966 height 340
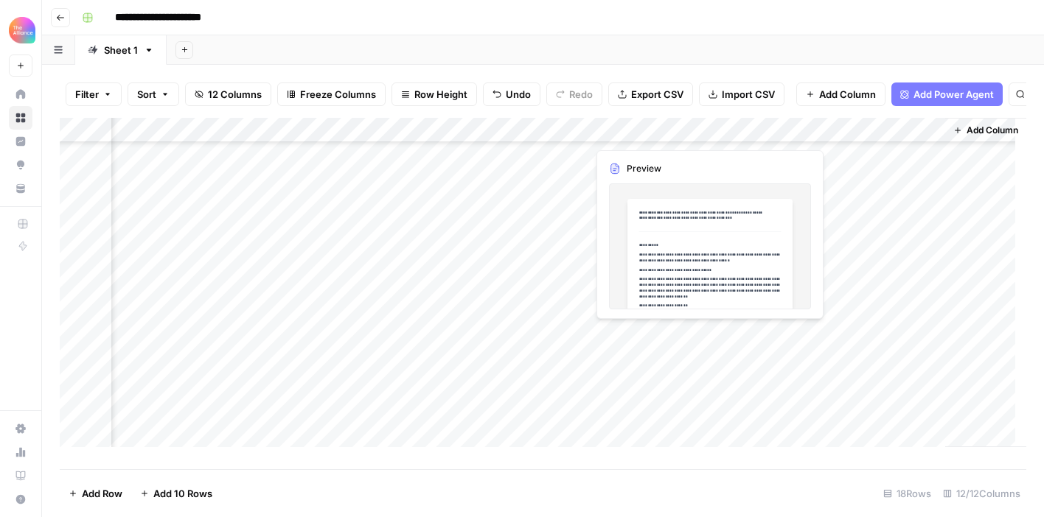
click at [668, 342] on div "Add Column" at bounding box center [543, 288] width 966 height 340
click at [669, 341] on div "Add Column" at bounding box center [543, 288] width 966 height 340
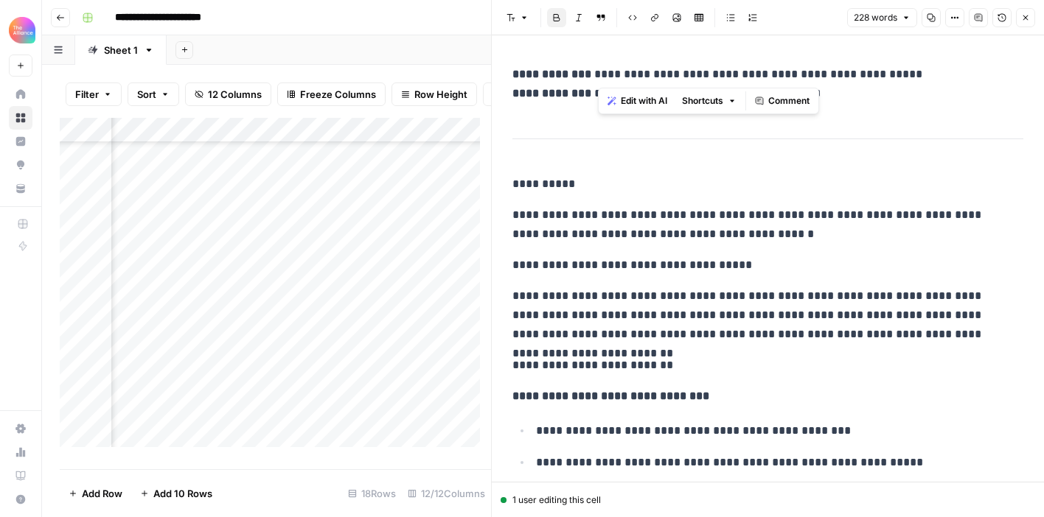
drag, startPoint x: 893, startPoint y: 74, endPoint x: 819, endPoint y: 80, distance: 74.6
click at [599, 69] on p "**********" at bounding box center [762, 84] width 500 height 38
click at [859, 75] on p "**********" at bounding box center [762, 84] width 500 height 38
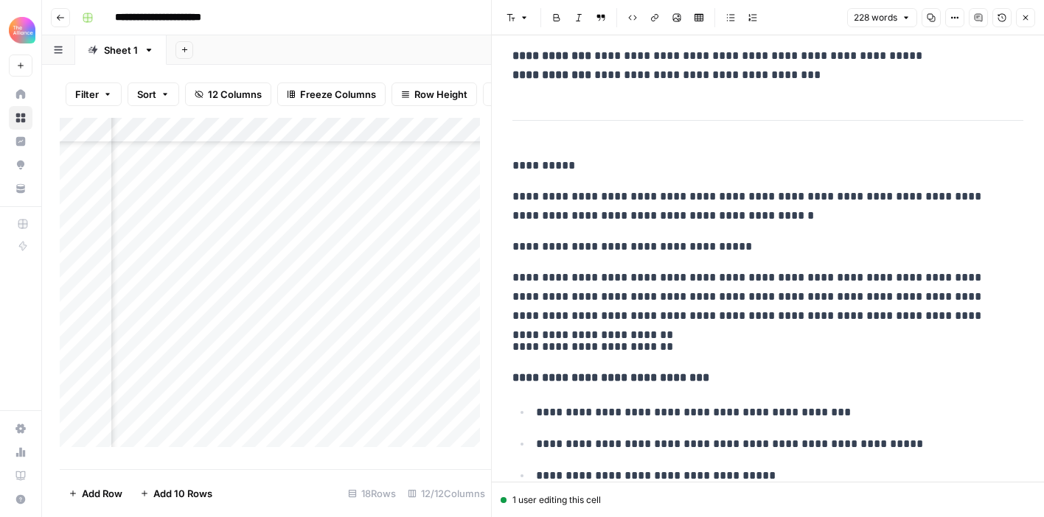
scroll to position [19, 0]
click at [663, 245] on p "**********" at bounding box center [762, 246] width 500 height 19
click at [738, 233] on div "**********" at bounding box center [767, 479] width 528 height 879
click at [754, 218] on p "**********" at bounding box center [762, 205] width 500 height 38
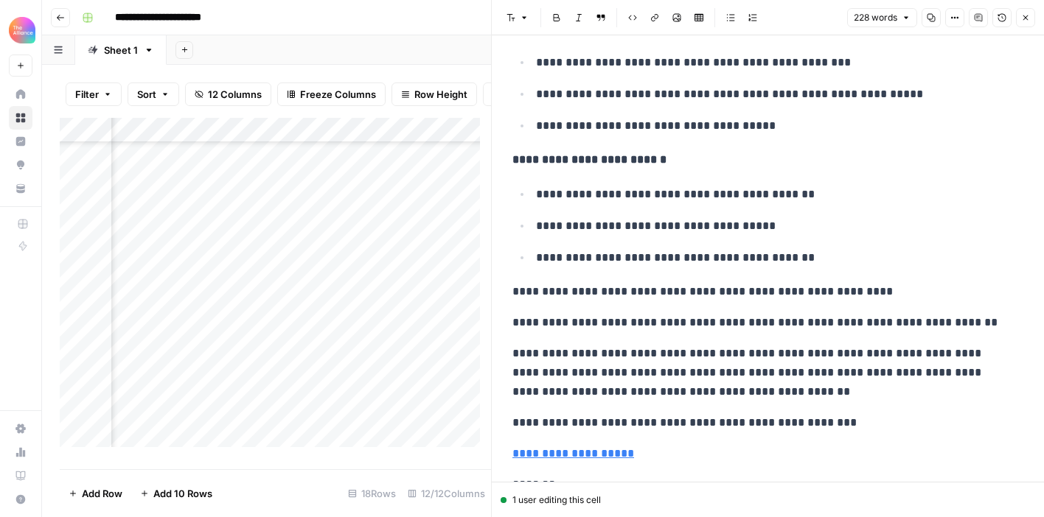
scroll to position [439, 0]
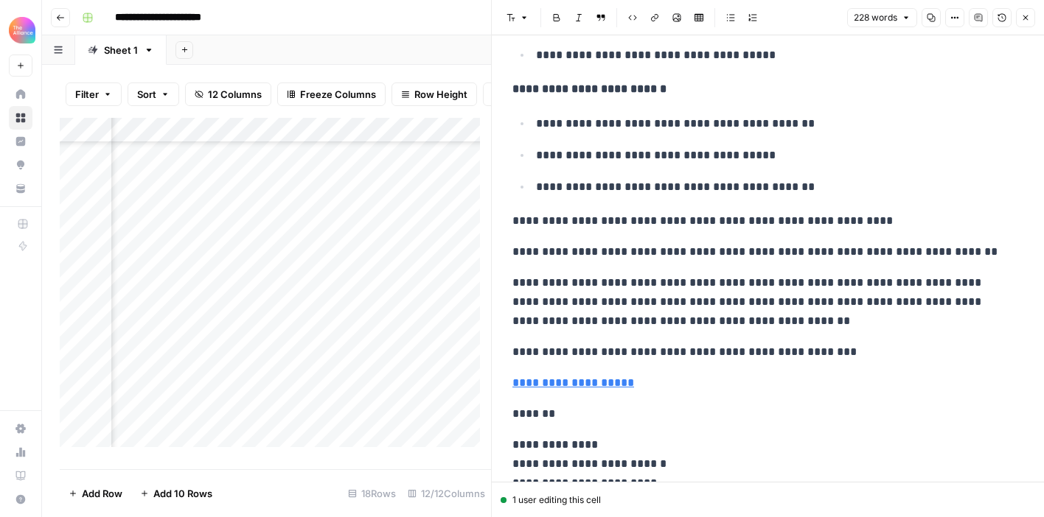
drag, startPoint x: 582, startPoint y: 230, endPoint x: 663, endPoint y: 232, distance: 81.1
click at [582, 230] on p "**********" at bounding box center [762, 221] width 500 height 19
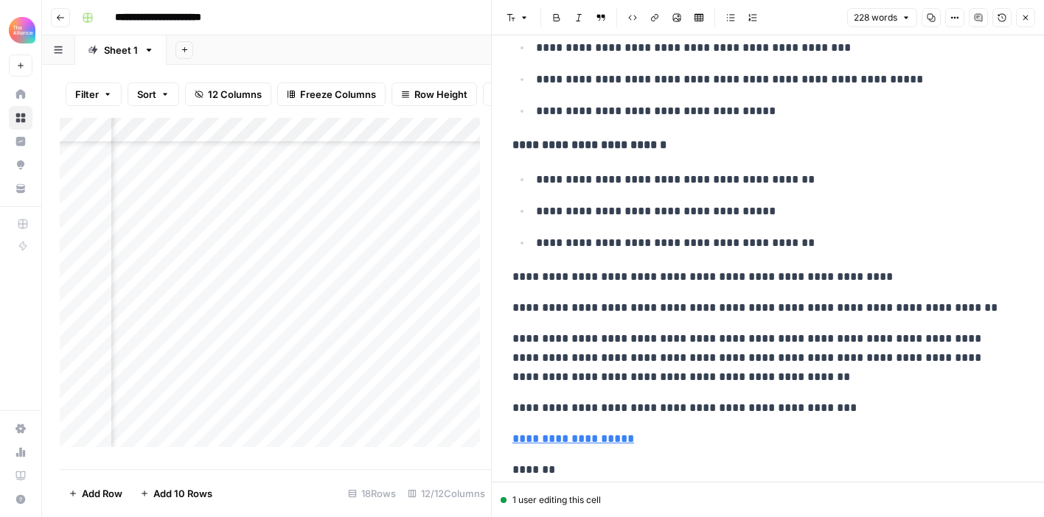
scroll to position [383, 0]
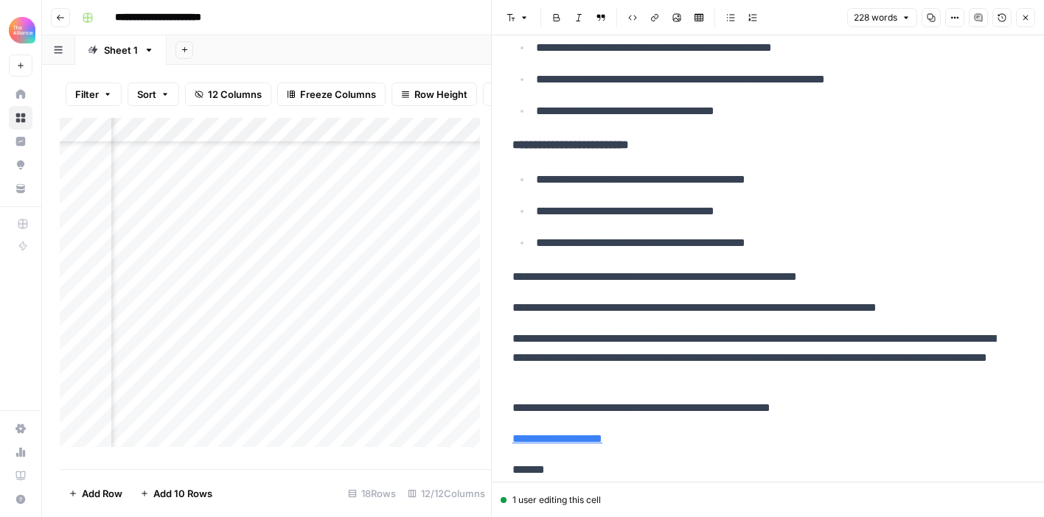
click at [1030, 21] on button "Close" at bounding box center [1025, 17] width 19 height 19
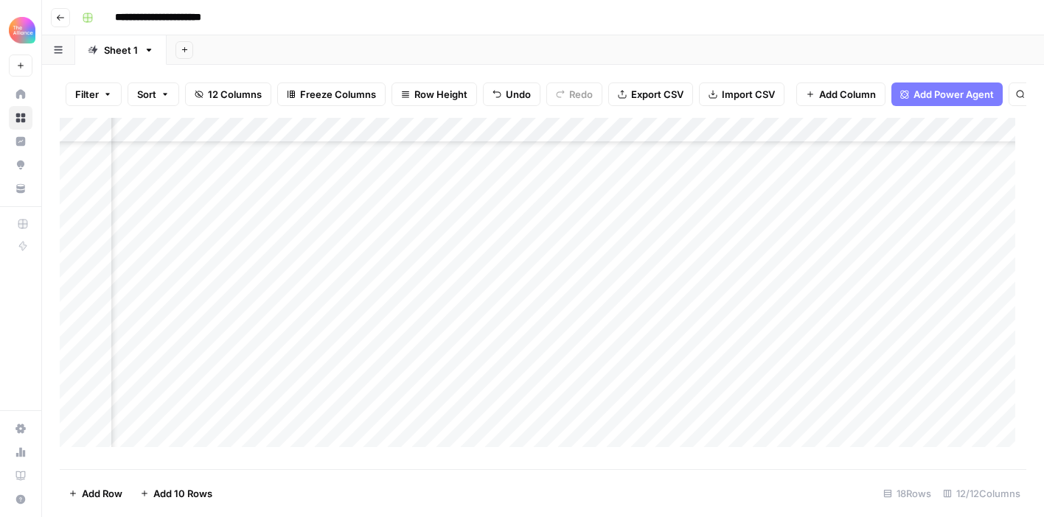
scroll to position [156, 1030]
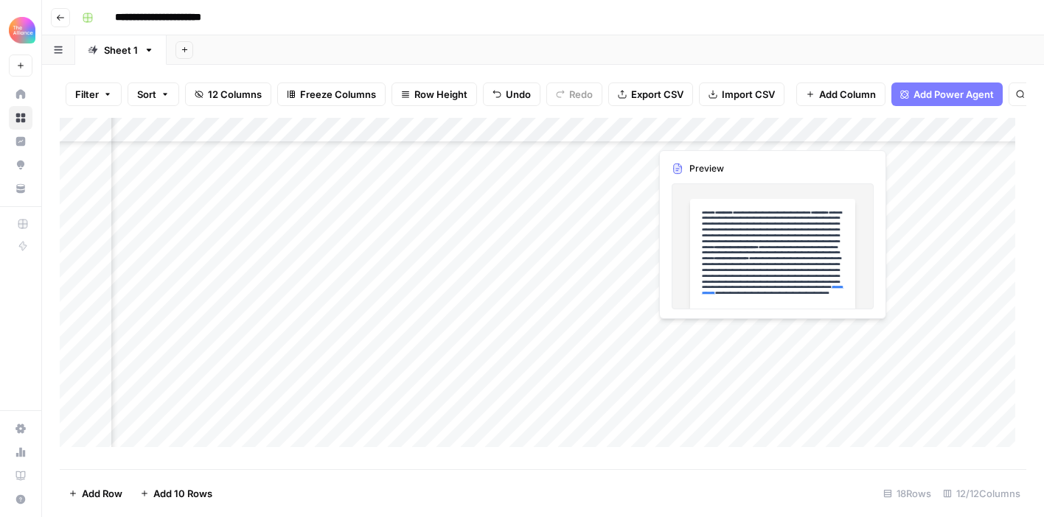
click at [722, 332] on div "Add Column" at bounding box center [543, 288] width 966 height 340
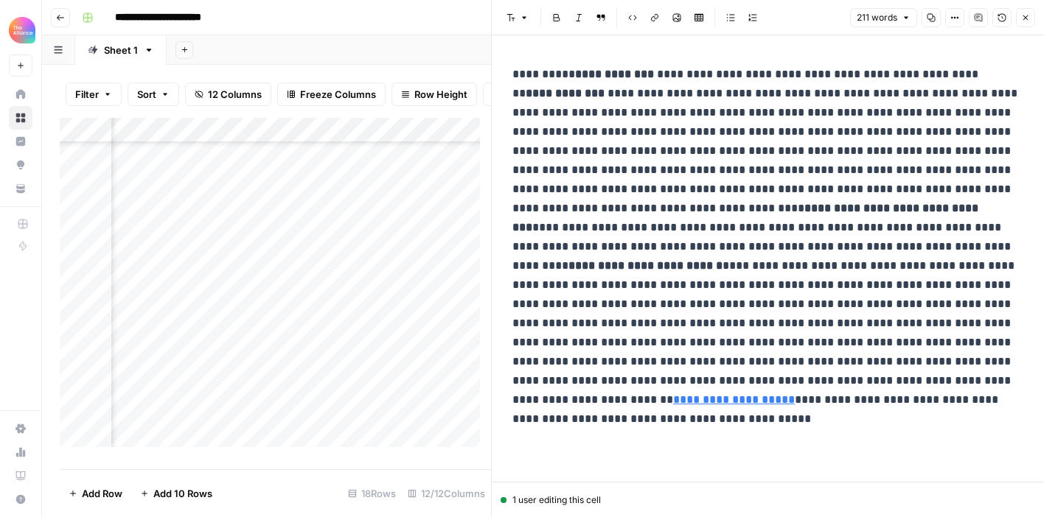
click at [1030, 15] on button "Close" at bounding box center [1025, 17] width 19 height 19
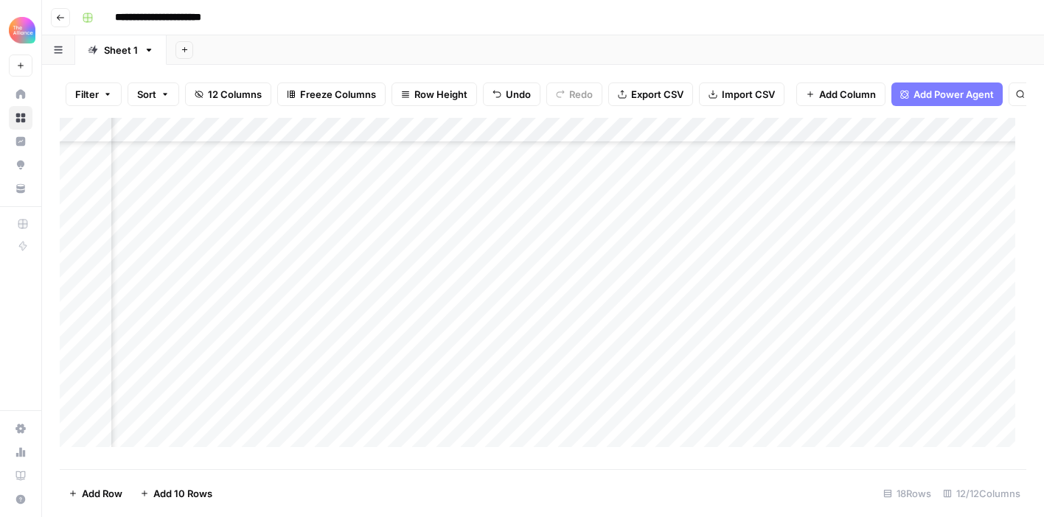
click at [353, 335] on div "Add Column" at bounding box center [543, 288] width 966 height 340
drag, startPoint x: 363, startPoint y: 338, endPoint x: 255, endPoint y: 331, distance: 107.8
click at [252, 340] on textarea "**********" at bounding box center [366, 336] width 236 height 21
type textarea "**********"
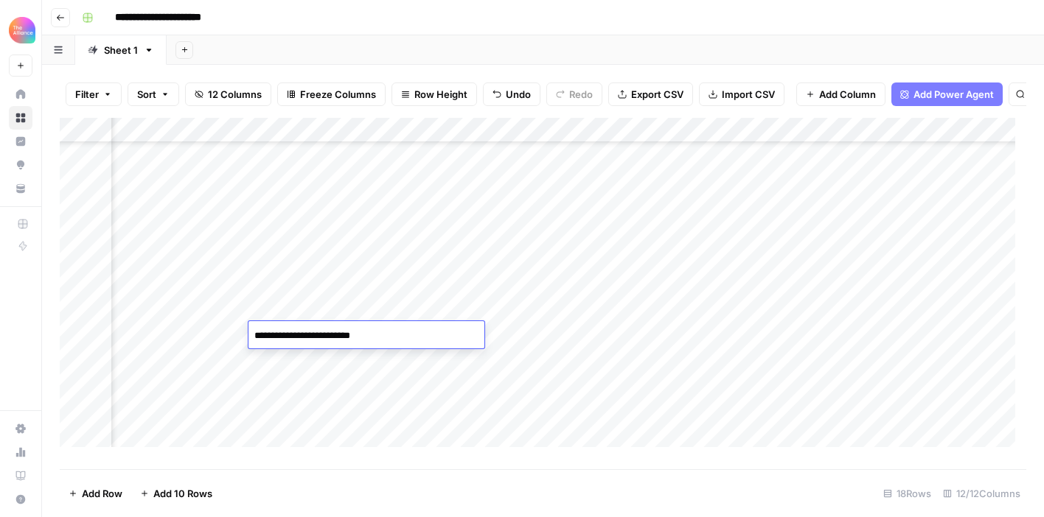
click at [635, 335] on div "Add Column" at bounding box center [543, 288] width 966 height 340
click at [367, 332] on div "Add Column" at bounding box center [543, 288] width 966 height 340
drag, startPoint x: 382, startPoint y: 339, endPoint x: 249, endPoint y: 341, distance: 132.7
click at [249, 341] on textarea "**********" at bounding box center [366, 336] width 236 height 21
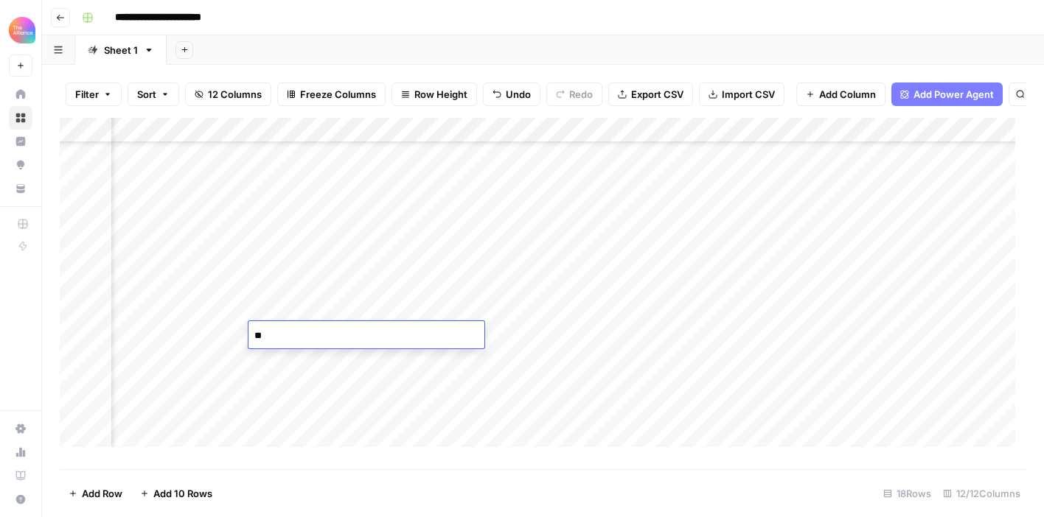
type textarea "*"
click at [521, 363] on div "Add Column" at bounding box center [543, 288] width 966 height 340
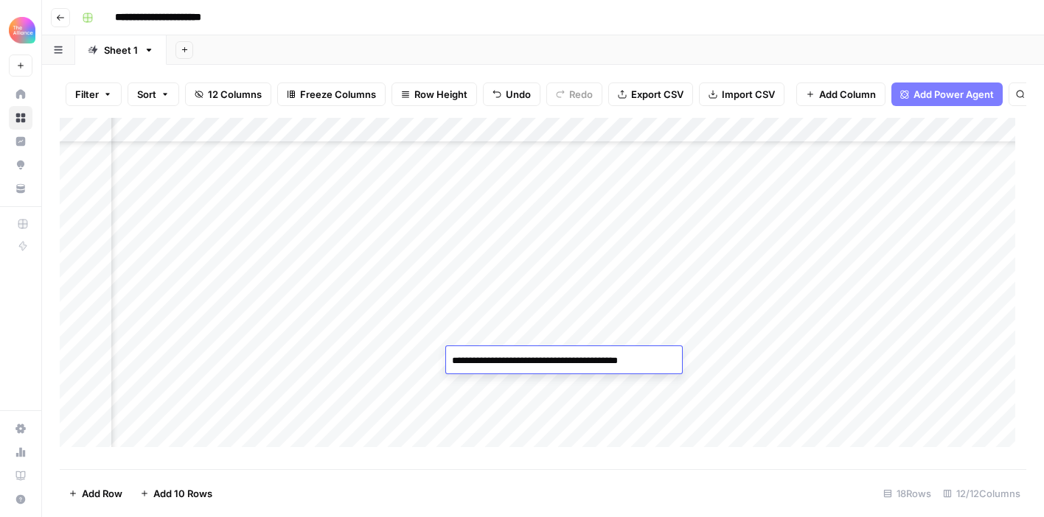
drag, startPoint x: 654, startPoint y: 366, endPoint x: 612, endPoint y: 364, distance: 41.3
click at [607, 368] on textarea "**********" at bounding box center [564, 361] width 236 height 21
type textarea "**********"
drag, startPoint x: 604, startPoint y: 361, endPoint x: 557, endPoint y: 357, distance: 47.3
click at [557, 357] on textarea "**********" at bounding box center [564, 361] width 236 height 21
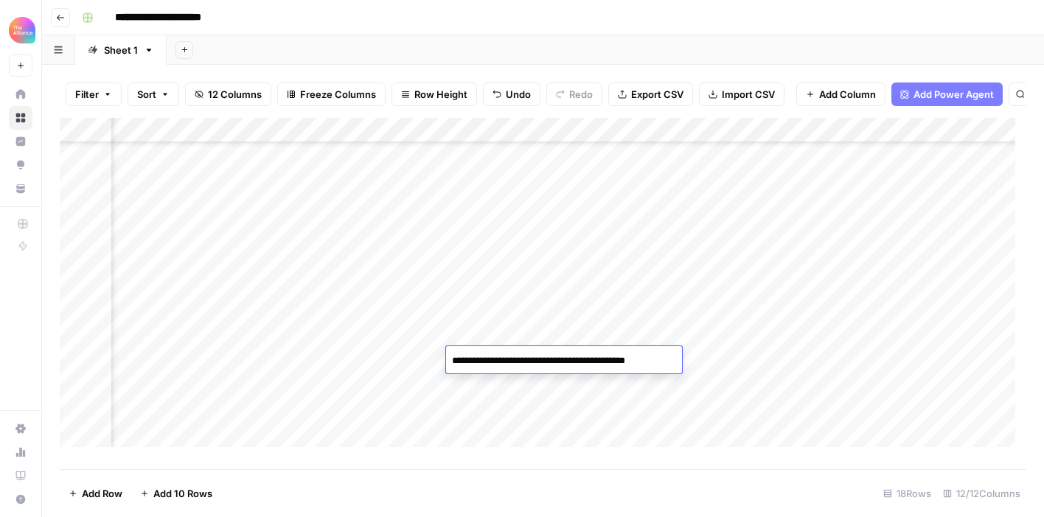
click at [609, 358] on textarea "**********" at bounding box center [564, 361] width 236 height 21
click at [662, 362] on textarea "**********" at bounding box center [564, 361] width 236 height 21
click at [831, 360] on div "Add Column" at bounding box center [543, 288] width 966 height 340
click at [504, 334] on div "Add Column" at bounding box center [543, 288] width 966 height 340
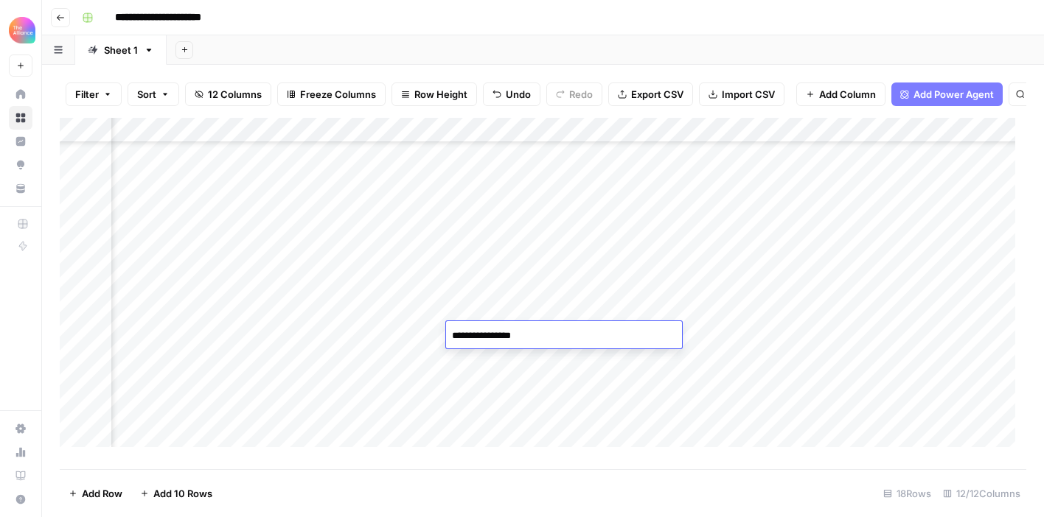
type textarea "**********"
click at [834, 335] on div "Add Column" at bounding box center [543, 288] width 966 height 340
click at [706, 335] on div "Add Column" at bounding box center [543, 288] width 966 height 340
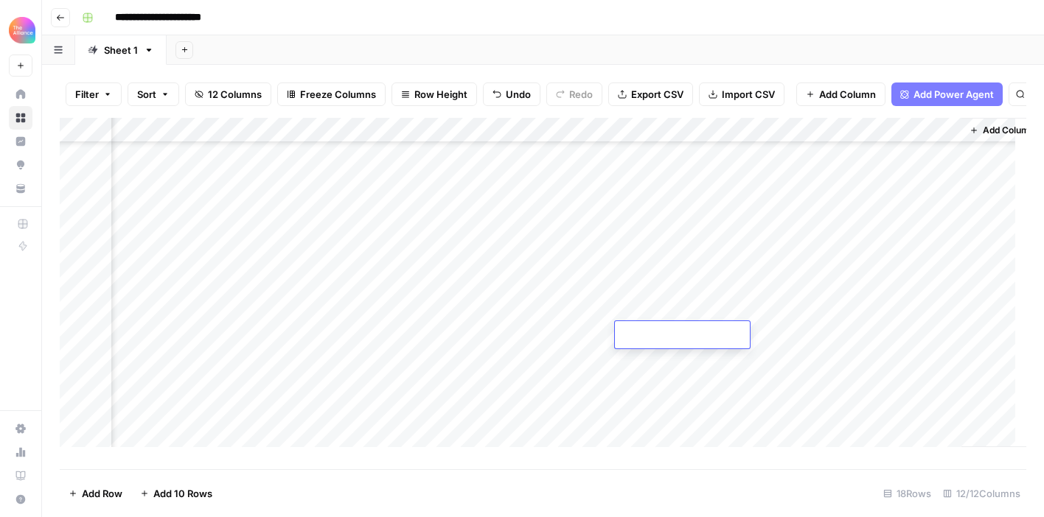
click at [680, 331] on div at bounding box center [682, 336] width 122 height 22
drag, startPoint x: 680, startPoint y: 331, endPoint x: 746, endPoint y: 349, distance: 68.1
click at [680, 331] on div at bounding box center [682, 336] width 122 height 22
click at [652, 326] on div "Add Column" at bounding box center [543, 288] width 966 height 340
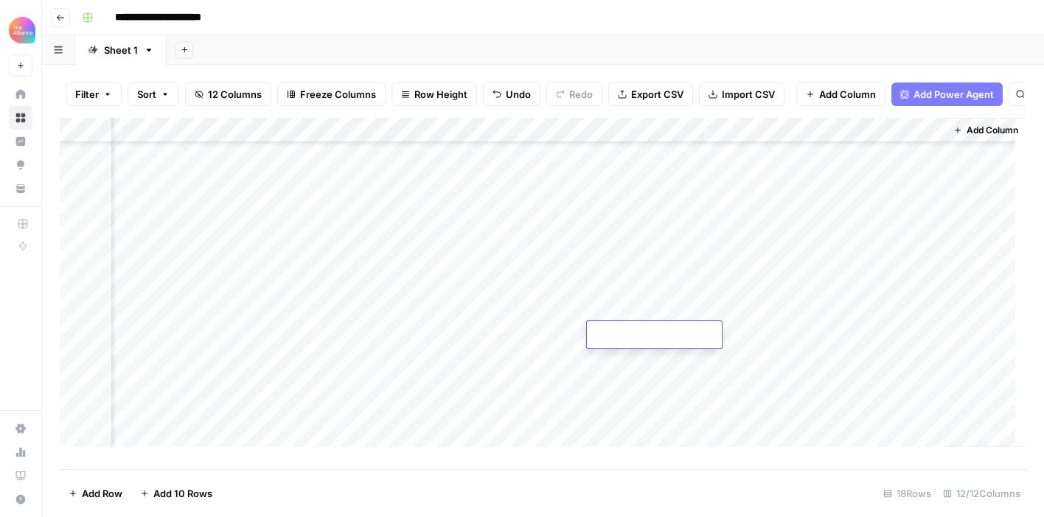
click at [652, 326] on div at bounding box center [654, 336] width 122 height 22
click at [663, 337] on div at bounding box center [654, 336] width 122 height 22
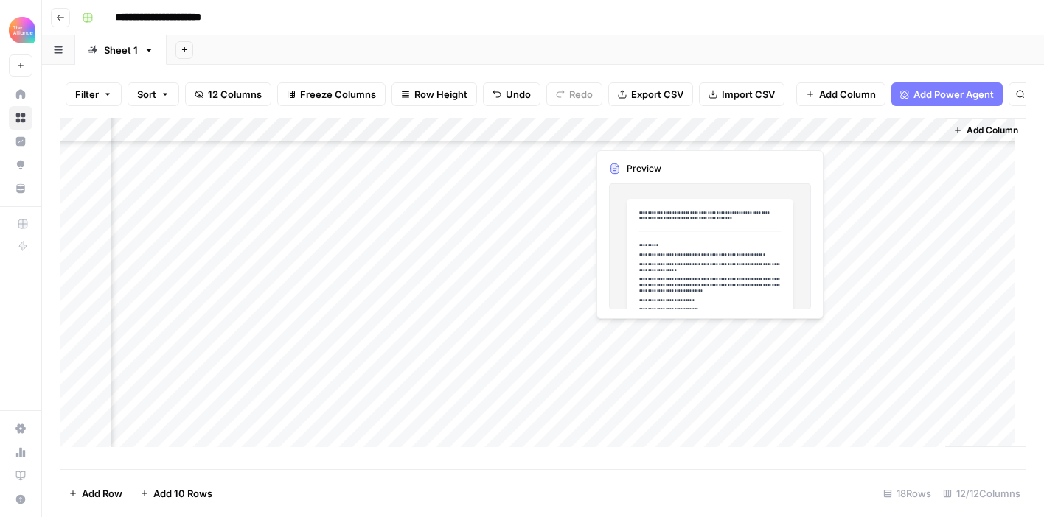
click at [632, 335] on div "Add Column" at bounding box center [543, 288] width 966 height 340
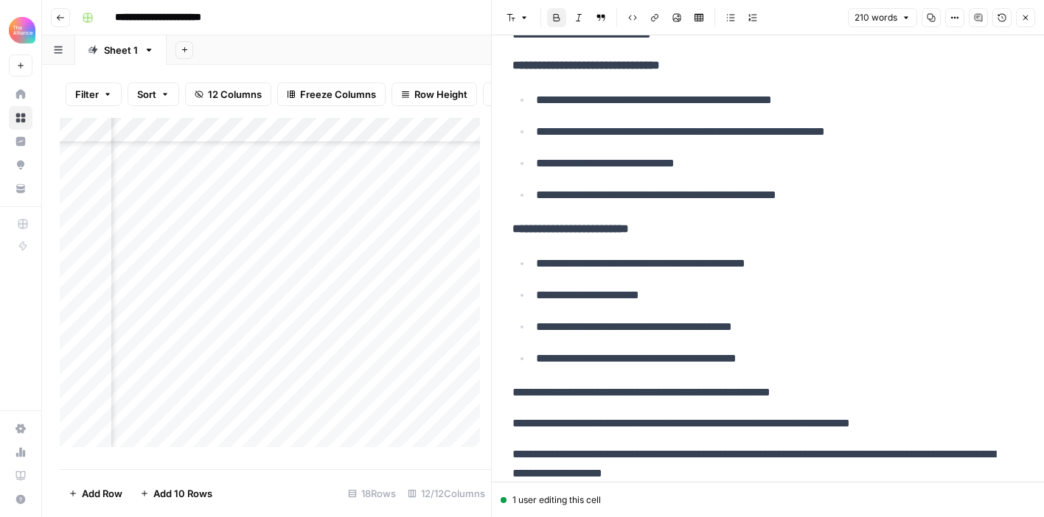
scroll to position [413, 0]
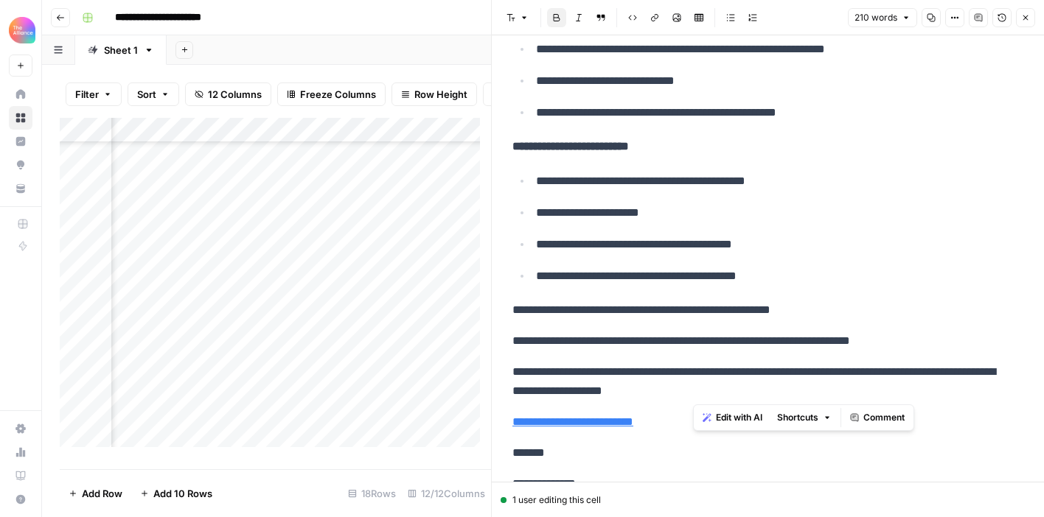
drag, startPoint x: 756, startPoint y: 386, endPoint x: 678, endPoint y: 252, distance: 155.2
click at [669, 303] on div "**********" at bounding box center [767, 92] width 528 height 892
click at [692, 242] on p "**********" at bounding box center [774, 244] width 476 height 19
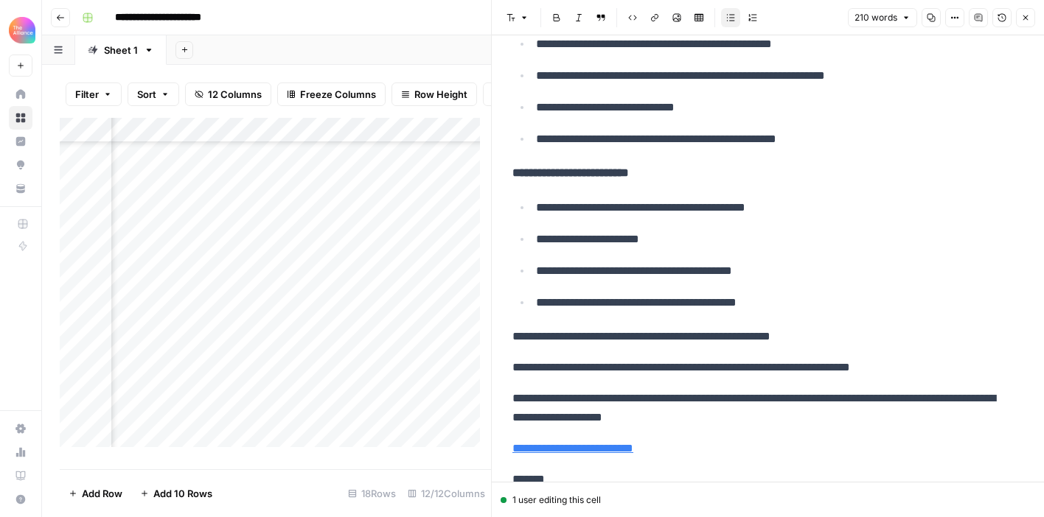
scroll to position [386, 0]
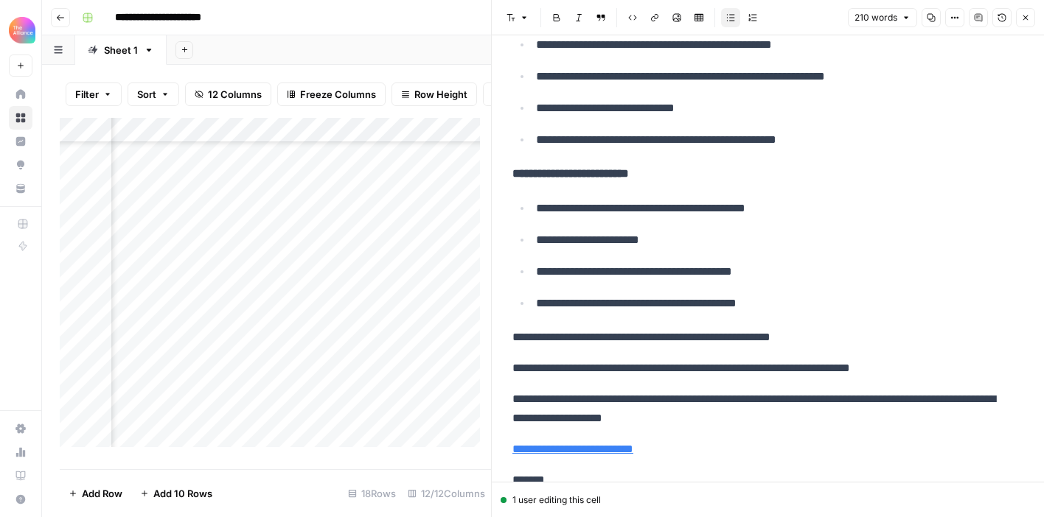
click at [766, 310] on p "**********" at bounding box center [774, 303] width 476 height 19
click at [776, 307] on p "**********" at bounding box center [774, 303] width 476 height 19
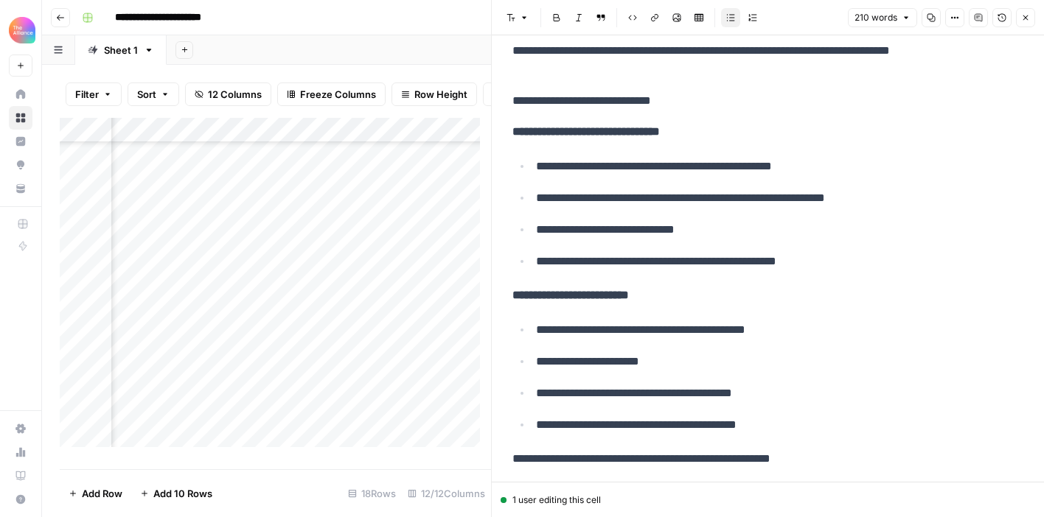
scroll to position [508, 0]
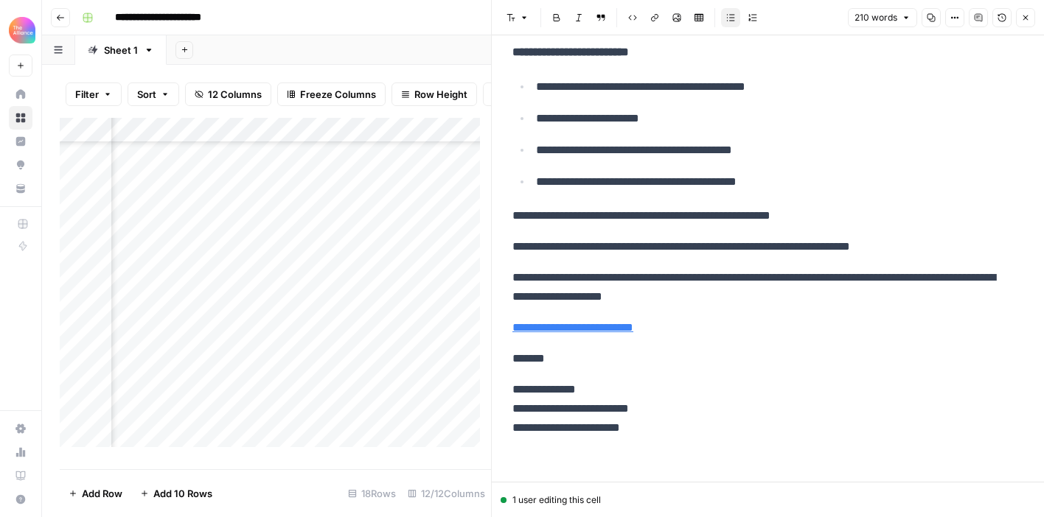
click at [958, 21] on icon "button" at bounding box center [954, 17] width 9 height 9
click at [928, 22] on button "Copy" at bounding box center [930, 17] width 19 height 19
click at [1032, 12] on button "Close" at bounding box center [1025, 17] width 19 height 19
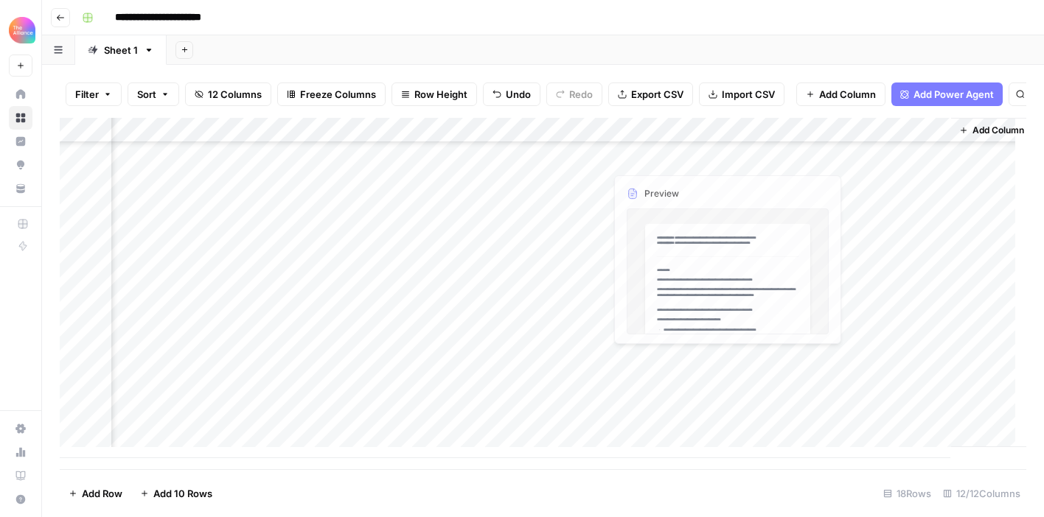
scroll to position [170, 1207]
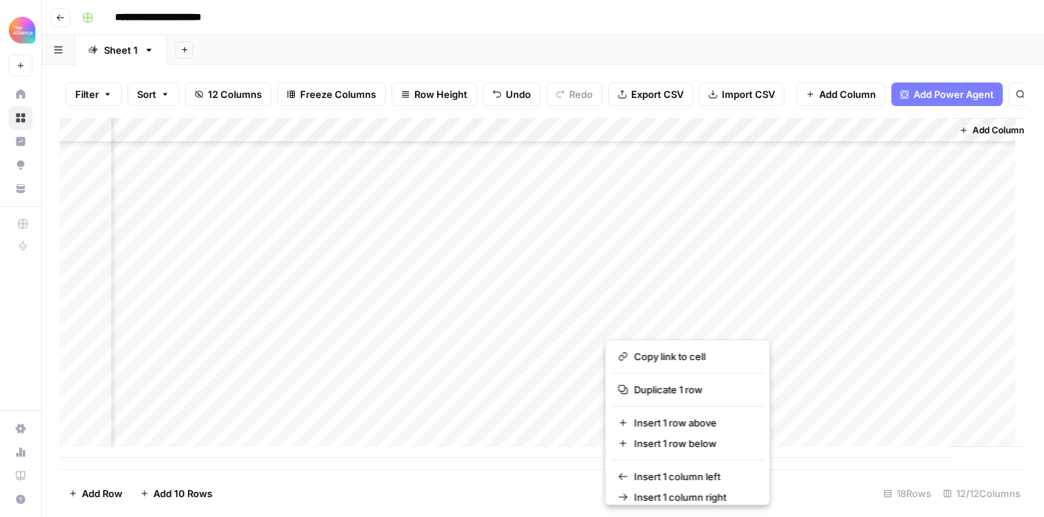
drag, startPoint x: 737, startPoint y: 332, endPoint x: 862, endPoint y: 338, distance: 124.7
click at [864, 340] on div "Add Column" at bounding box center [543, 294] width 966 height 352
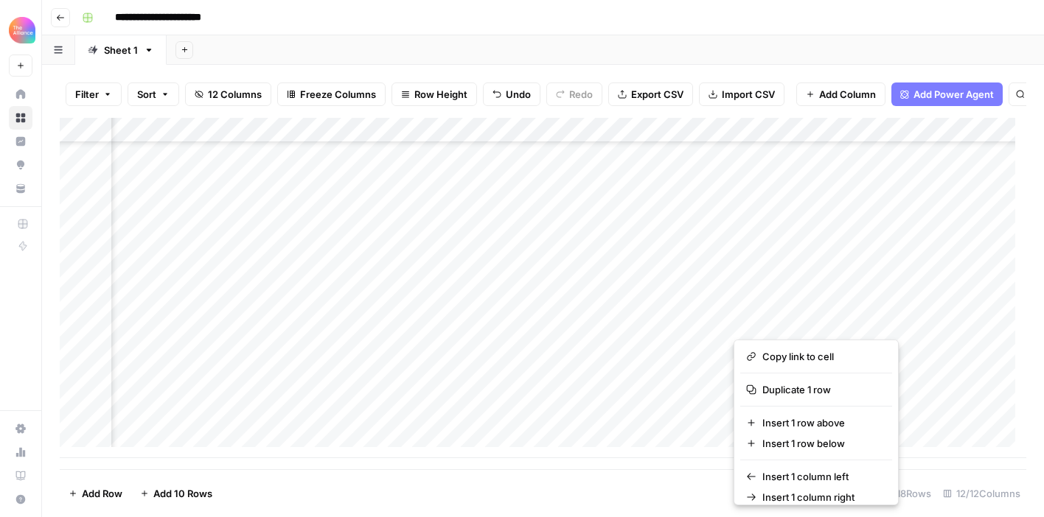
click at [650, 320] on div "Add Column" at bounding box center [543, 288] width 966 height 340
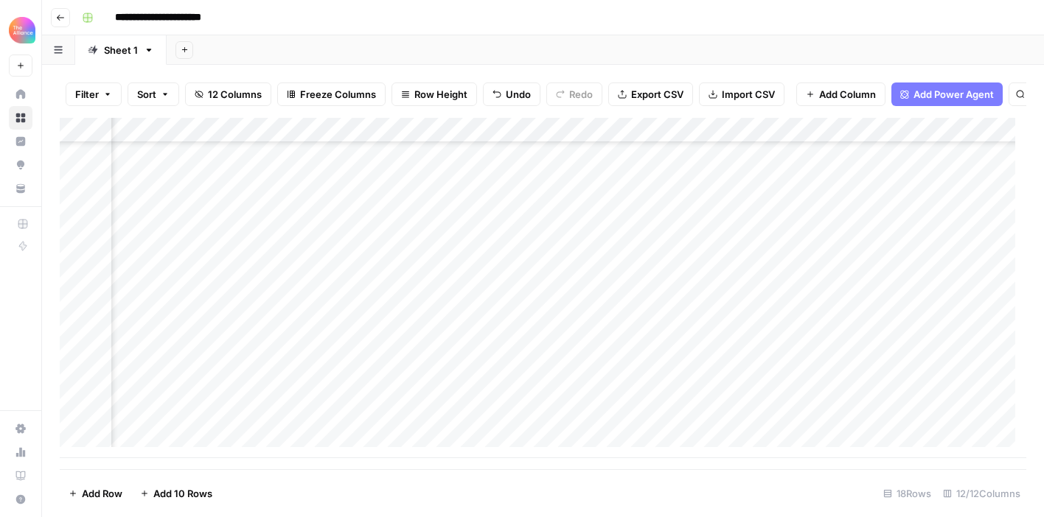
click at [650, 320] on div "Add Column" at bounding box center [543, 288] width 966 height 340
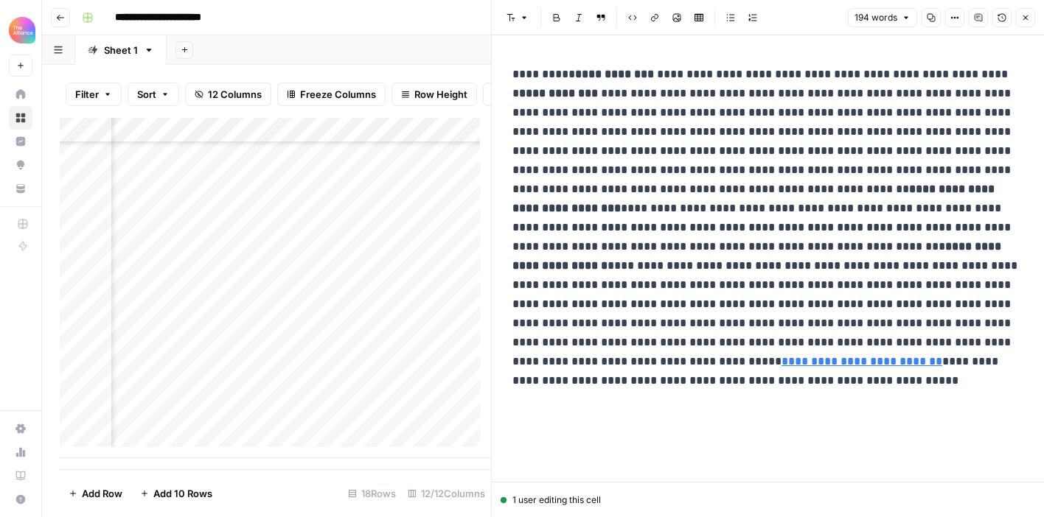
click at [1022, 23] on button "Close" at bounding box center [1025, 17] width 19 height 19
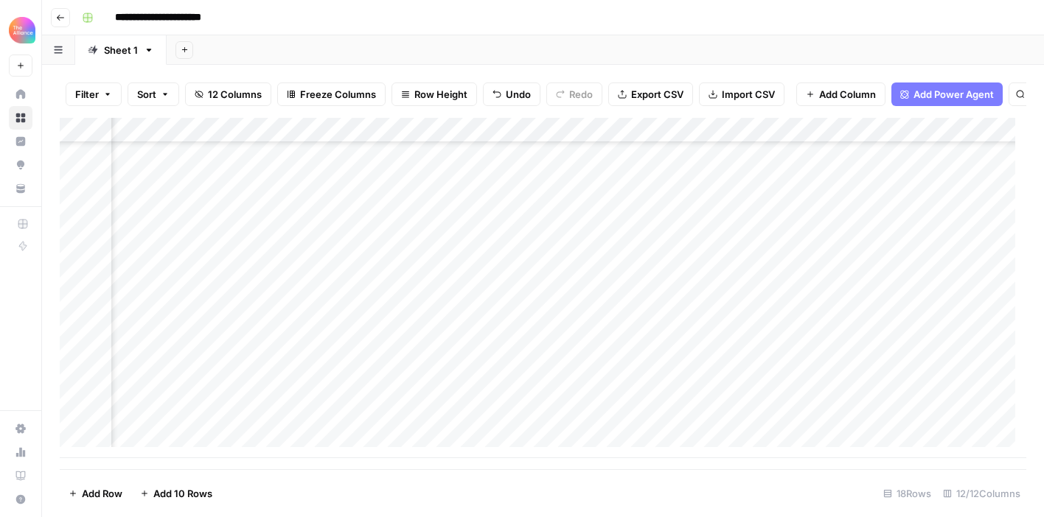
scroll to position [159, 1225]
click at [628, 332] on div "Add Column" at bounding box center [543, 288] width 966 height 340
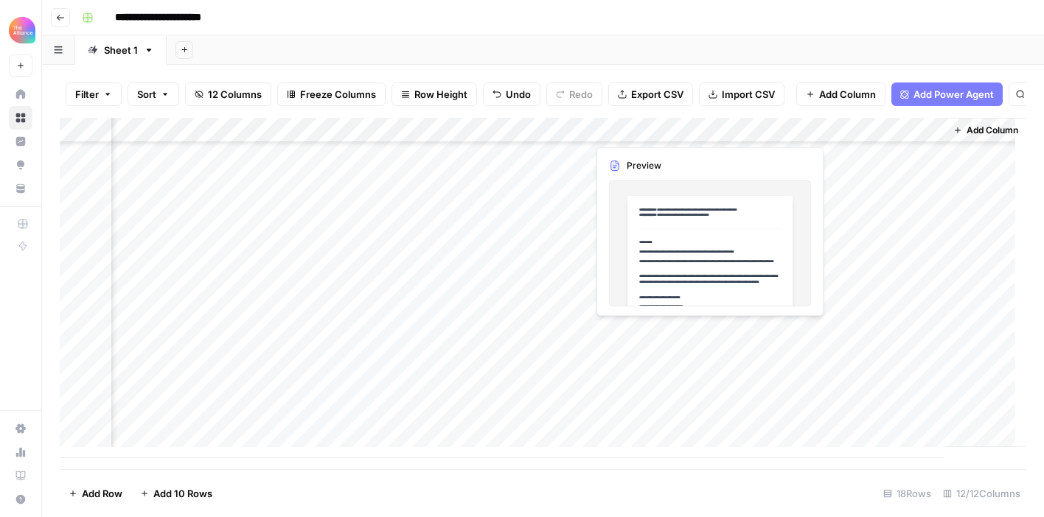
click at [628, 332] on div "Add Column" at bounding box center [543, 288] width 966 height 340
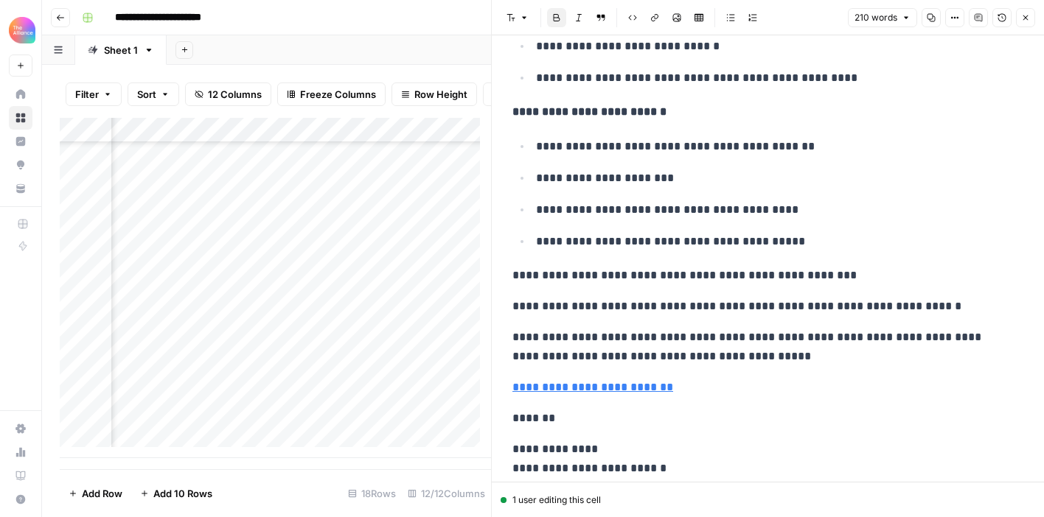
scroll to position [517, 0]
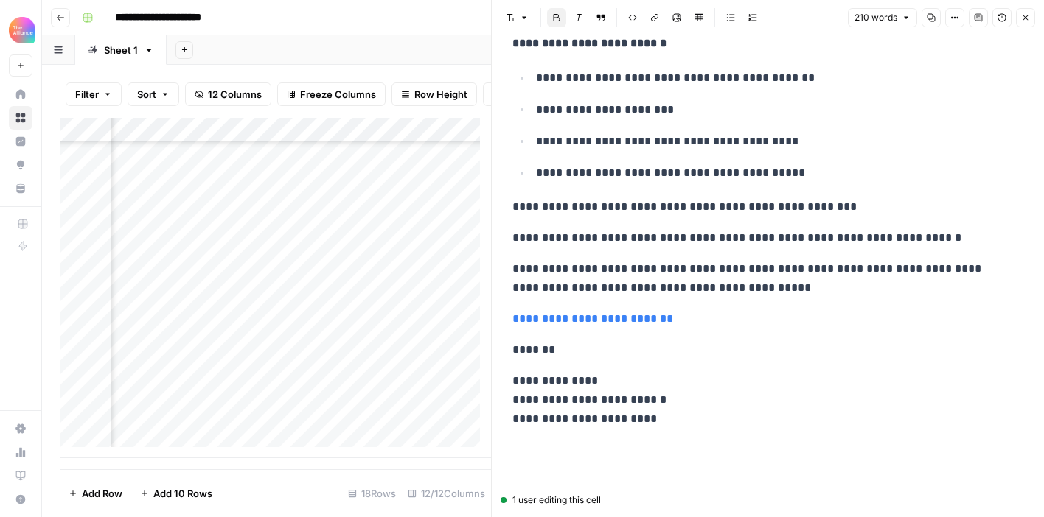
drag, startPoint x: 652, startPoint y: 410, endPoint x: 644, endPoint y: 371, distance: 39.9
click at [651, 410] on p "**********" at bounding box center [762, 399] width 500 height 57
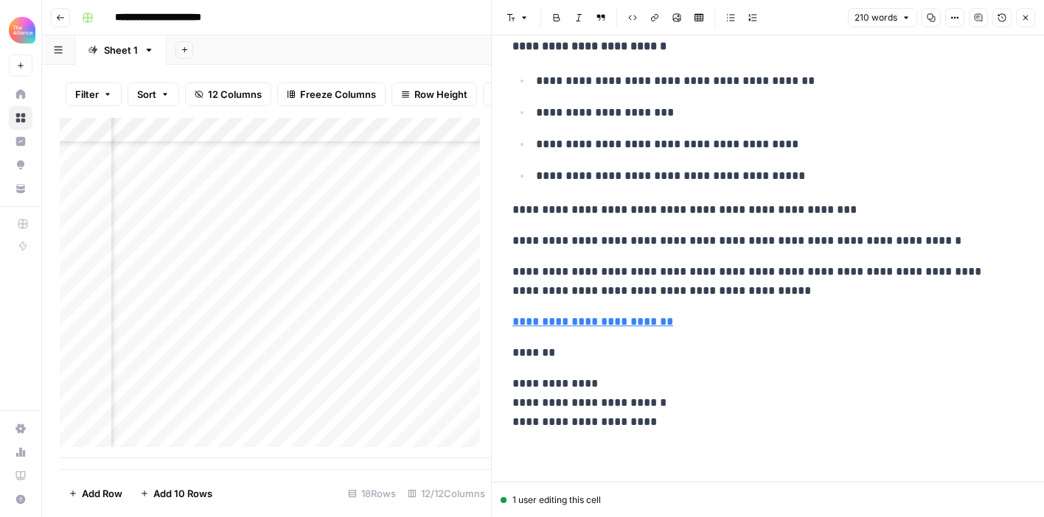
scroll to position [413, 0]
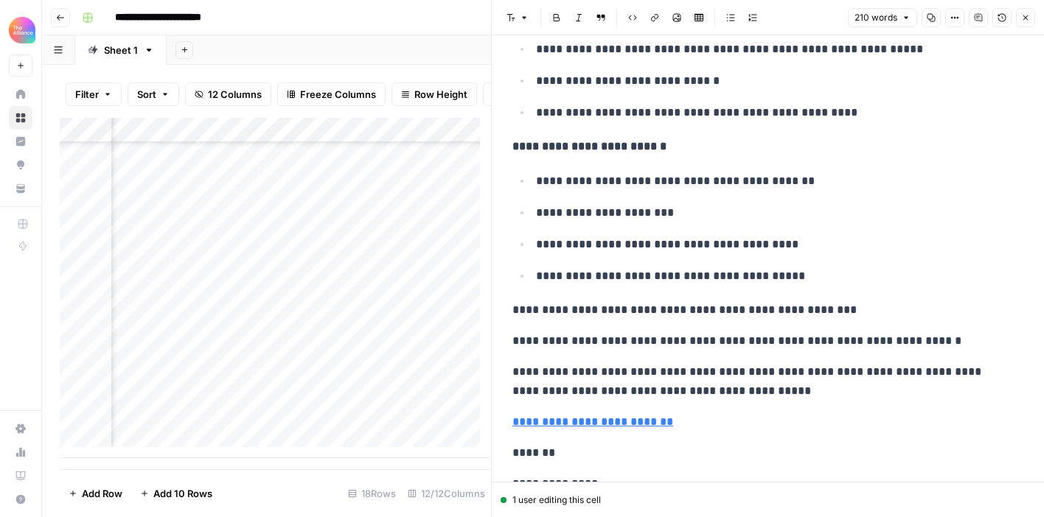
click at [751, 388] on p "**********" at bounding box center [762, 382] width 500 height 38
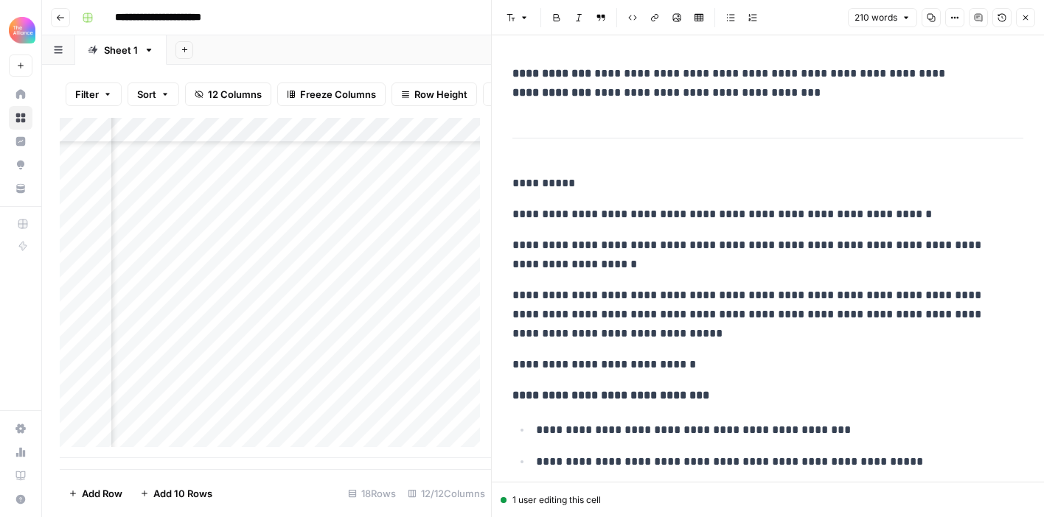
scroll to position [0, 0]
click at [1023, 20] on icon "button" at bounding box center [1025, 17] width 9 height 9
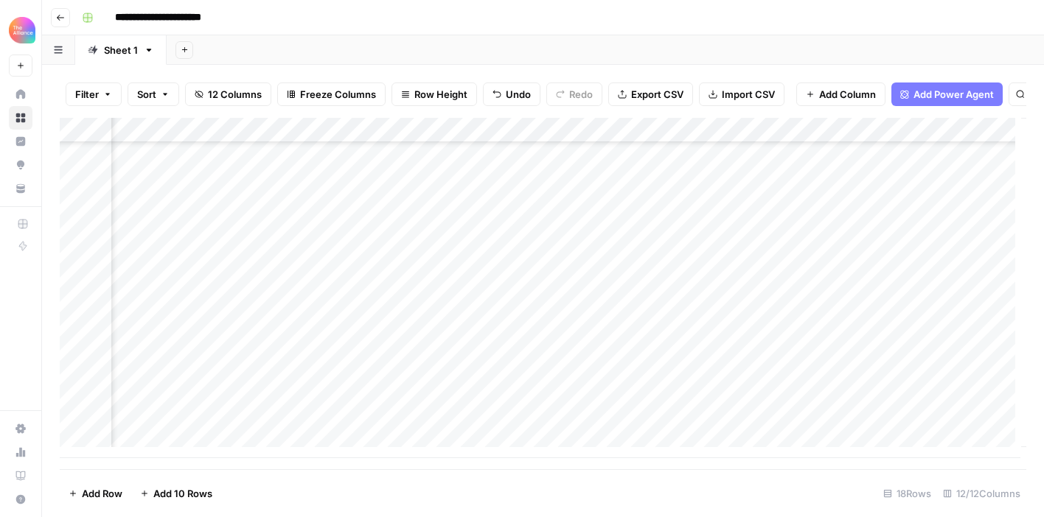
scroll to position [159, 1142]
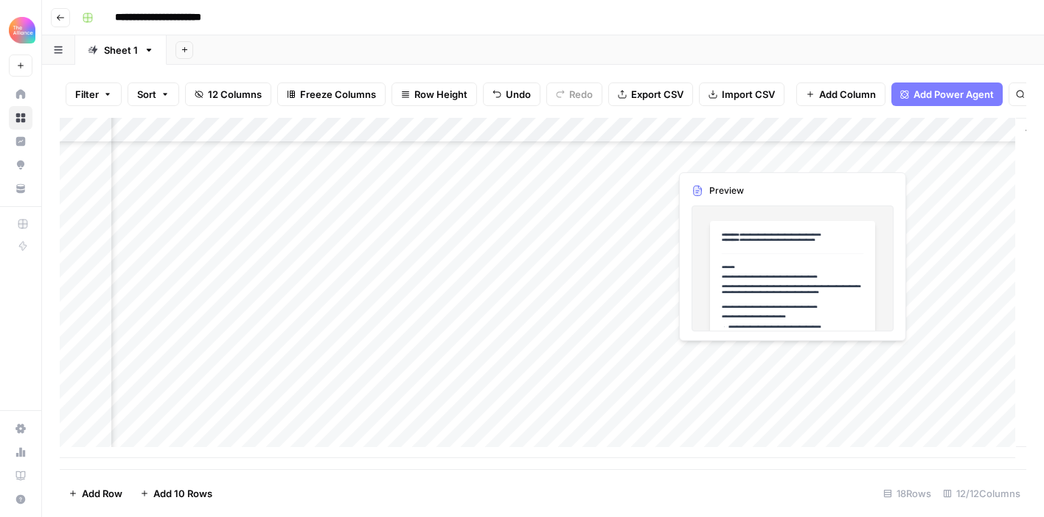
click at [727, 355] on div "Add Column" at bounding box center [543, 288] width 966 height 340
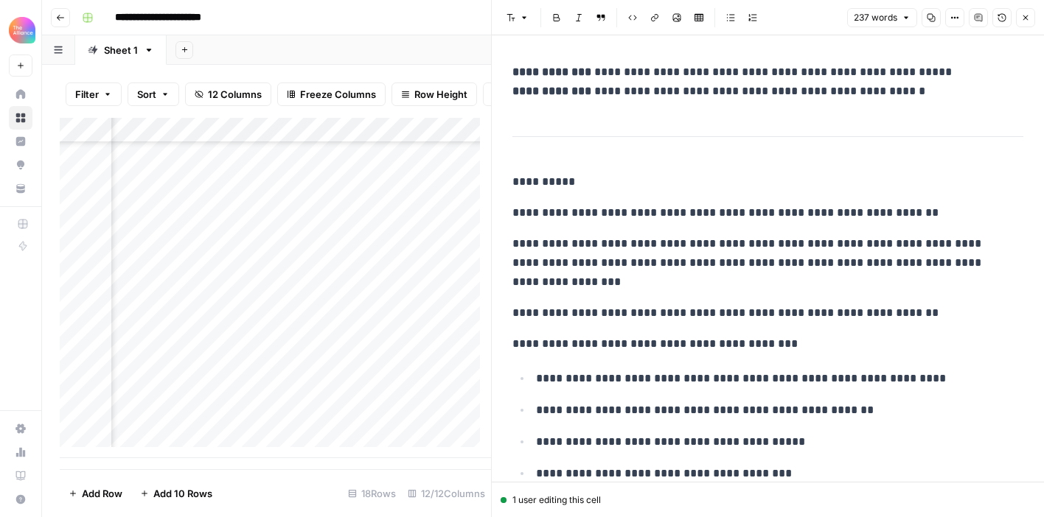
scroll to position [3, 0]
drag, startPoint x: 652, startPoint y: 206, endPoint x: 704, endPoint y: 206, distance: 51.6
click at [688, 206] on p "**********" at bounding box center [762, 212] width 500 height 19
click at [612, 284] on p "**********" at bounding box center [762, 262] width 500 height 57
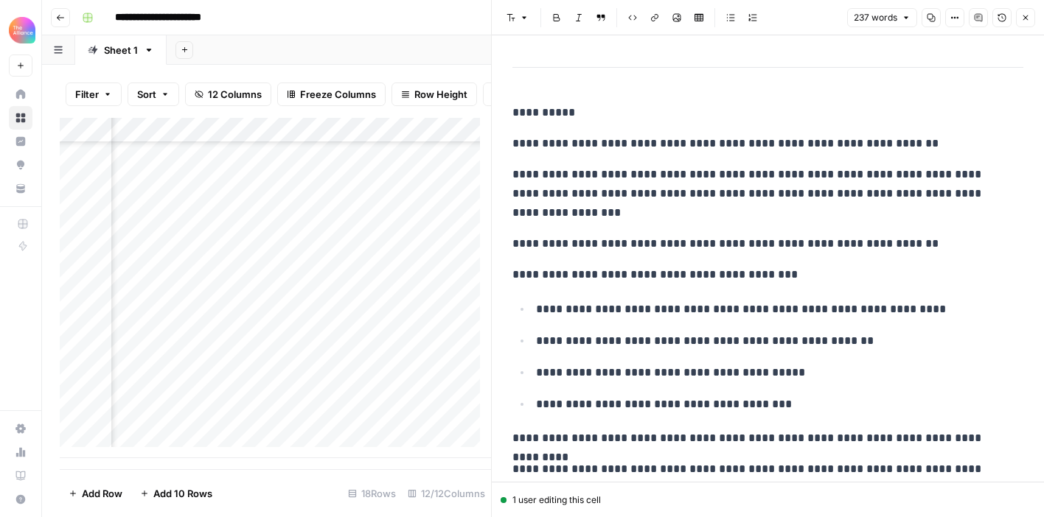
scroll to position [72, 0]
click at [730, 245] on p "**********" at bounding box center [762, 243] width 500 height 19
drag, startPoint x: 777, startPoint y: 243, endPoint x: 851, endPoint y: 243, distance: 74.4
click at [777, 243] on p "**********" at bounding box center [762, 243] width 500 height 19
drag, startPoint x: 852, startPoint y: 243, endPoint x: 865, endPoint y: 242, distance: 13.3
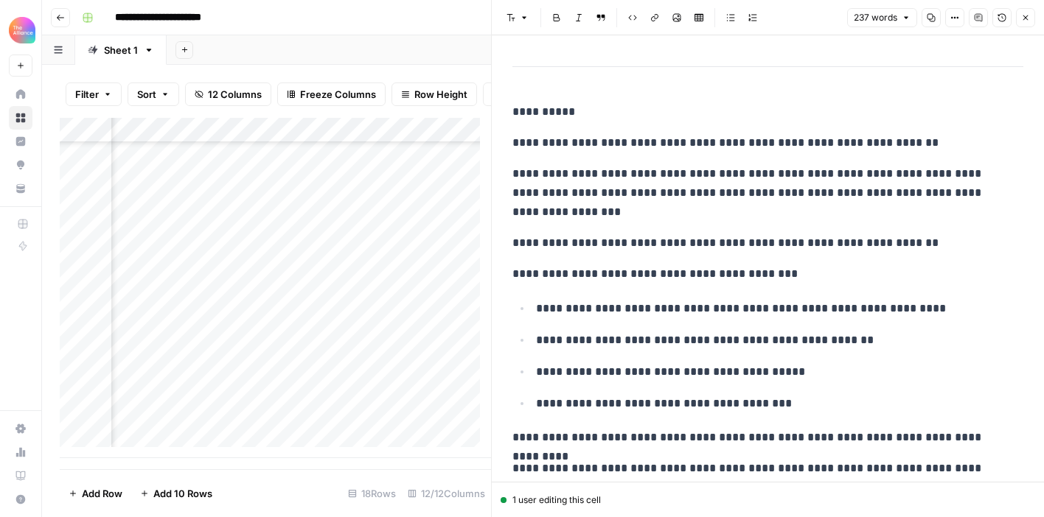
click at [853, 243] on p "**********" at bounding box center [762, 243] width 500 height 19
click at [904, 241] on p "**********" at bounding box center [762, 243] width 500 height 19
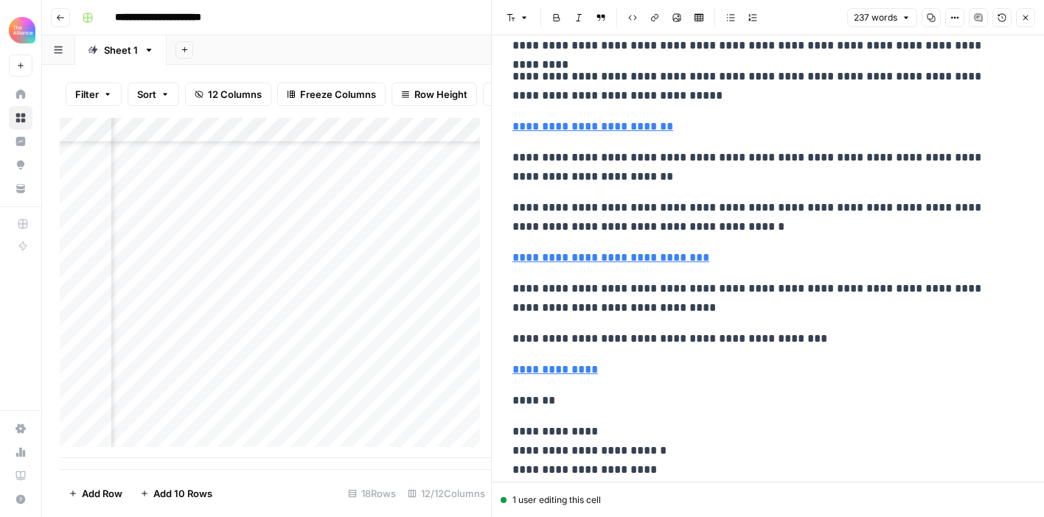
scroll to position [464, 0]
click at [659, 312] on p "**********" at bounding box center [762, 299] width 500 height 38
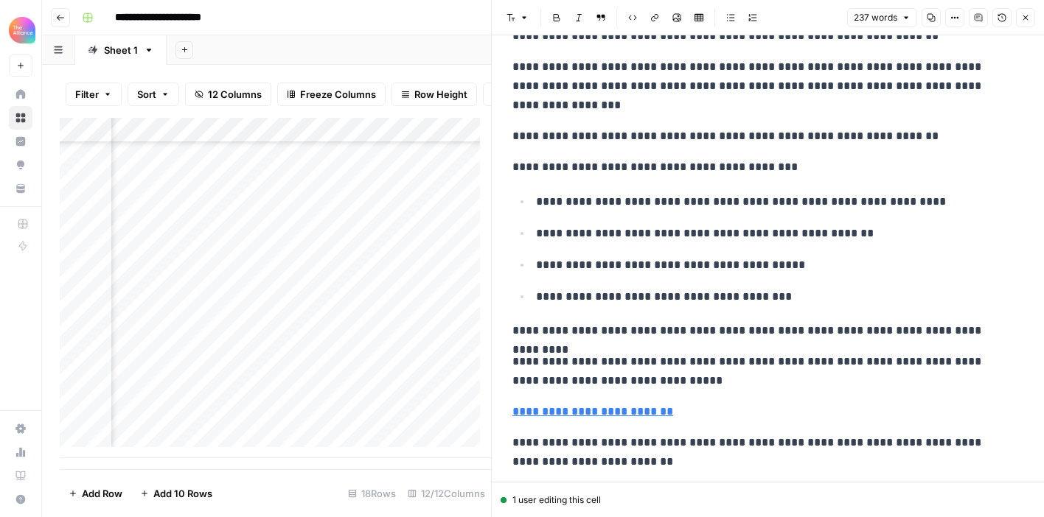
scroll to position [0, 0]
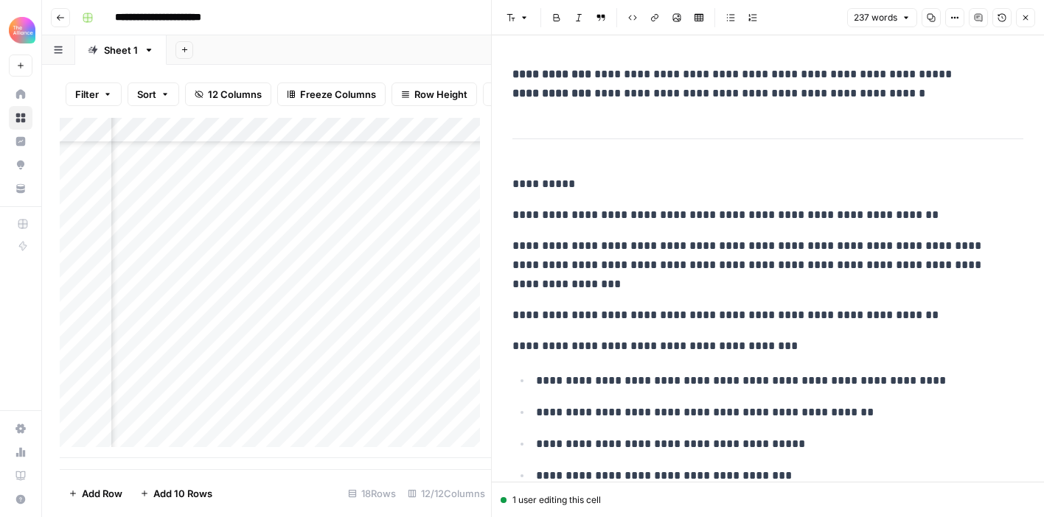
click at [1032, 17] on button "Close" at bounding box center [1025, 17] width 19 height 19
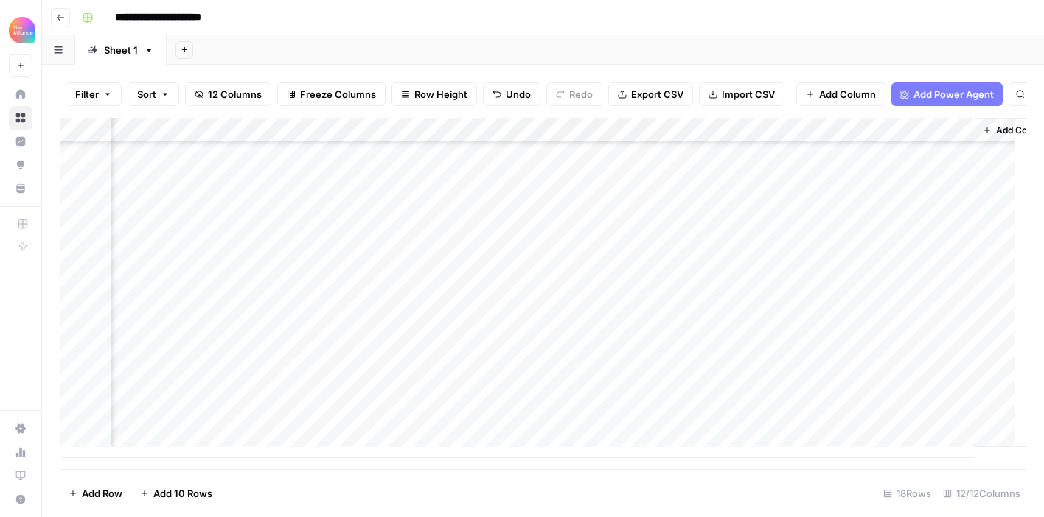
scroll to position [159, 1225]
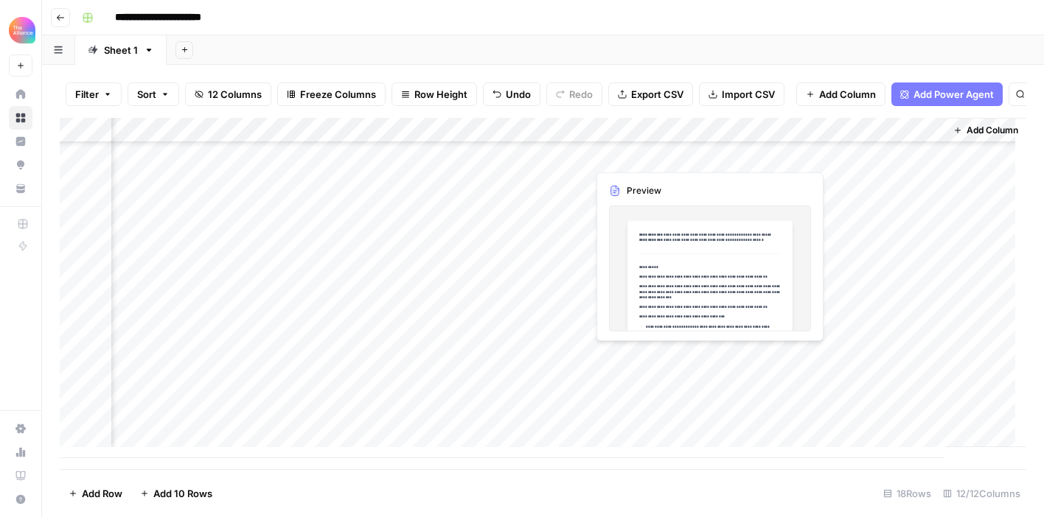
click at [644, 355] on div "Add Column" at bounding box center [543, 288] width 966 height 340
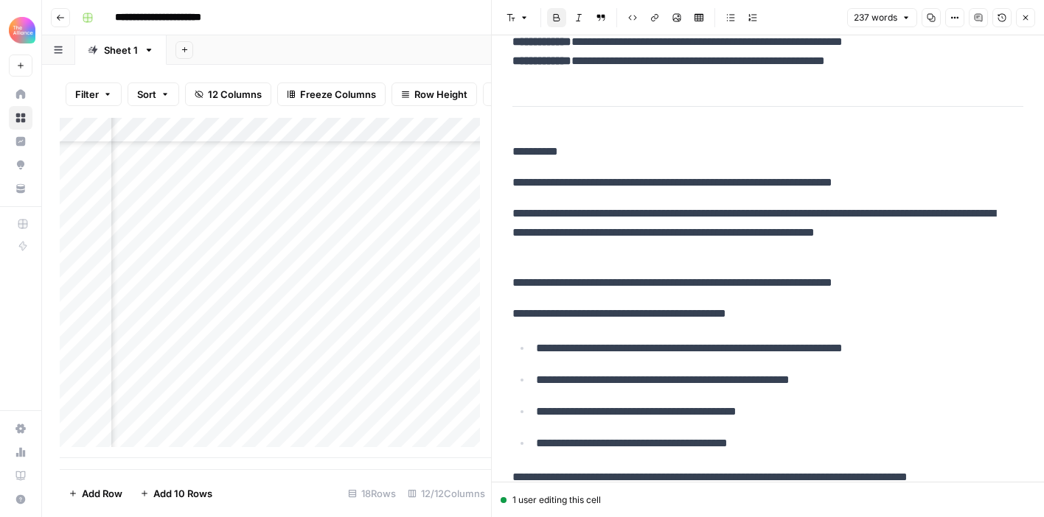
scroll to position [33, 0]
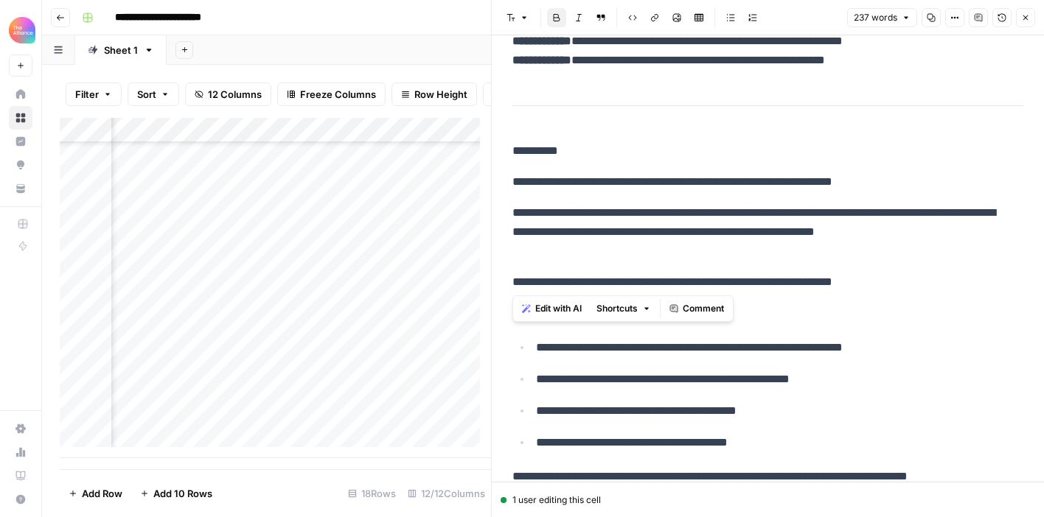
drag, startPoint x: 514, startPoint y: 183, endPoint x: 860, endPoint y: 278, distance: 359.2
click at [806, 281] on div "**********" at bounding box center [767, 471] width 528 height 891
click at [887, 280] on p "**********" at bounding box center [762, 282] width 500 height 19
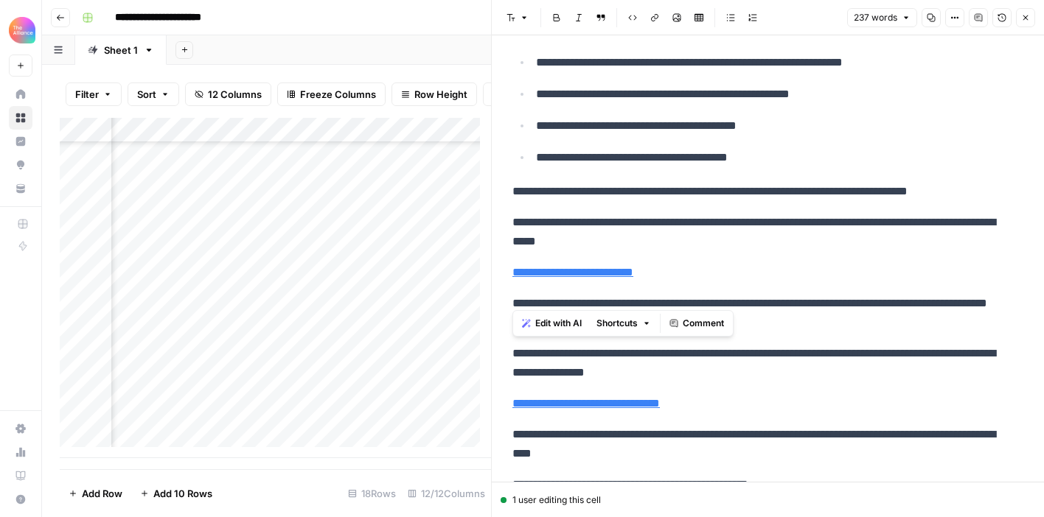
scroll to position [515, 0]
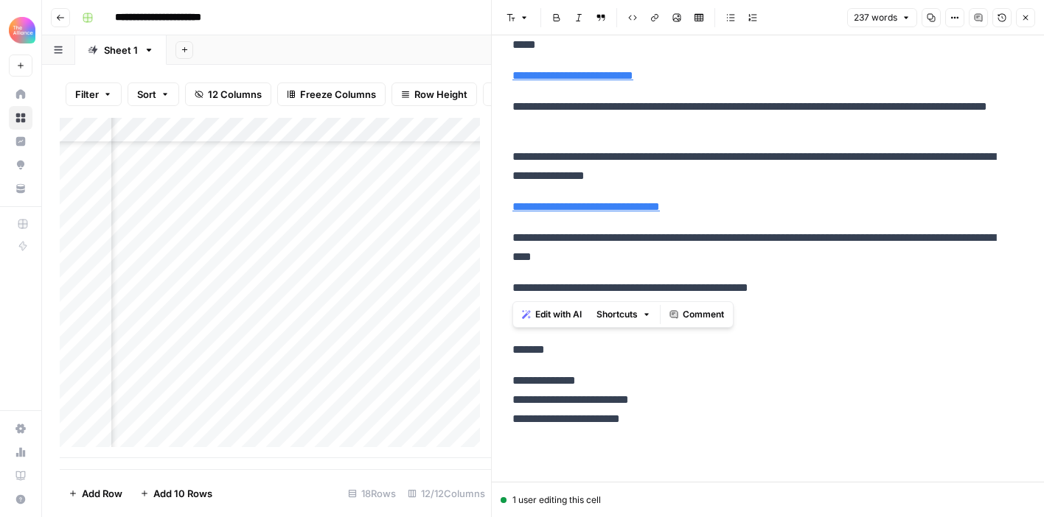
drag, startPoint x: 513, startPoint y: 182, endPoint x: 811, endPoint y: 294, distance: 318.8
copy div "**********"
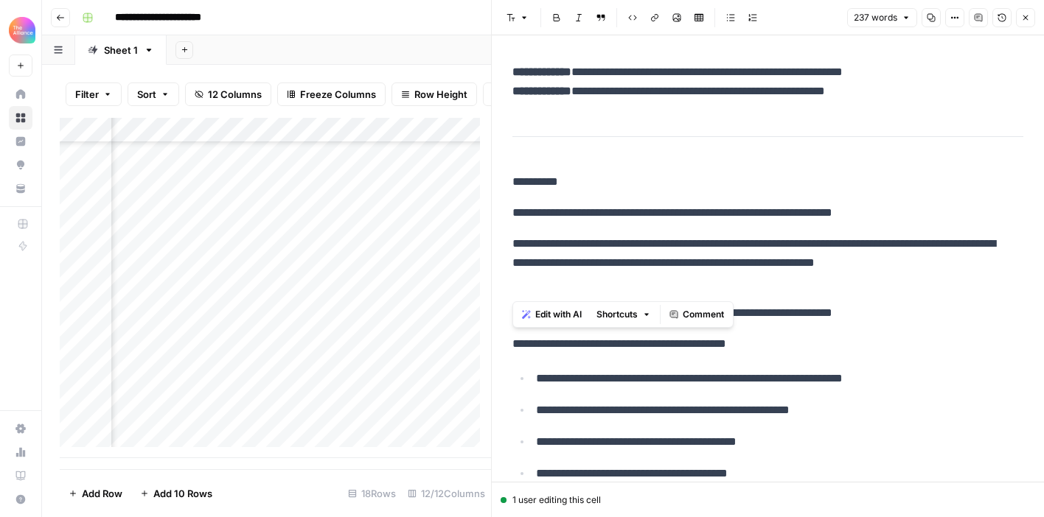
scroll to position [0, 0]
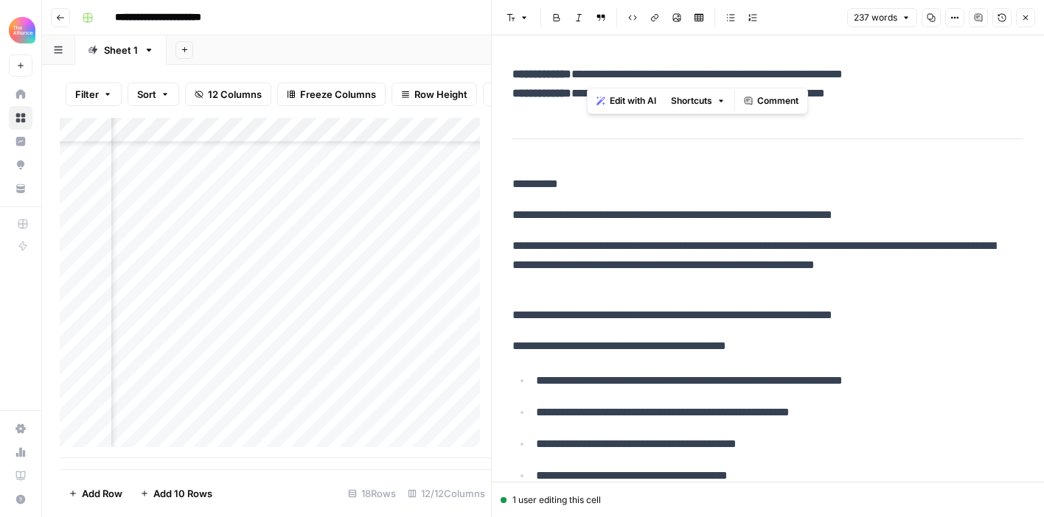
drag, startPoint x: 918, startPoint y: 73, endPoint x: 587, endPoint y: 71, distance: 330.9
click at [587, 71] on p "**********" at bounding box center [762, 84] width 500 height 38
copy div "**********"
drag, startPoint x: 920, startPoint y: 90, endPoint x: 590, endPoint y: 100, distance: 331.1
click at [590, 100] on p "**********" at bounding box center [762, 84] width 500 height 38
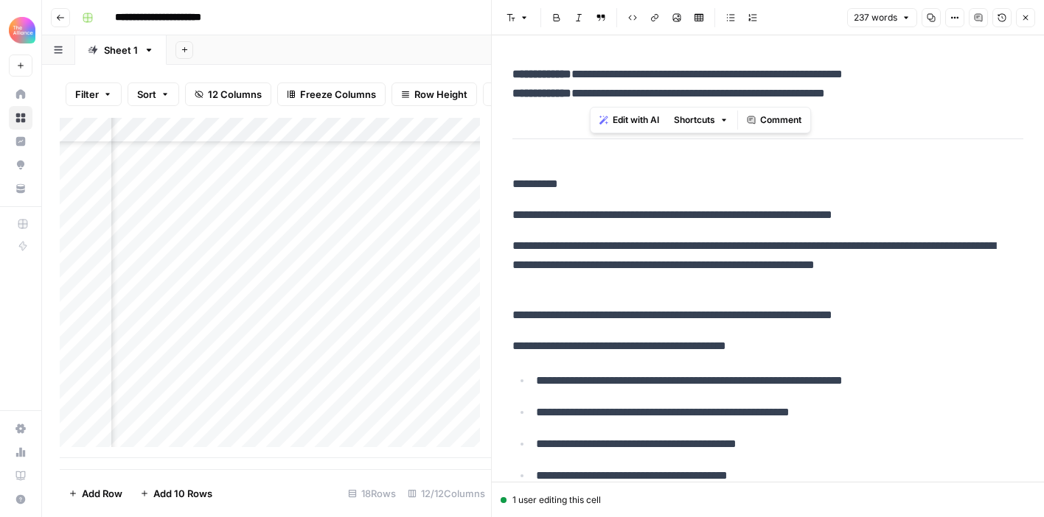
scroll to position [170, 631]
click at [1022, 23] on button "Close" at bounding box center [1025, 17] width 19 height 19
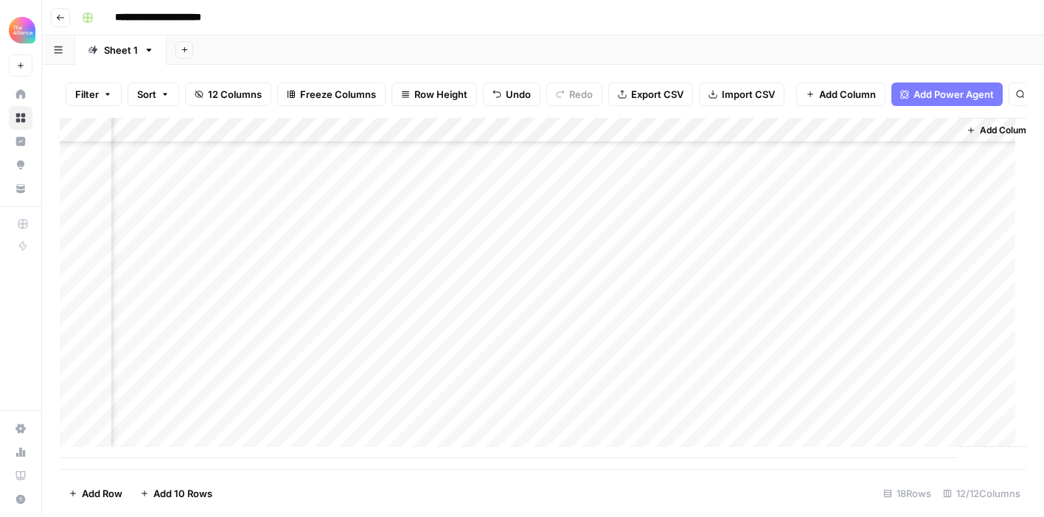
scroll to position [162, 1209]
click at [664, 380] on div "Add Column" at bounding box center [543, 288] width 966 height 340
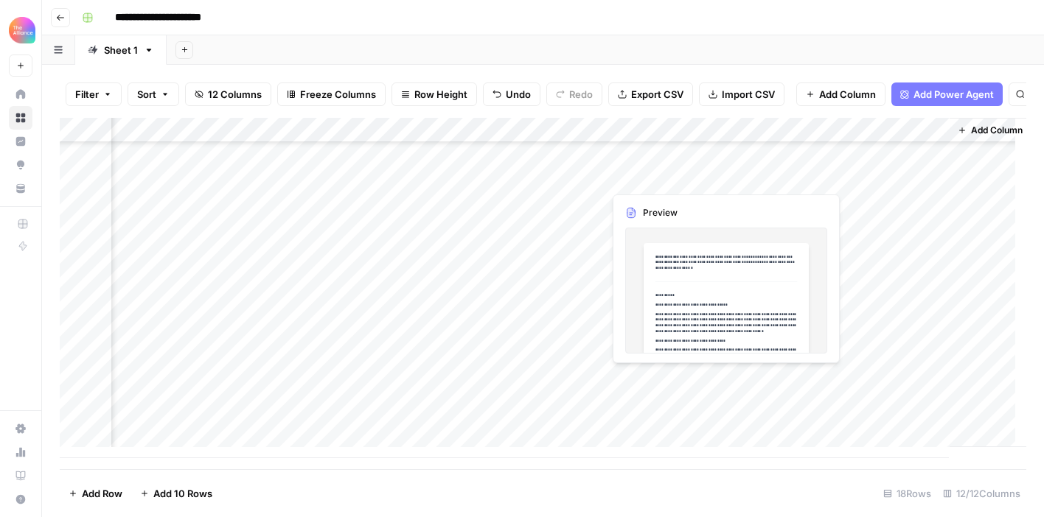
click at [664, 380] on div "Add Column" at bounding box center [543, 288] width 966 height 340
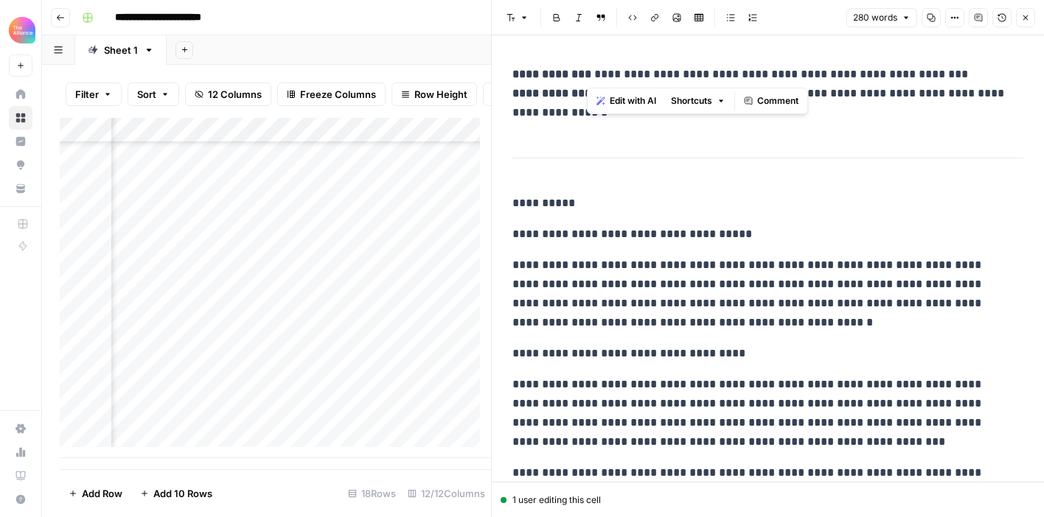
drag, startPoint x: 942, startPoint y: 77, endPoint x: 588, endPoint y: 73, distance: 353.8
click at [588, 73] on p "**********" at bounding box center [762, 93] width 500 height 57
drag, startPoint x: 939, startPoint y: 77, endPoint x: 587, endPoint y: 74, distance: 351.5
click at [587, 74] on p "**********" at bounding box center [762, 93] width 500 height 57
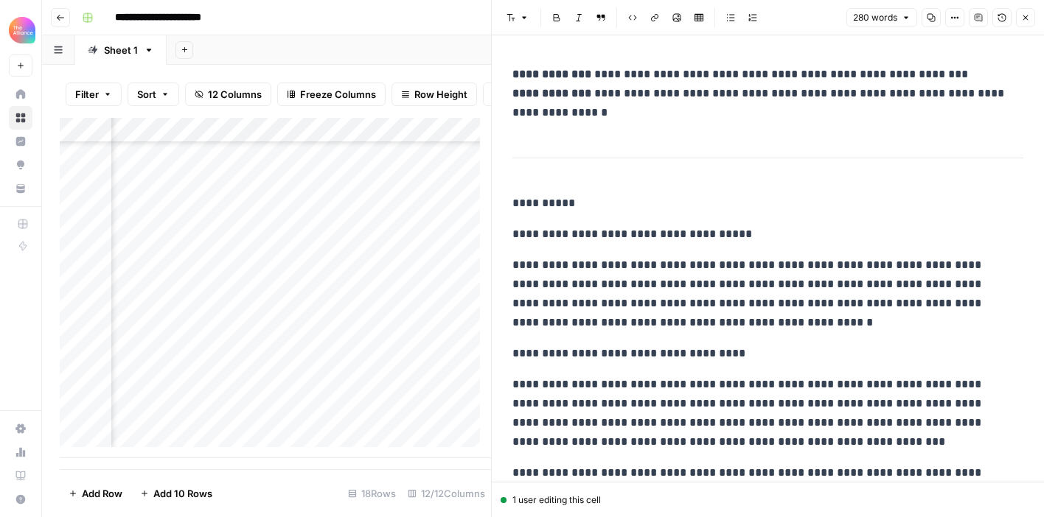
drag, startPoint x: 584, startPoint y: 116, endPoint x: 588, endPoint y: 100, distance: 16.6
click at [588, 100] on p "**********" at bounding box center [762, 93] width 500 height 57
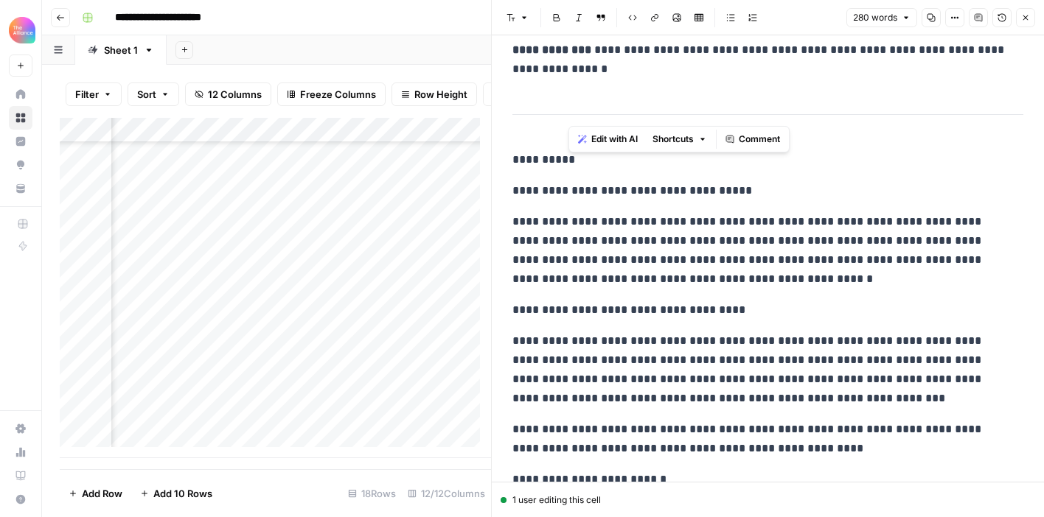
scroll to position [53, 0]
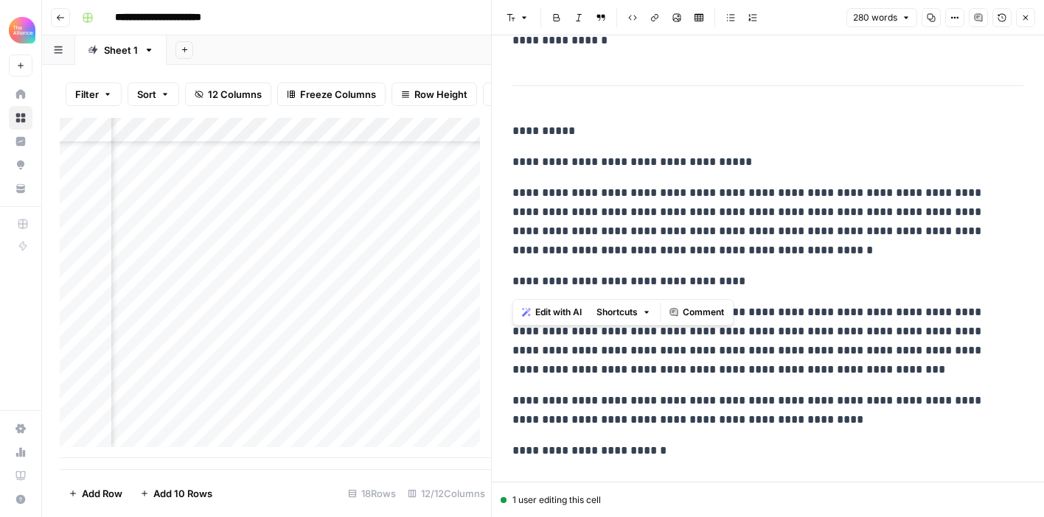
drag, startPoint x: 515, startPoint y: 182, endPoint x: 749, endPoint y: 275, distance: 251.4
click at [716, 268] on div "**********" at bounding box center [767, 460] width 528 height 946
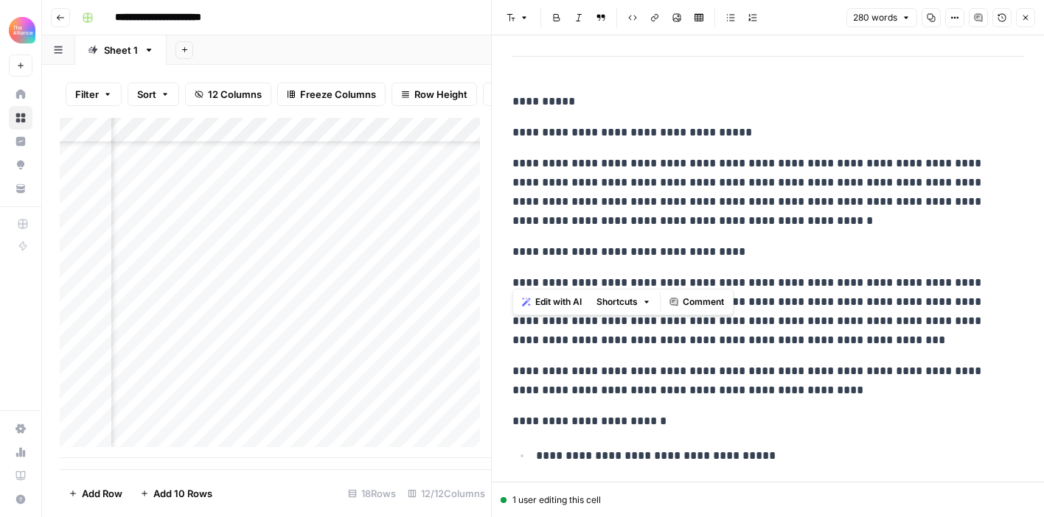
click at [844, 326] on p "**********" at bounding box center [762, 311] width 500 height 77
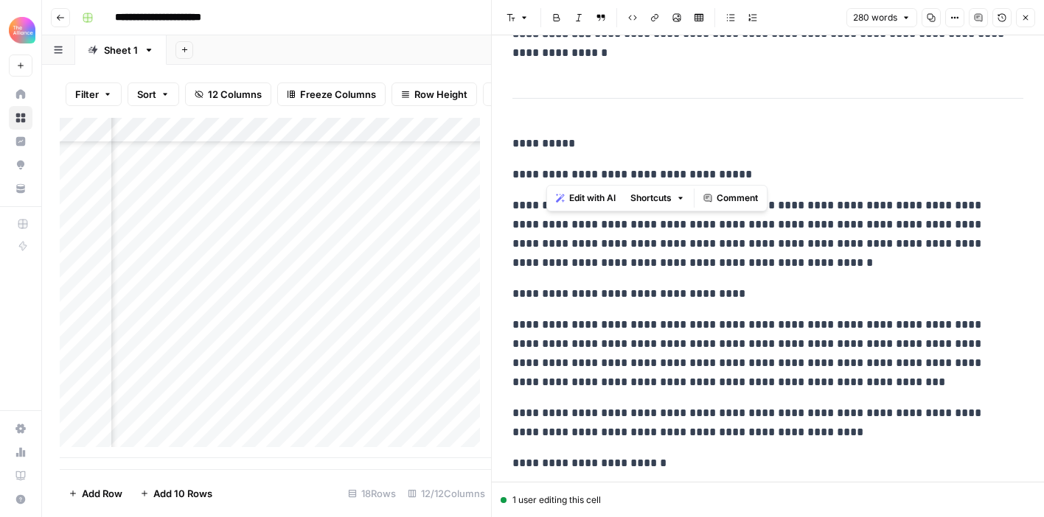
scroll to position [59, 0]
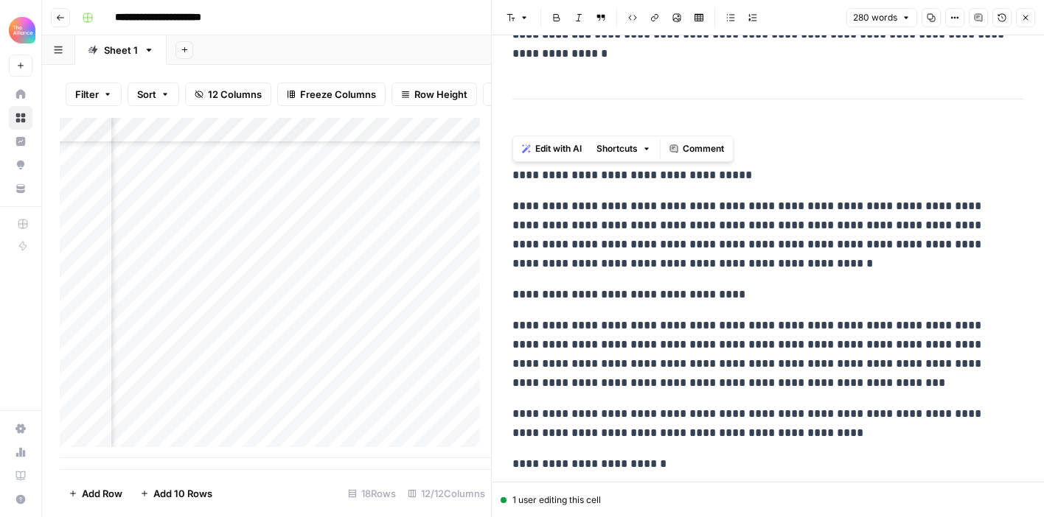
drag, startPoint x: 769, startPoint y: 353, endPoint x: 509, endPoint y: 180, distance: 312.5
click at [509, 180] on div "**********" at bounding box center [767, 473] width 528 height 946
copy div "**********"
click at [1024, 25] on button "Close" at bounding box center [1025, 17] width 19 height 19
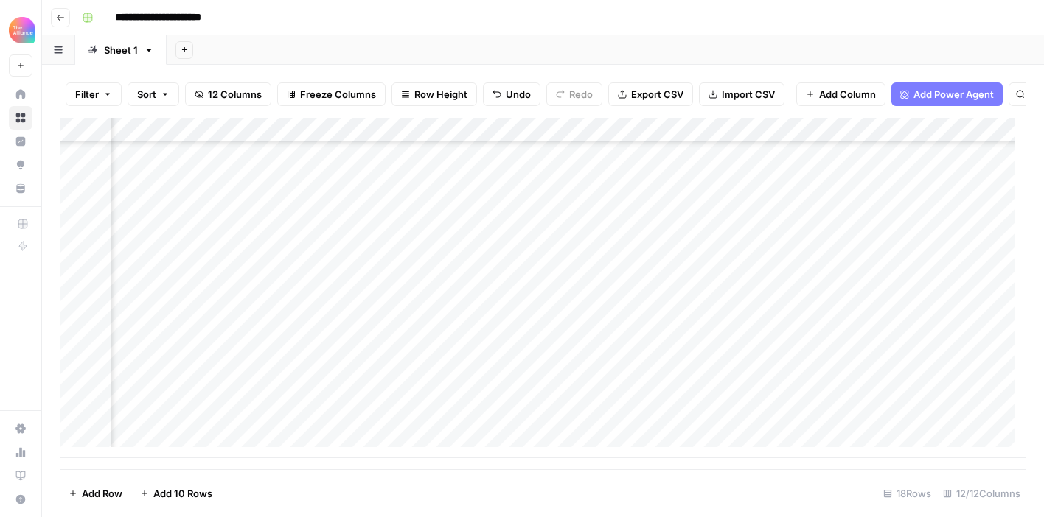
scroll to position [159, 1112]
click at [775, 405] on div "Add Column" at bounding box center [543, 288] width 966 height 340
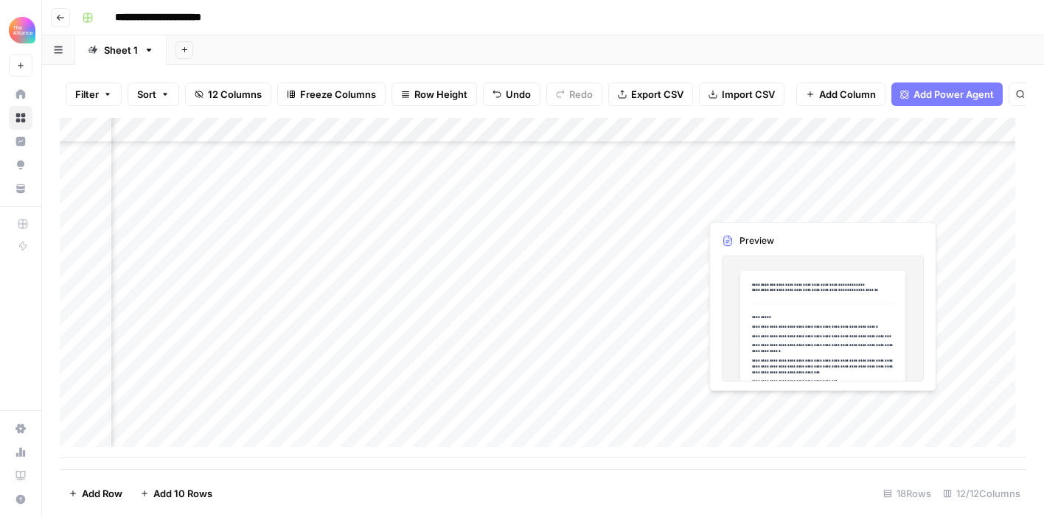
click at [775, 405] on div "Add Column" at bounding box center [543, 288] width 966 height 340
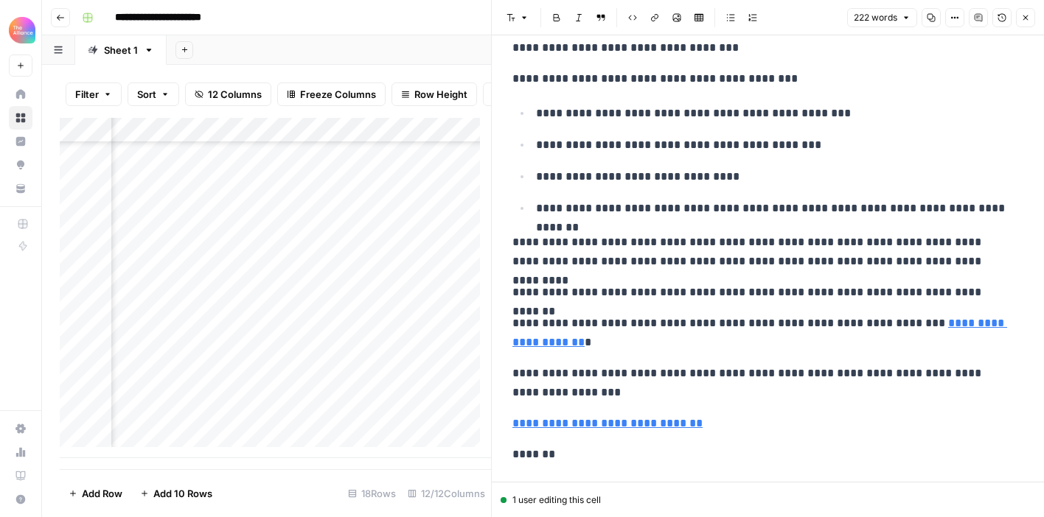
scroll to position [332, 0]
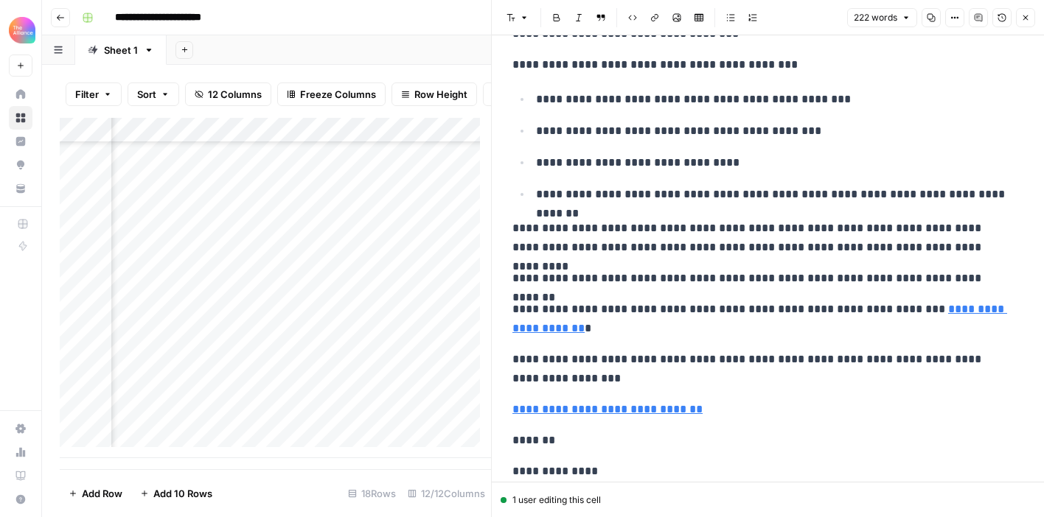
click at [1022, 22] on button "Close" at bounding box center [1025, 17] width 19 height 19
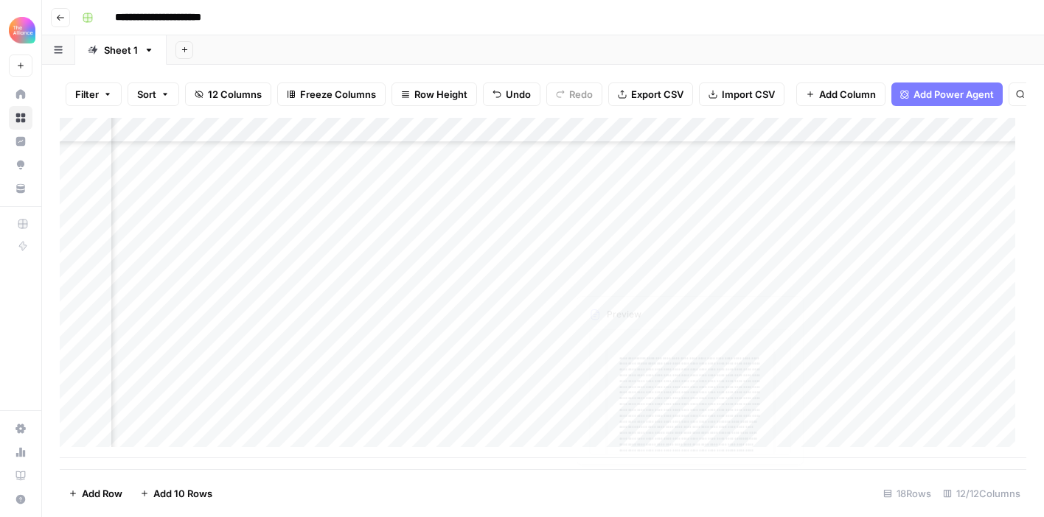
scroll to position [170, 1112]
click at [758, 423] on div "Add Column" at bounding box center [543, 288] width 966 height 340
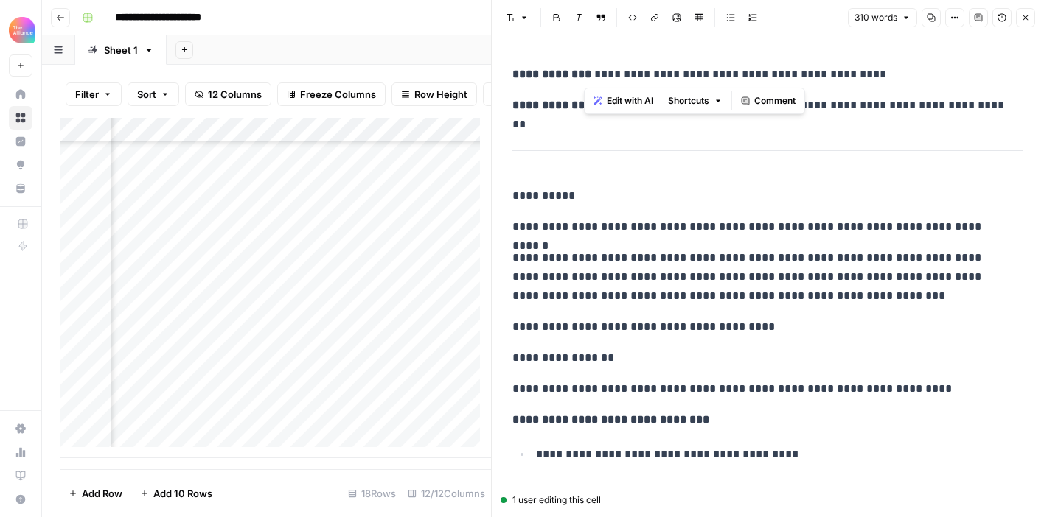
drag, startPoint x: 867, startPoint y: 76, endPoint x: 583, endPoint y: 75, distance: 283.7
click at [583, 75] on p "**********" at bounding box center [762, 74] width 500 height 19
click at [585, 76] on p "**********" at bounding box center [762, 74] width 500 height 19
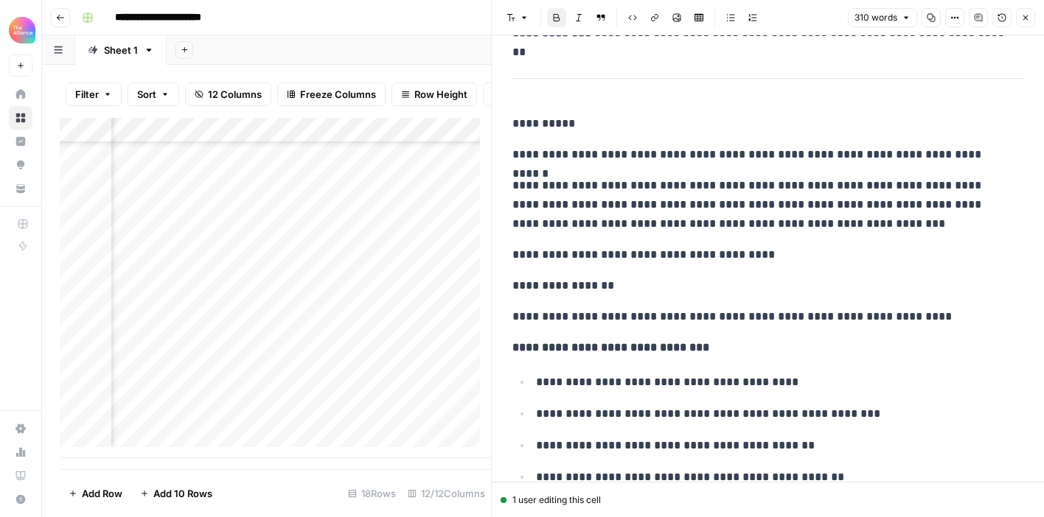
scroll to position [170, 318]
click at [237, 423] on div "Add Column" at bounding box center [275, 288] width 431 height 340
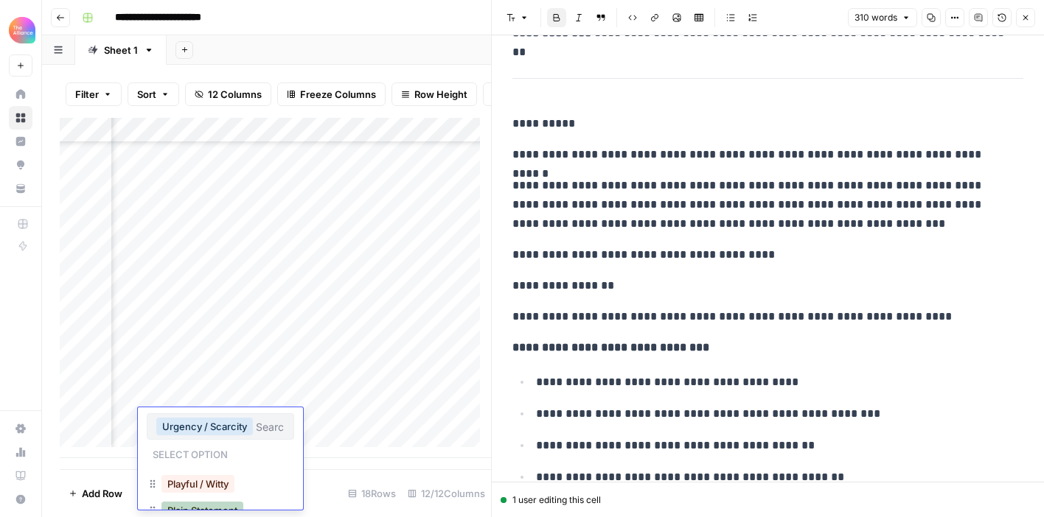
scroll to position [91, 0]
click at [198, 478] on div "Promise" at bounding box center [220, 468] width 147 height 27
click at [198, 473] on button "Promise" at bounding box center [185, 467] width 49 height 18
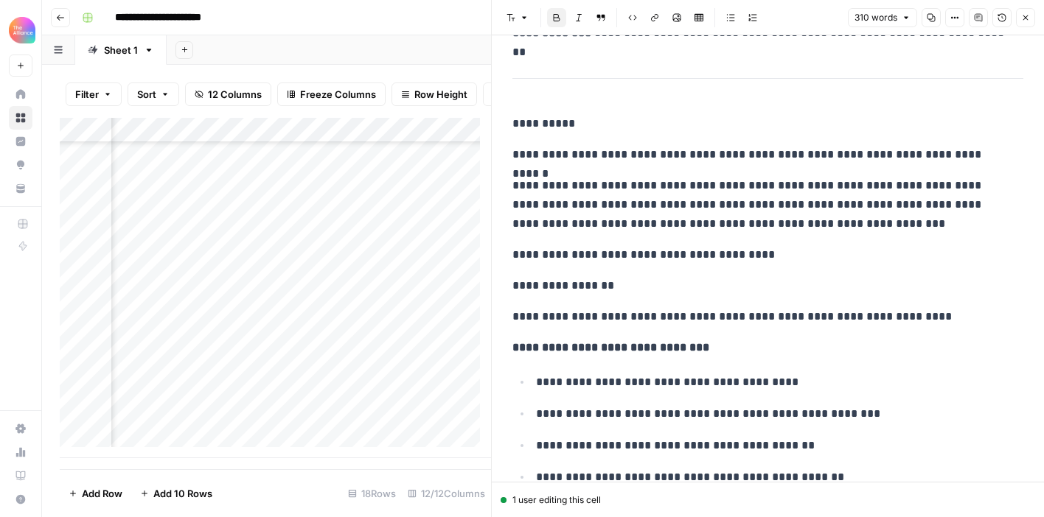
scroll to position [170, 792]
click at [277, 417] on div "Add Column" at bounding box center [275, 288] width 431 height 340
click at [301, 416] on div "Add Column" at bounding box center [275, 288] width 431 height 340
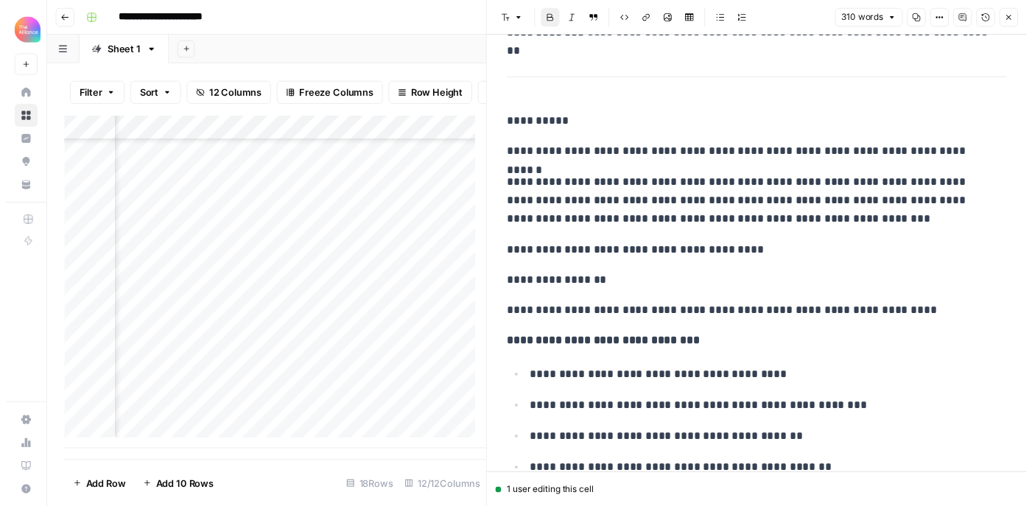
scroll to position [170, 1431]
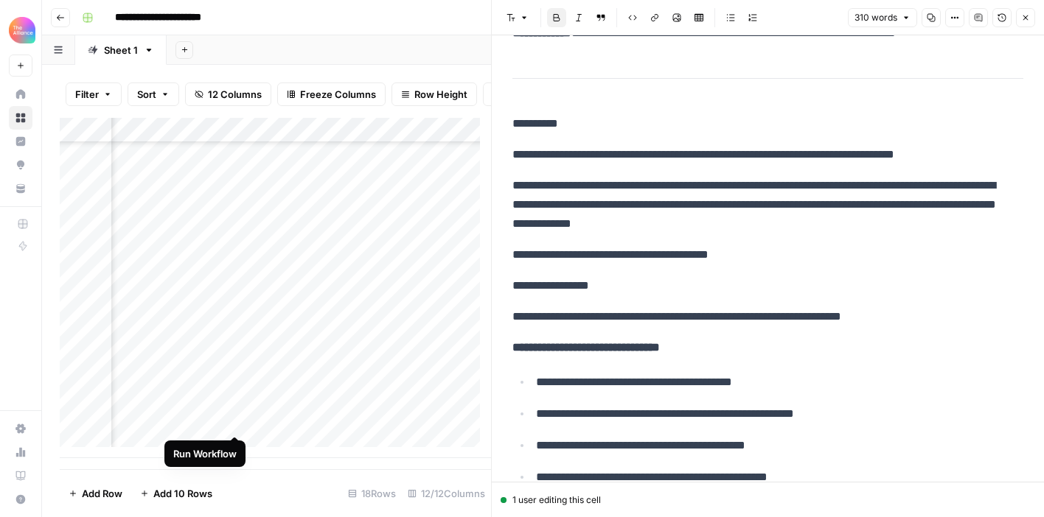
click at [231, 420] on div "Add Column" at bounding box center [275, 288] width 431 height 340
click at [1023, 24] on button "Close" at bounding box center [1025, 17] width 19 height 19
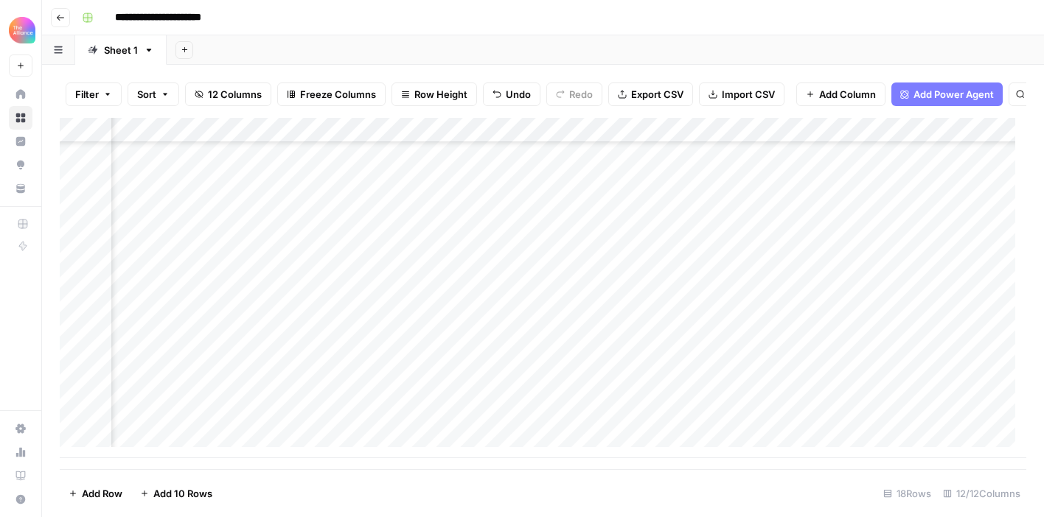
scroll to position [170, 1125]
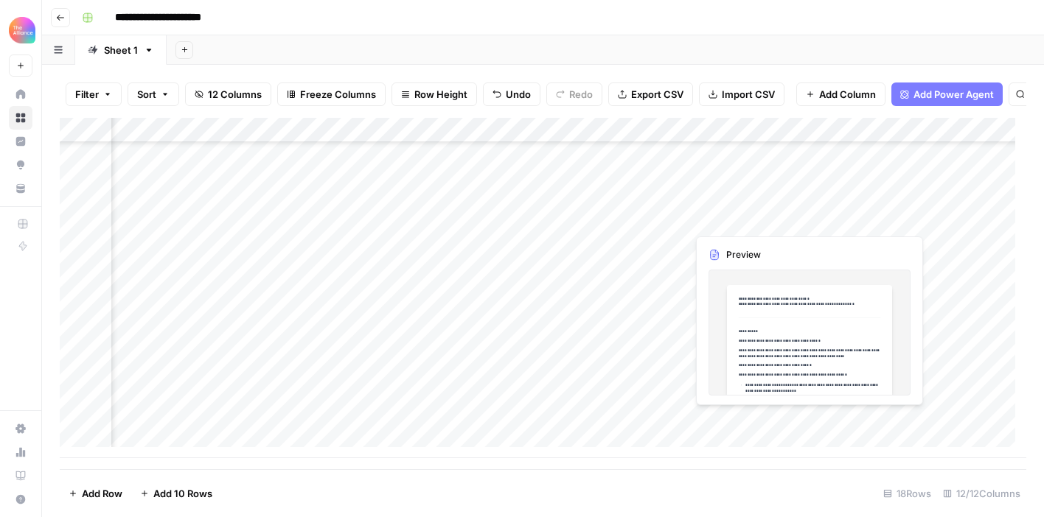
click at [771, 418] on div "Add Column" at bounding box center [543, 288] width 966 height 340
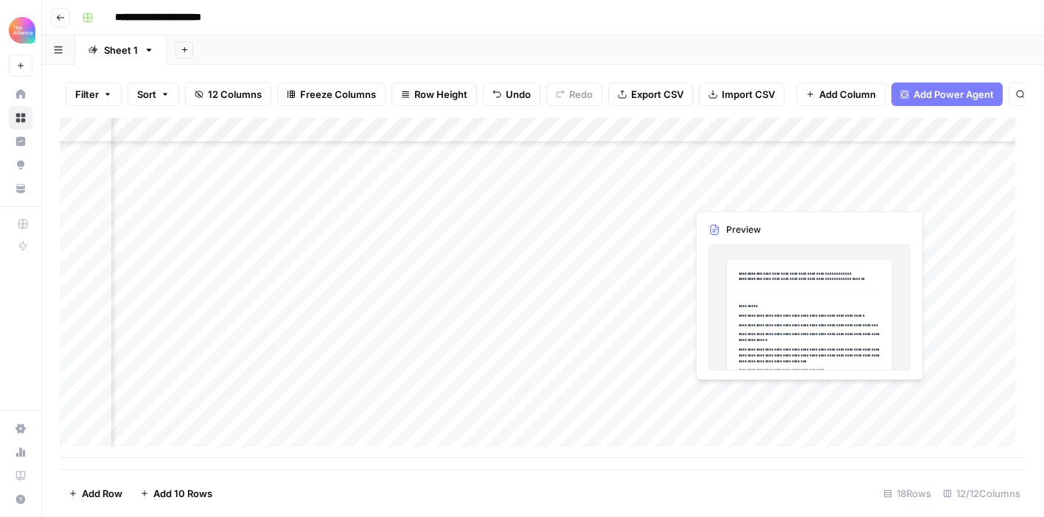
click at [754, 419] on div "Add Column" at bounding box center [543, 288] width 966 height 340
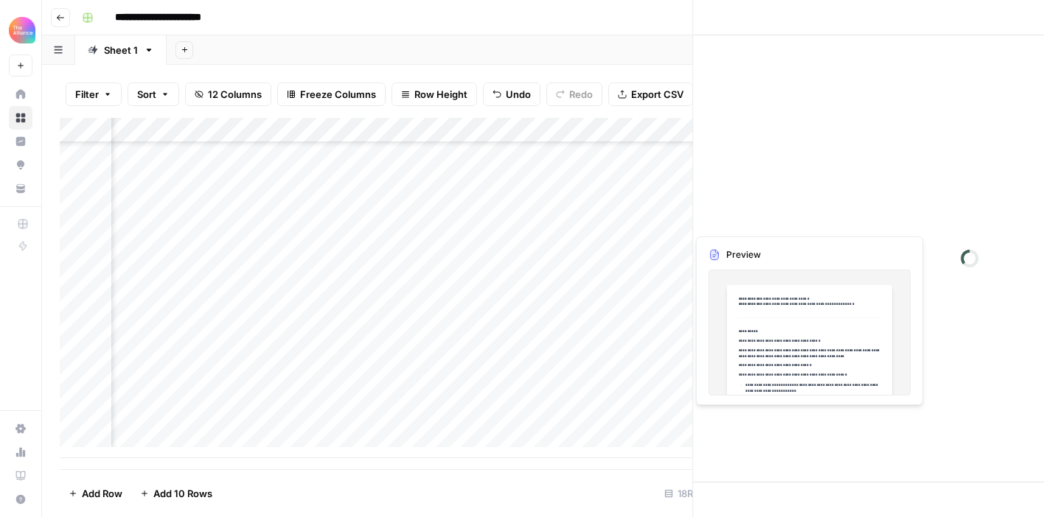
click at [754, 419] on div at bounding box center [753, 421] width 135 height 27
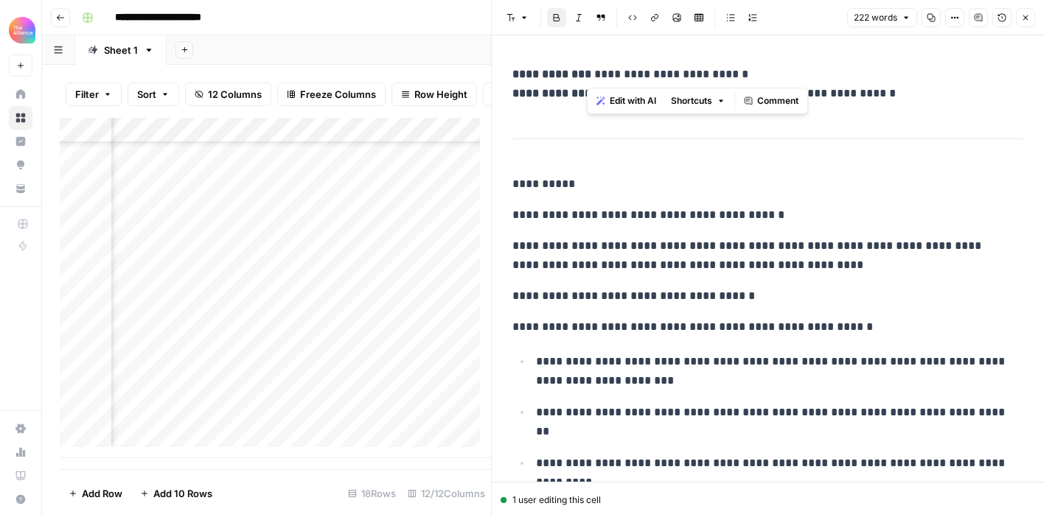
drag, startPoint x: 738, startPoint y: 74, endPoint x: 588, endPoint y: 75, distance: 150.3
click at [588, 75] on p "**********" at bounding box center [762, 84] width 500 height 38
drag, startPoint x: 895, startPoint y: 93, endPoint x: 592, endPoint y: 94, distance: 302.9
click at [592, 94] on p "**********" at bounding box center [762, 84] width 500 height 38
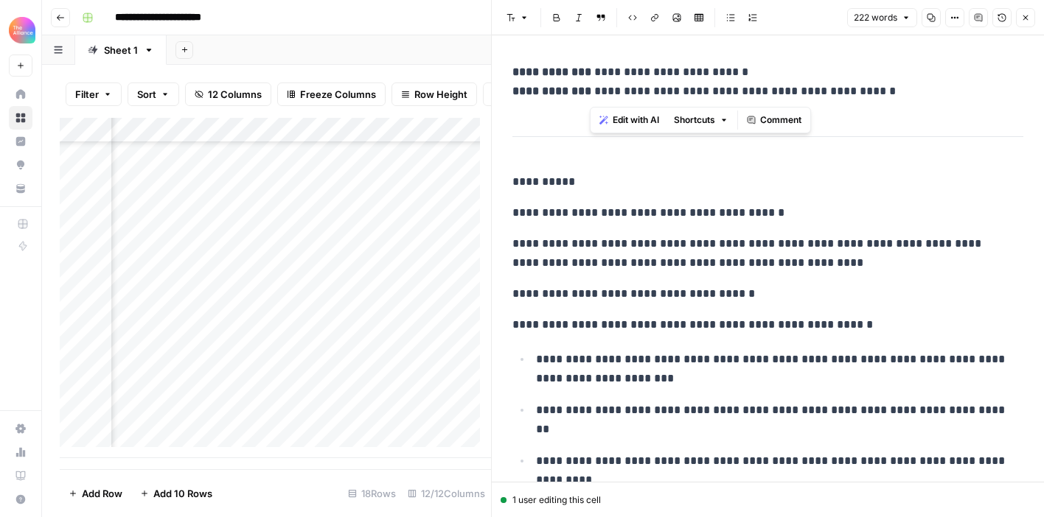
scroll to position [3, 0]
drag, startPoint x: 517, startPoint y: 211, endPoint x: 682, endPoint y: 261, distance: 172.5
click at [618, 214] on p "**********" at bounding box center [762, 212] width 500 height 19
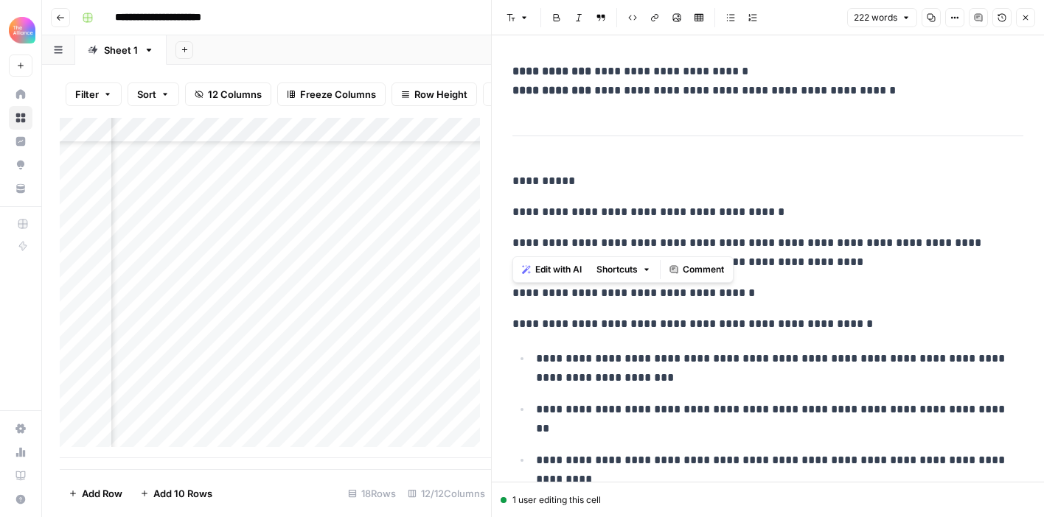
drag, startPoint x: 518, startPoint y: 212, endPoint x: 592, endPoint y: 231, distance: 76.1
click at [671, 209] on p "**********" at bounding box center [762, 212] width 500 height 19
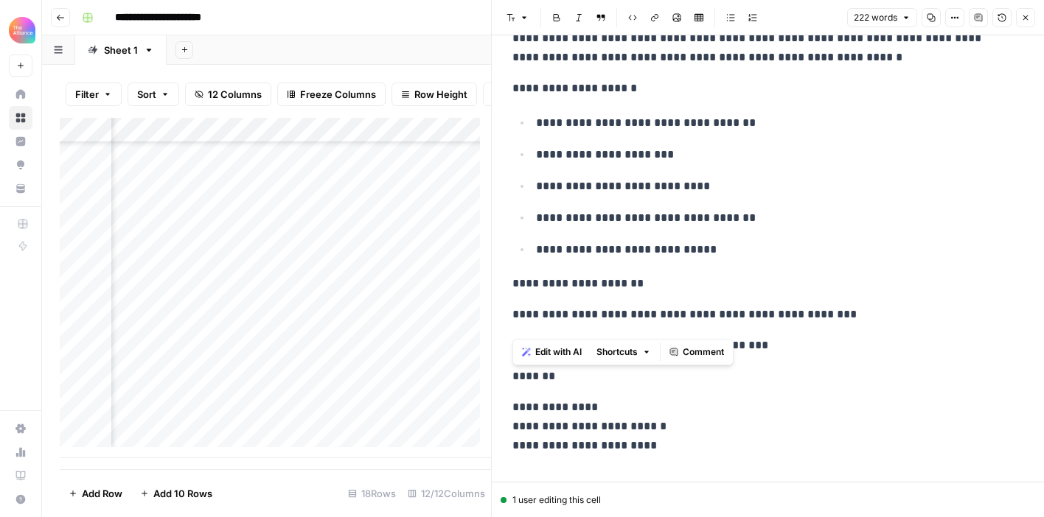
scroll to position [631, 0]
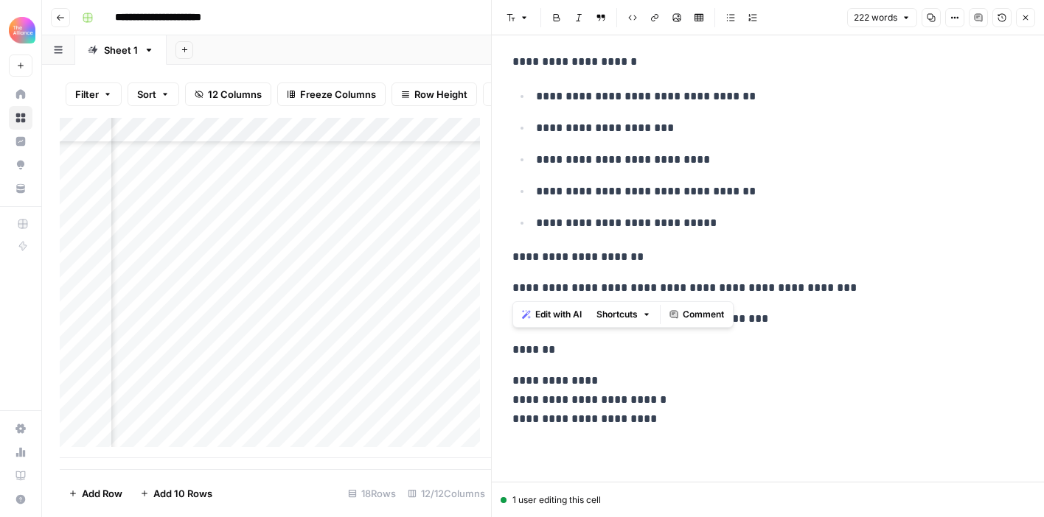
drag, startPoint x: 514, startPoint y: 211, endPoint x: 856, endPoint y: 285, distance: 350.0
copy div "**********"
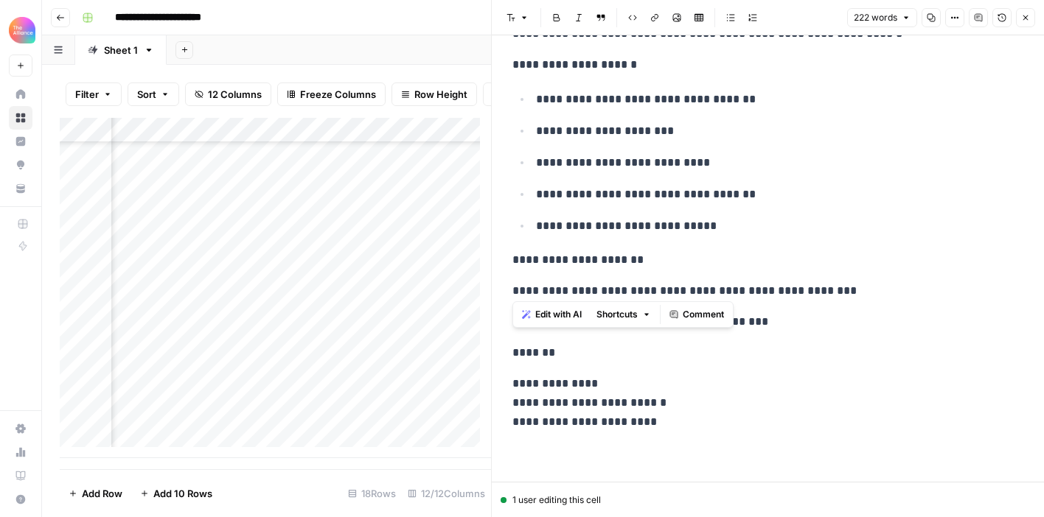
scroll to position [628, 0]
